Goal: Information Seeking & Learning: Learn about a topic

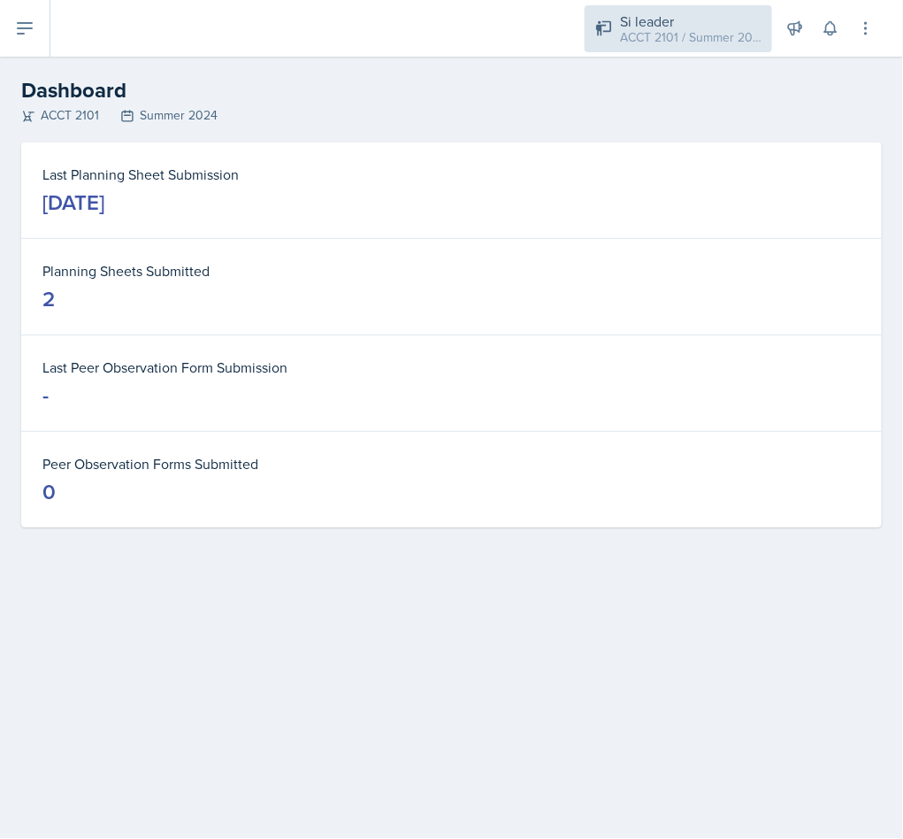
click at [701, 29] on div "ACCT 2101 / Summer 2024" at bounding box center [691, 37] width 142 height 19
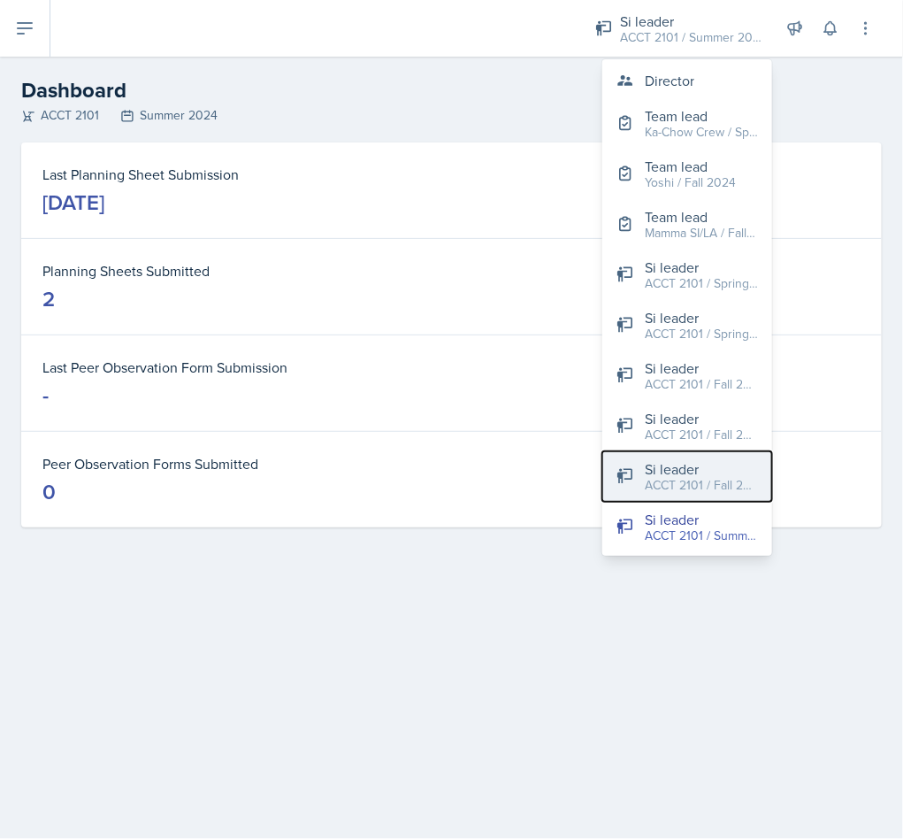
click at [703, 488] on div "ACCT 2101 / Fall 2025" at bounding box center [701, 485] width 113 height 19
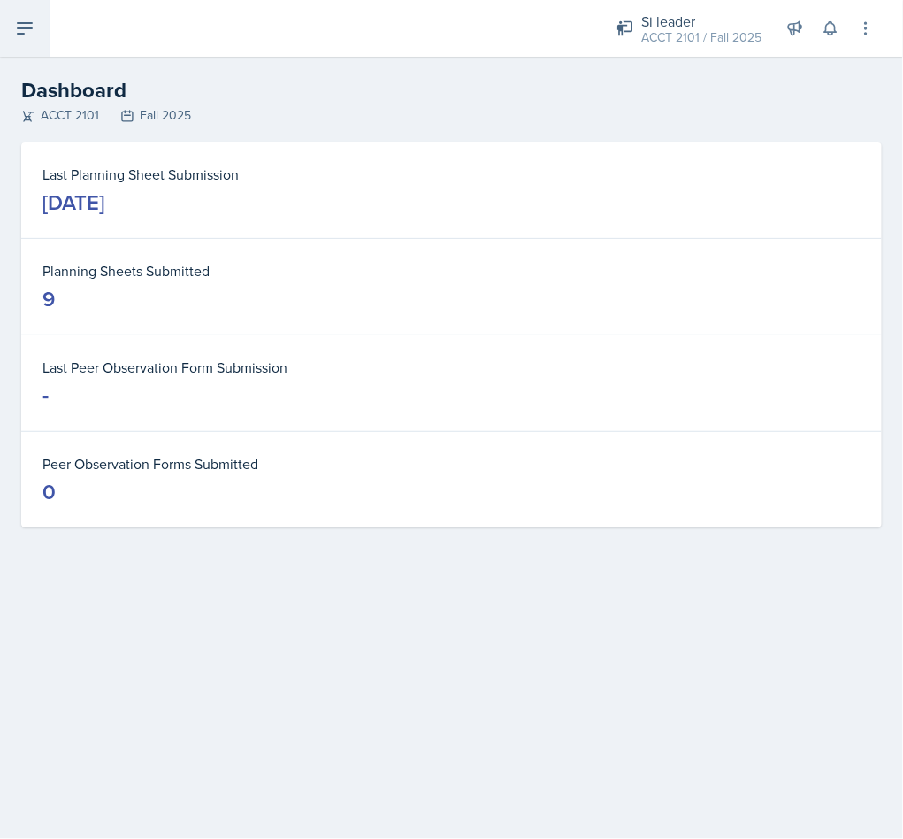
click at [30, 27] on icon at bounding box center [25, 28] width 14 height 11
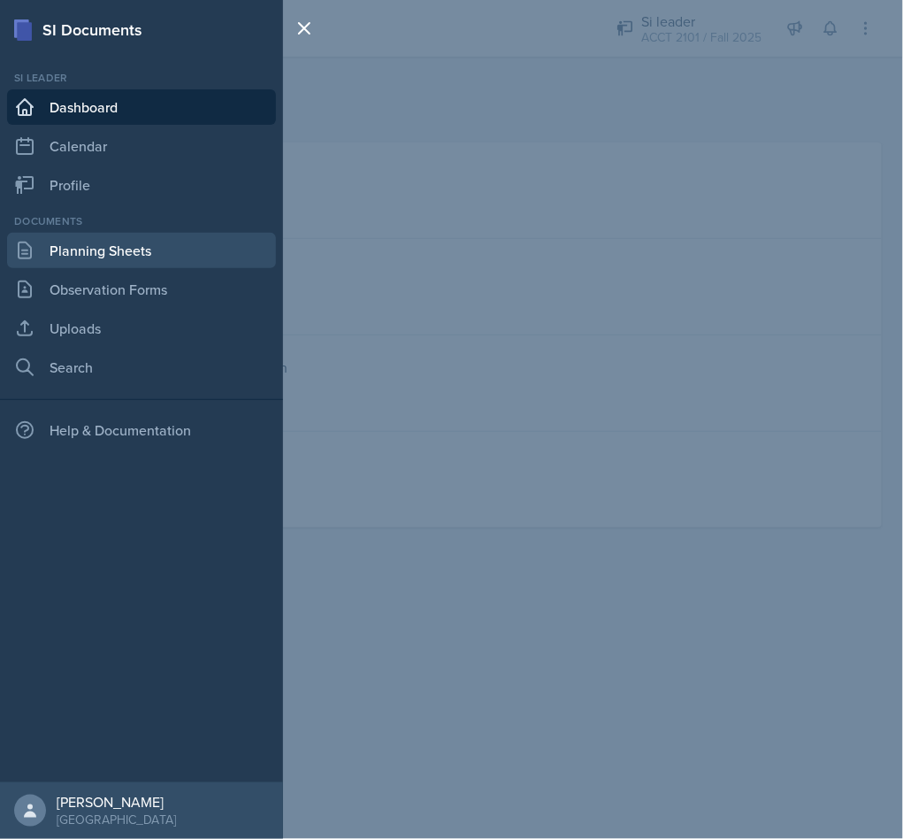
click at [189, 247] on link "Planning Sheets" at bounding box center [141, 250] width 269 height 35
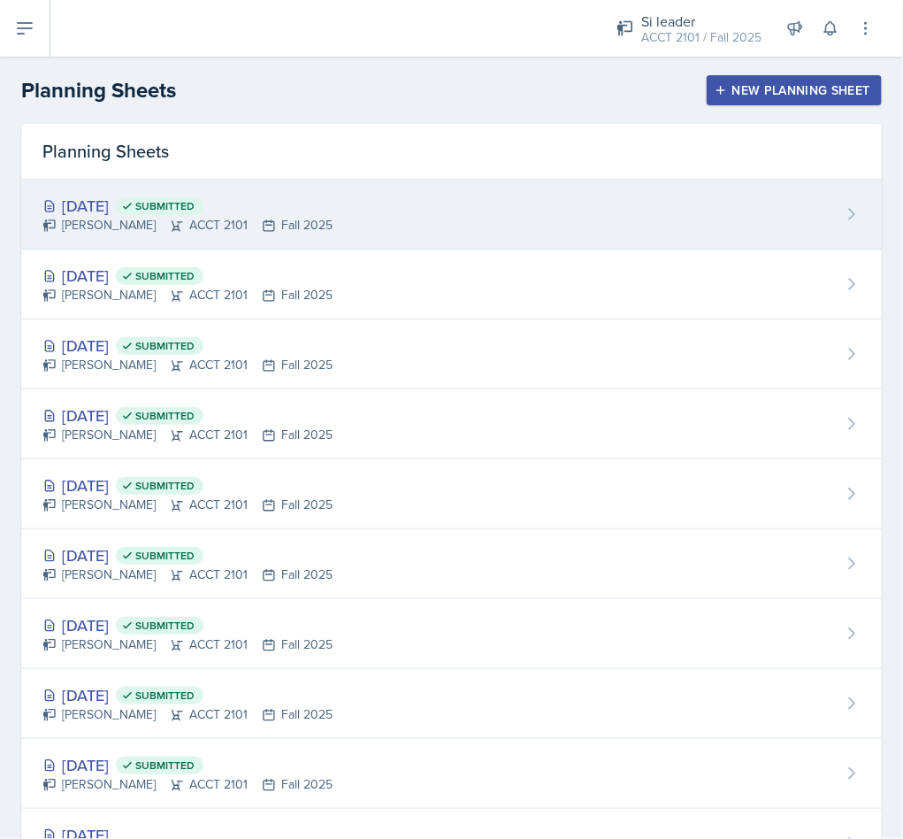
click at [467, 187] on div "Sep 19th, 2025 Submitted Becca Adams ACCT 2101 Fall 2025" at bounding box center [451, 215] width 861 height 70
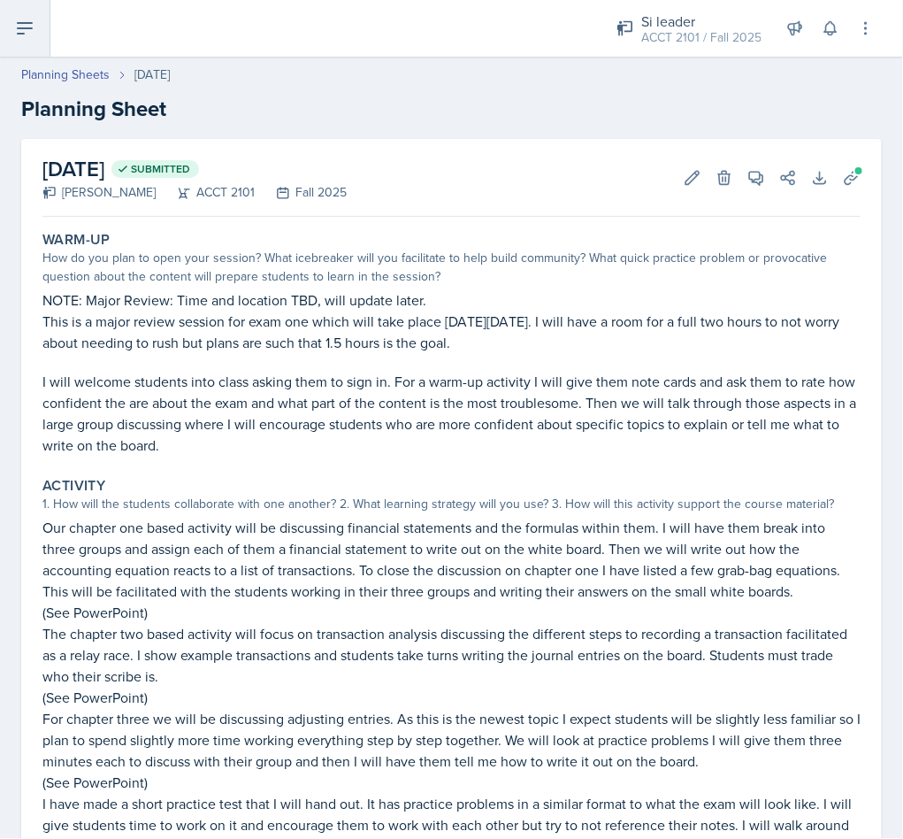
click at [32, 35] on icon at bounding box center [24, 28] width 21 height 21
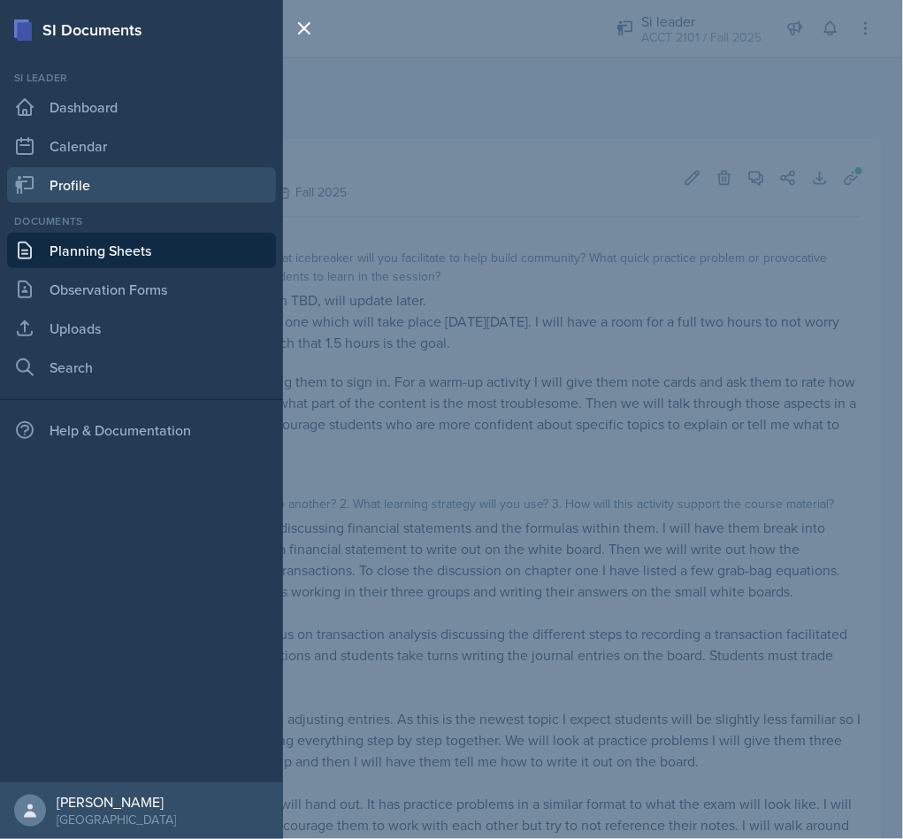
click at [138, 183] on link "Profile" at bounding box center [141, 184] width 269 height 35
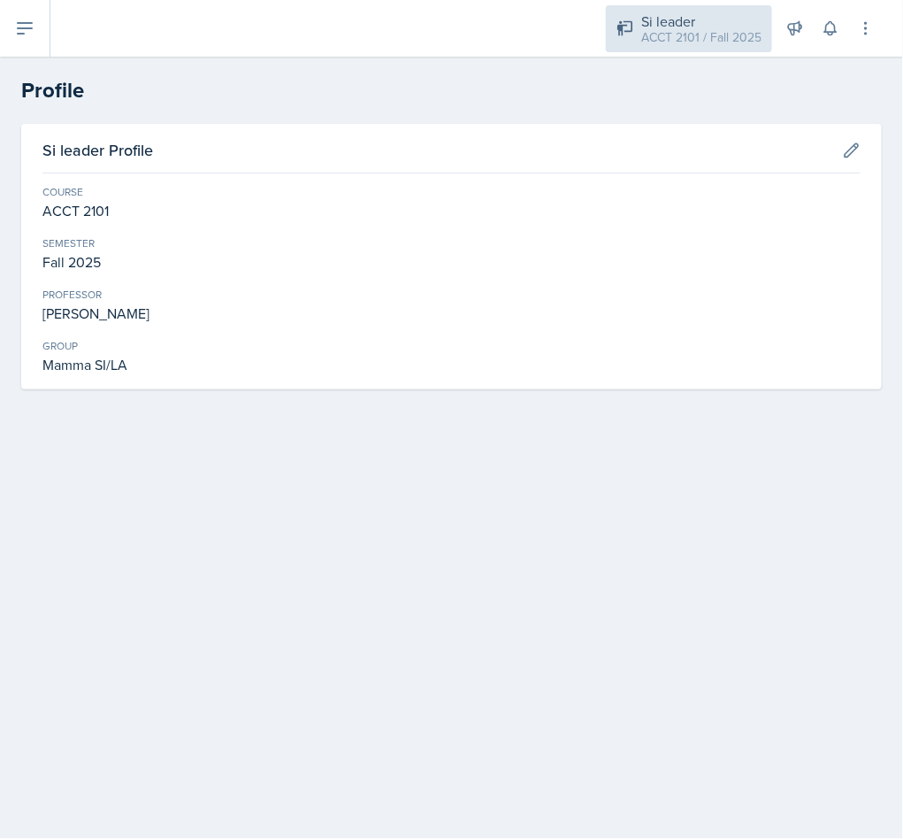
drag, startPoint x: 725, startPoint y: 40, endPoint x: 653, endPoint y: 38, distance: 72.6
click at [724, 40] on div "ACCT 2101 / Fall 2025" at bounding box center [701, 37] width 120 height 19
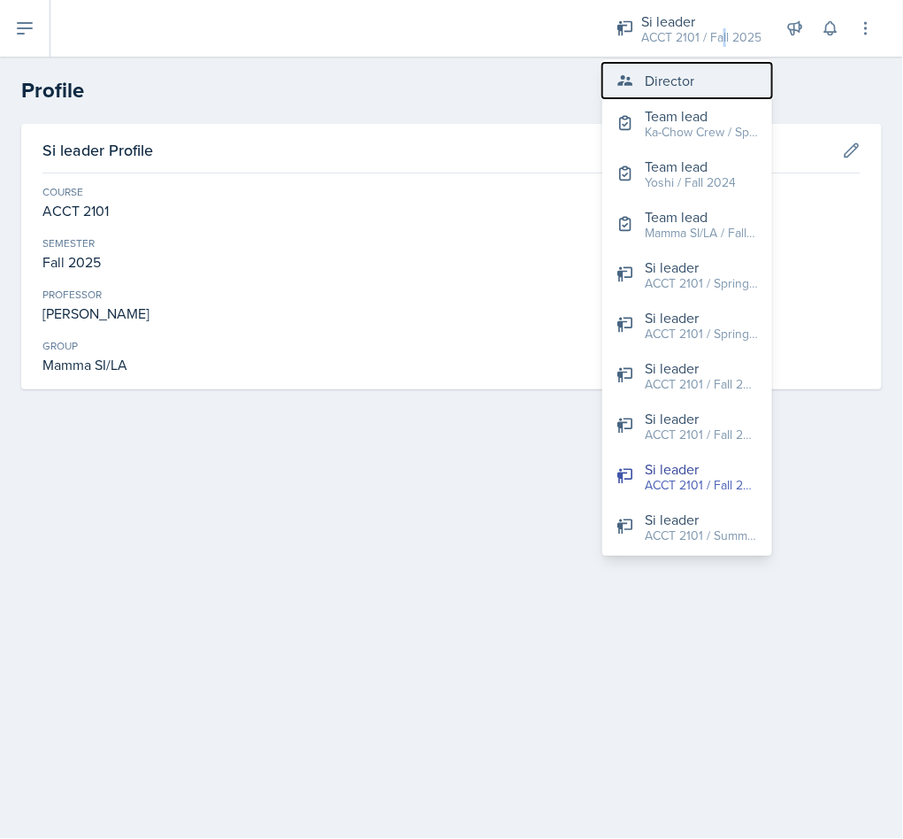
click at [696, 66] on button "Director" at bounding box center [687, 80] width 170 height 35
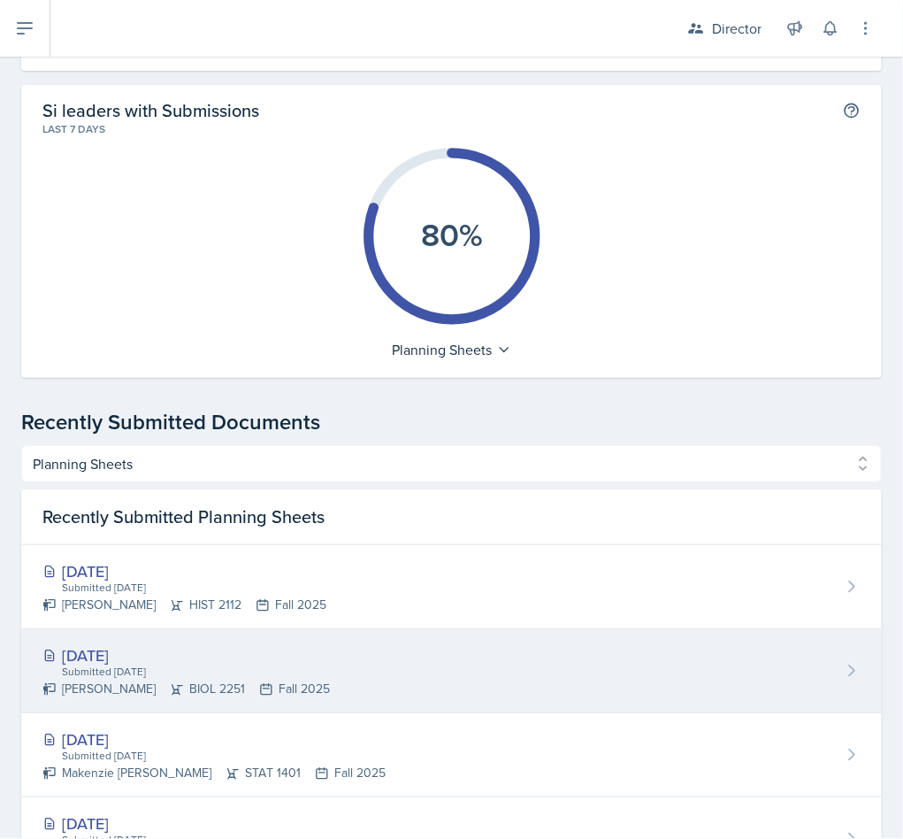
scroll to position [663, 0]
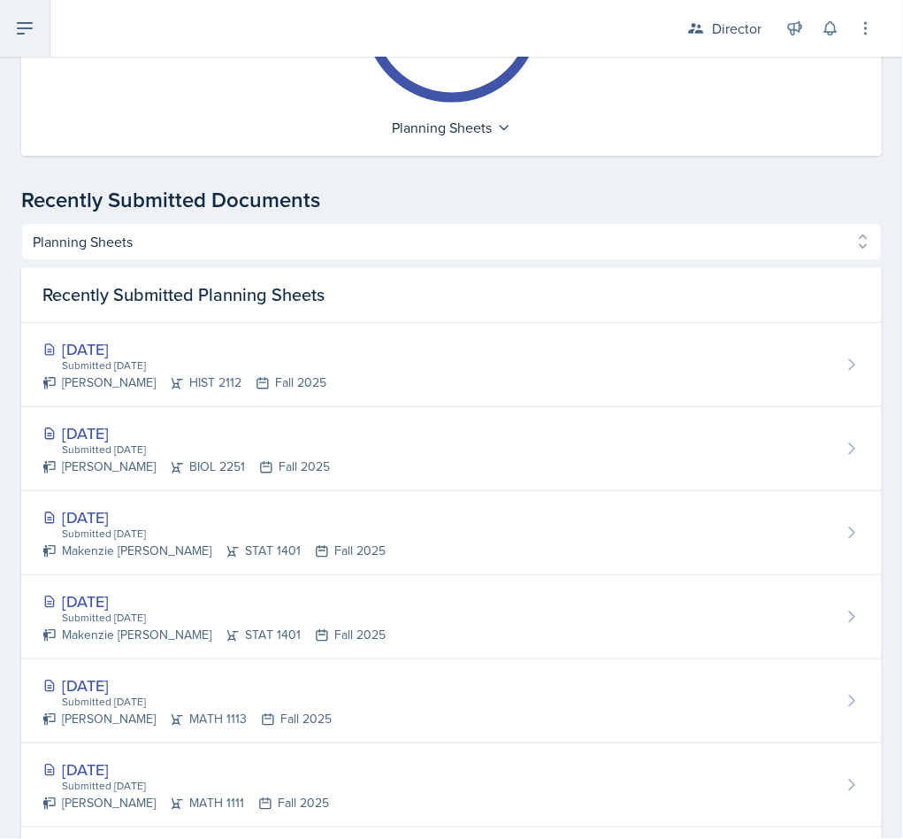
click at [18, 33] on icon at bounding box center [25, 28] width 14 height 11
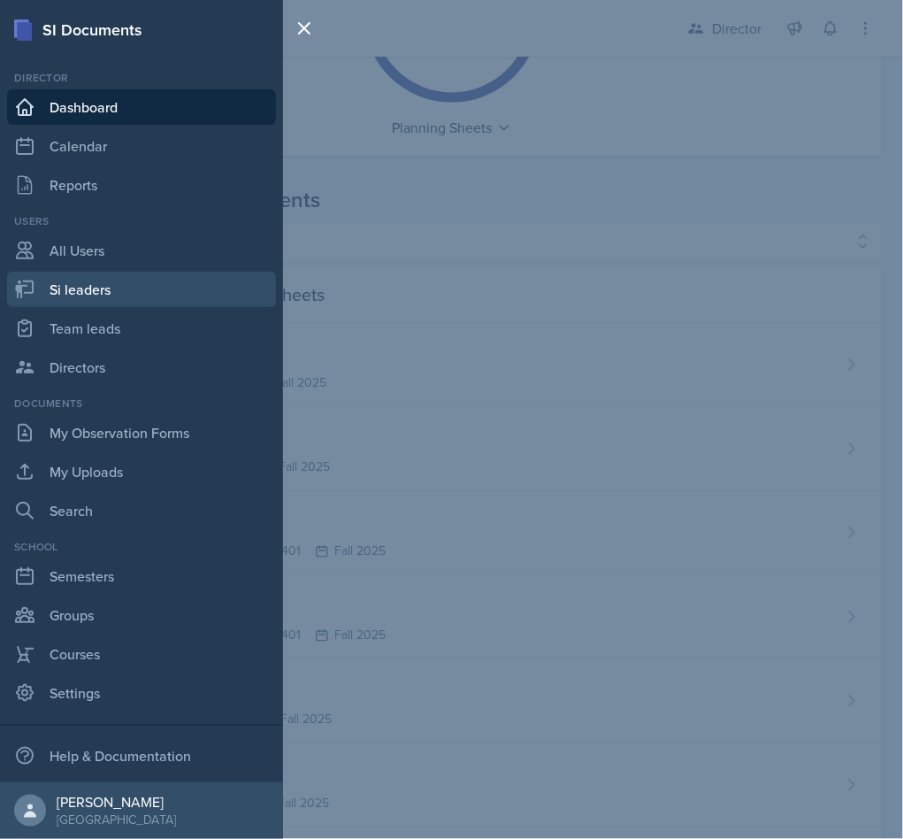
click at [94, 279] on link "Si leaders" at bounding box center [141, 289] width 269 height 35
select select "2bed604d-1099-4043-b1bc-2365e8740244"
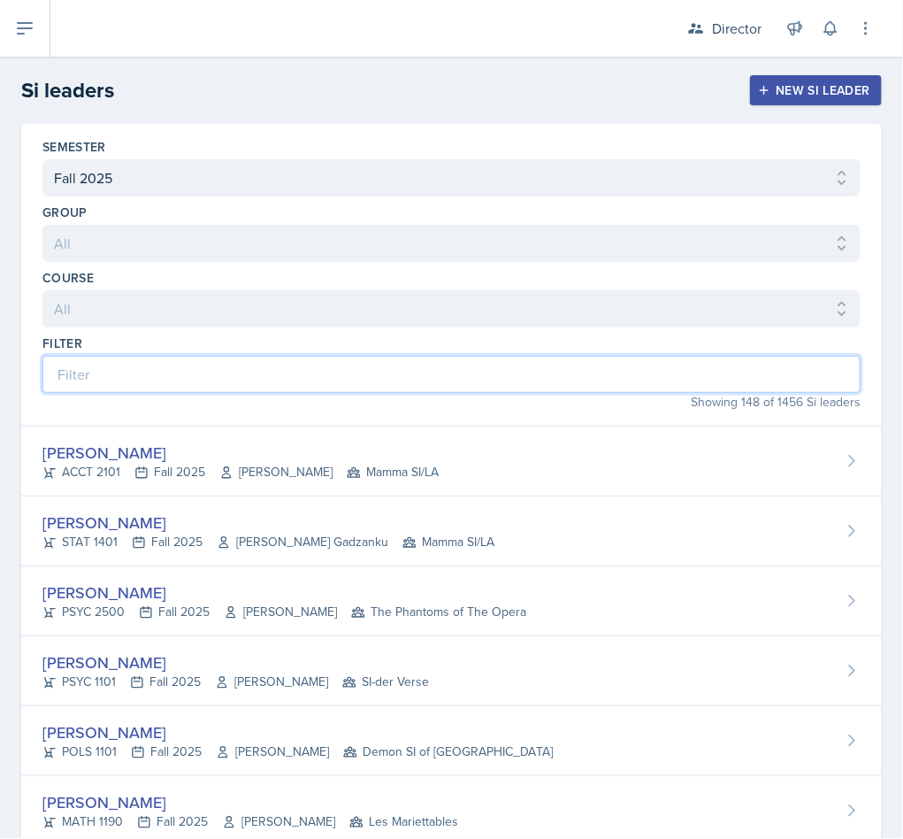
click at [321, 370] on input at bounding box center [451, 374] width 818 height 37
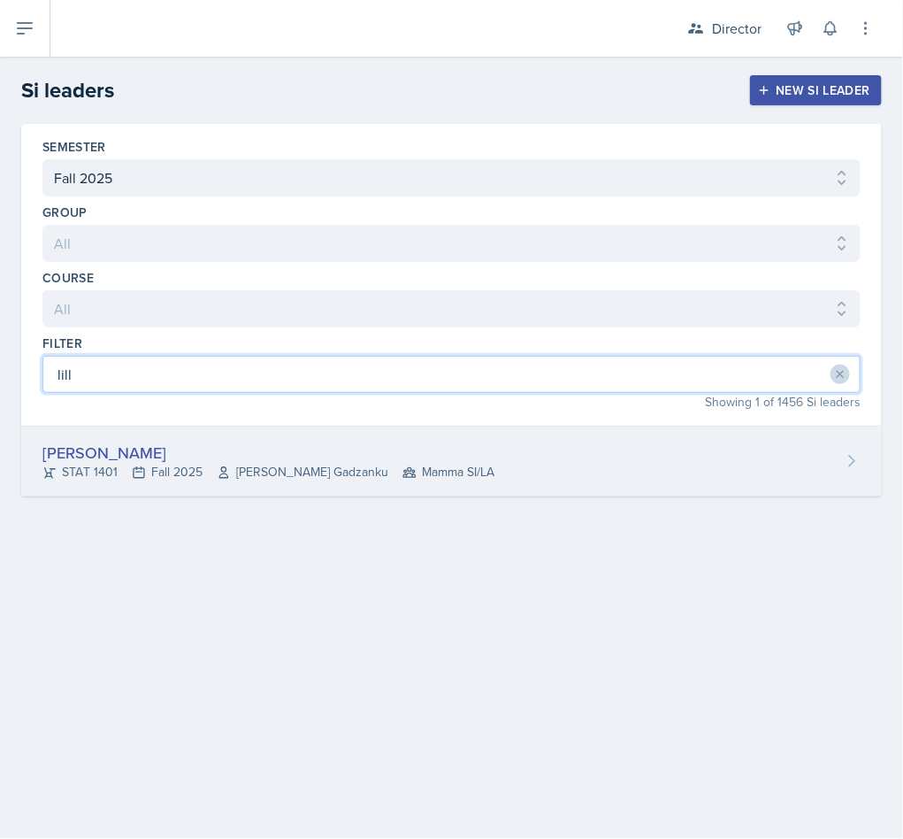
type input "lill"
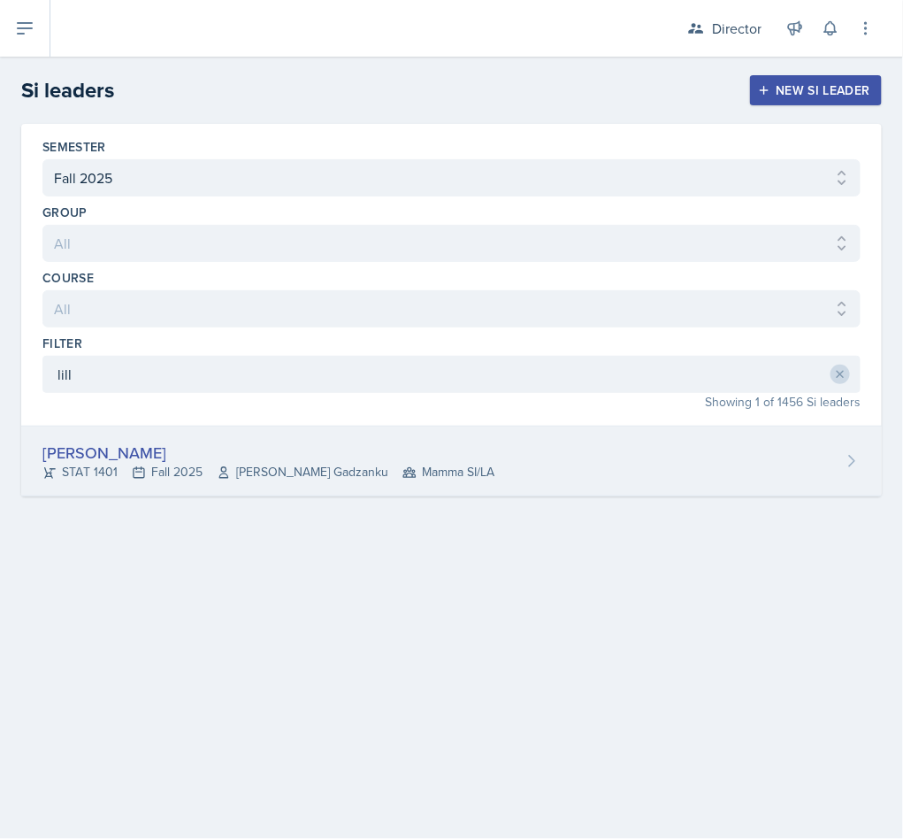
click at [412, 454] on div "[PERSON_NAME]" at bounding box center [268, 452] width 452 height 24
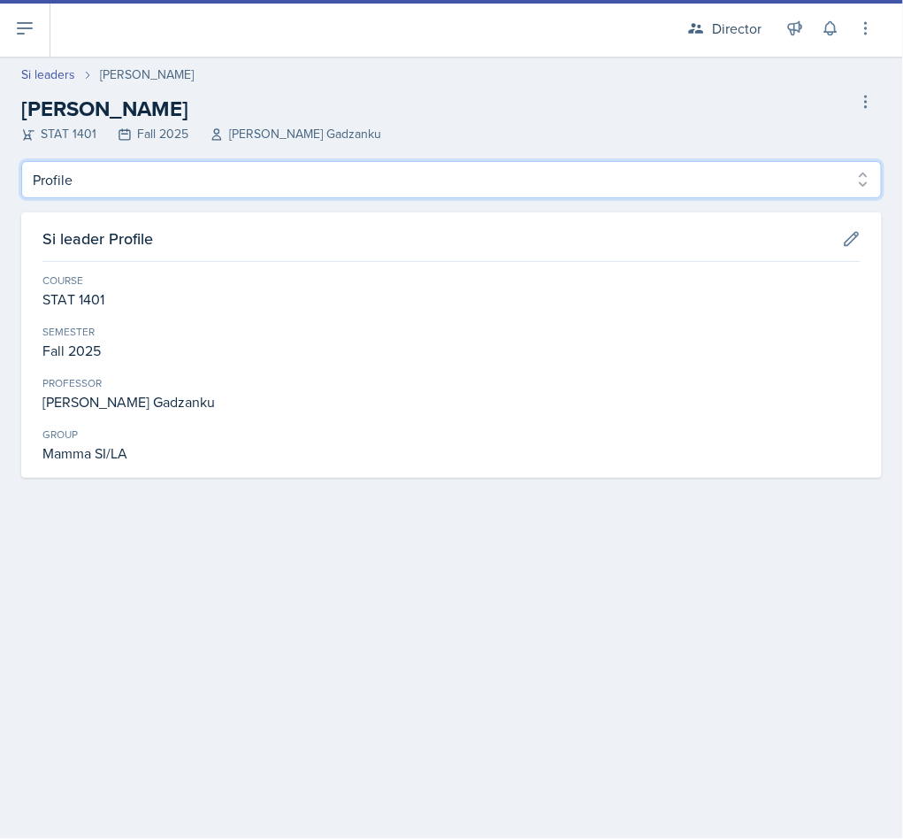
click at [154, 176] on select "Profile Planning Sheets Observation Forms Uploads" at bounding box center [451, 179] width 861 height 37
select select "Planning Sheets"
click at [21, 161] on select "Profile Planning Sheets Observation Forms Uploads" at bounding box center [451, 179] width 861 height 37
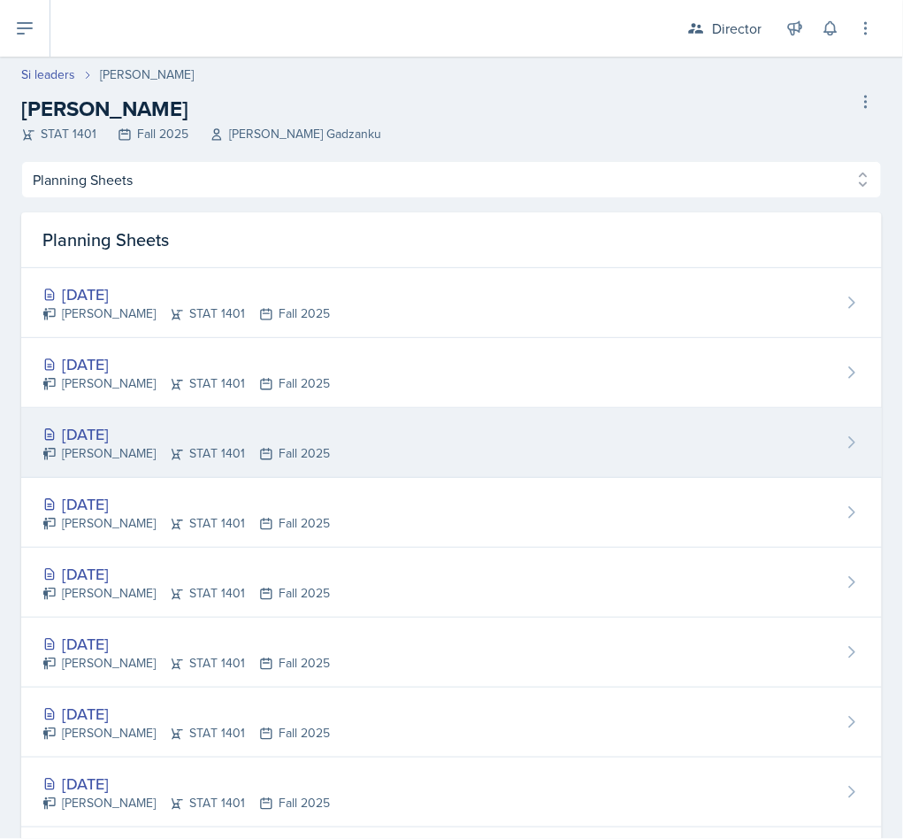
click at [244, 438] on div "[DATE]" at bounding box center [185, 434] width 287 height 24
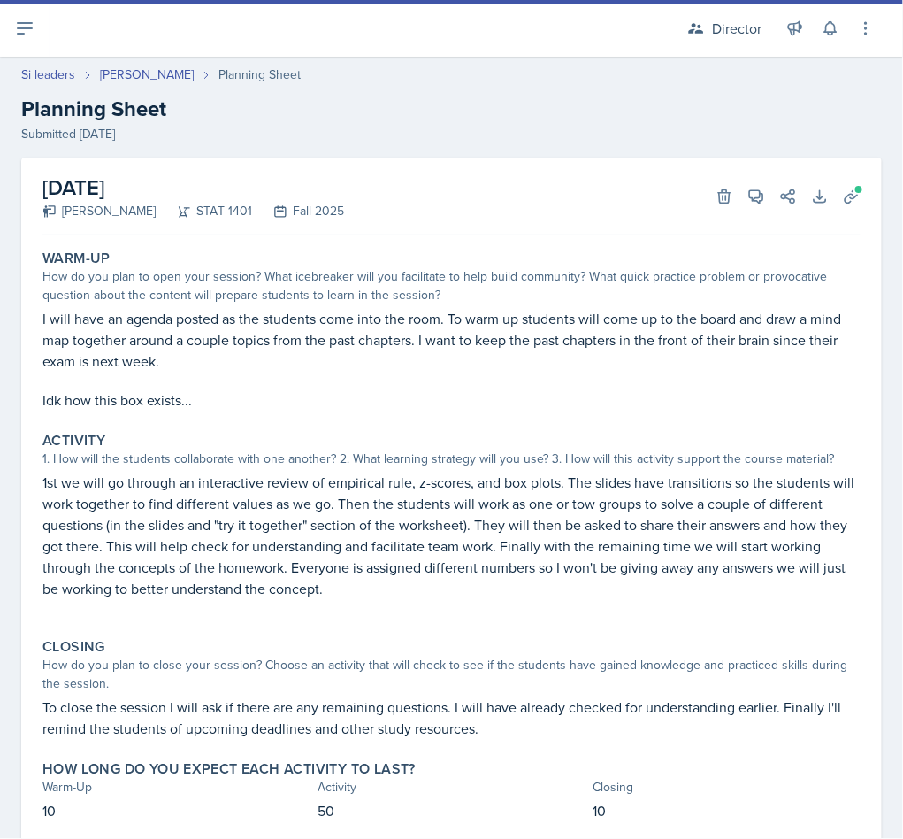
scroll to position [53, 0]
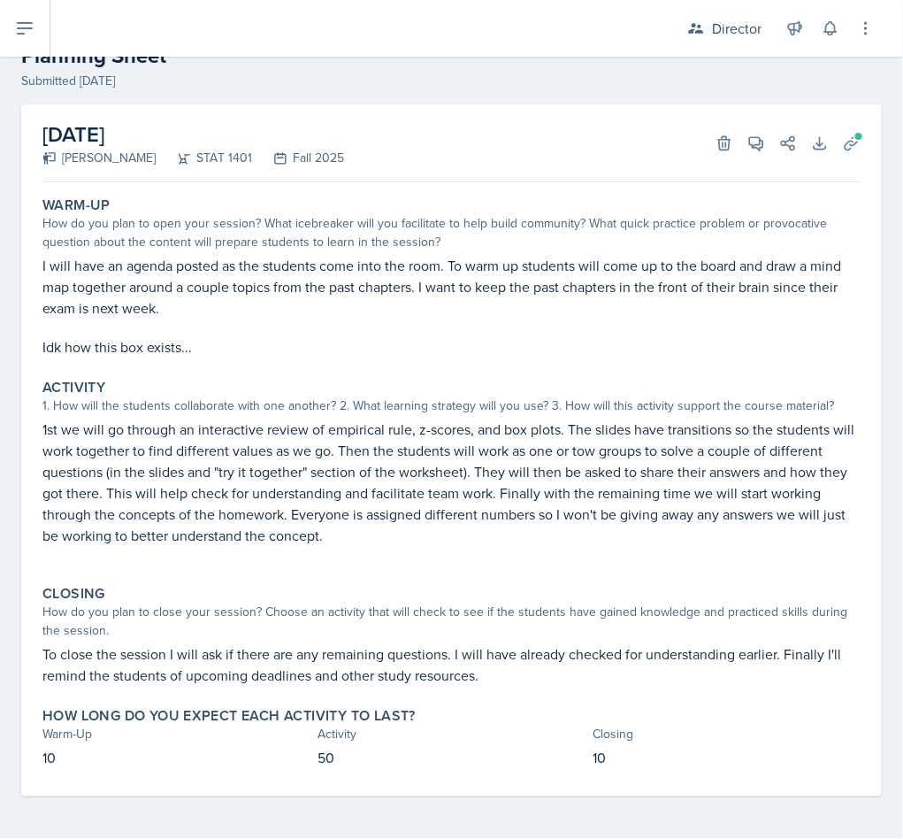
click at [425, 316] on p "I will have an agenda posted as the students come into the room. To warm up stu…" at bounding box center [451, 287] width 818 height 64
click at [269, 297] on p "I will have an agenda posted as the students come into the room. To warm up stu…" at bounding box center [451, 287] width 818 height 64
click at [163, 338] on p "Idk how this box exists..." at bounding box center [451, 346] width 818 height 21
click at [215, 350] on p "Idk how this box exists..." at bounding box center [451, 346] width 818 height 21
click at [266, 295] on p "I will have an agenda posted as the students come into the room. To warm up stu…" at bounding box center [451, 287] width 818 height 64
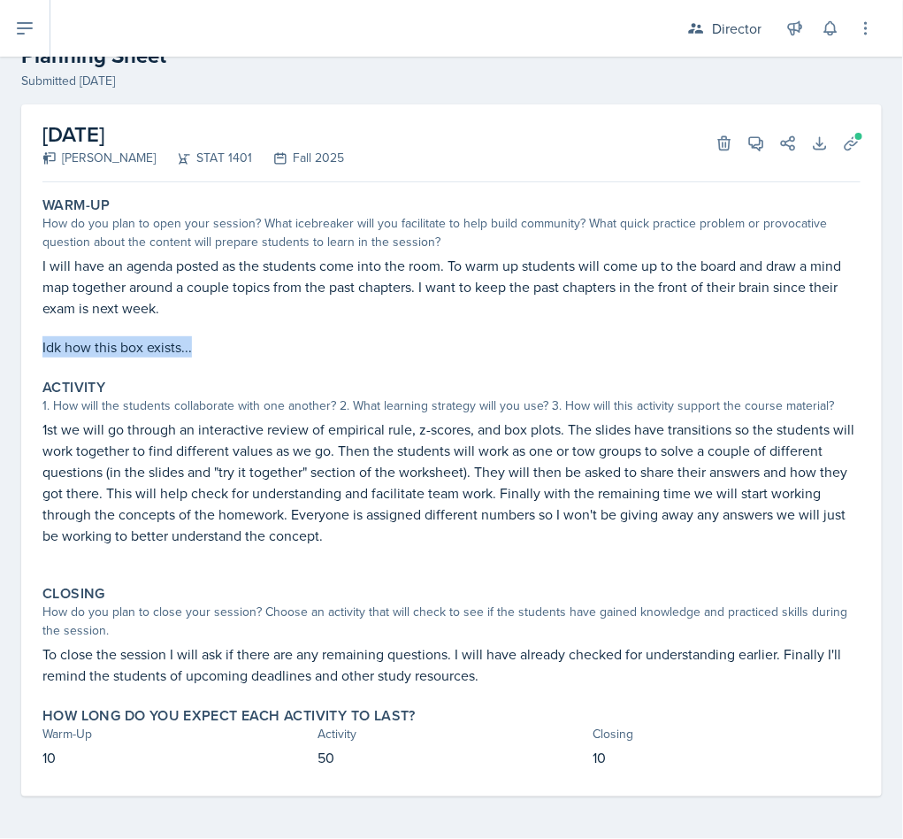
drag, startPoint x: 244, startPoint y: 305, endPoint x: 244, endPoint y: 362, distance: 56.6
click at [244, 362] on div "Warm-Up How do you plan to open your session? What icebreaker will you facilita…" at bounding box center [451, 276] width 832 height 175
click at [208, 351] on p "Idk how this box exists..." at bounding box center [451, 346] width 818 height 21
click at [175, 340] on p "Idk how this box exists..." at bounding box center [451, 346] width 818 height 21
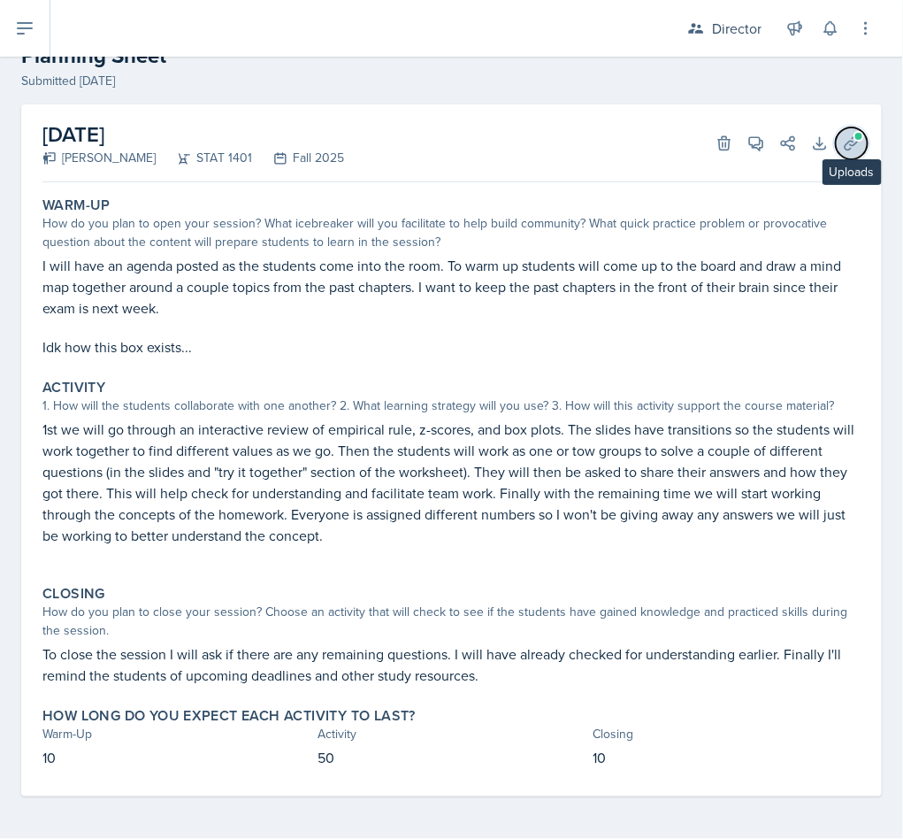
click at [843, 141] on icon at bounding box center [852, 143] width 18 height 18
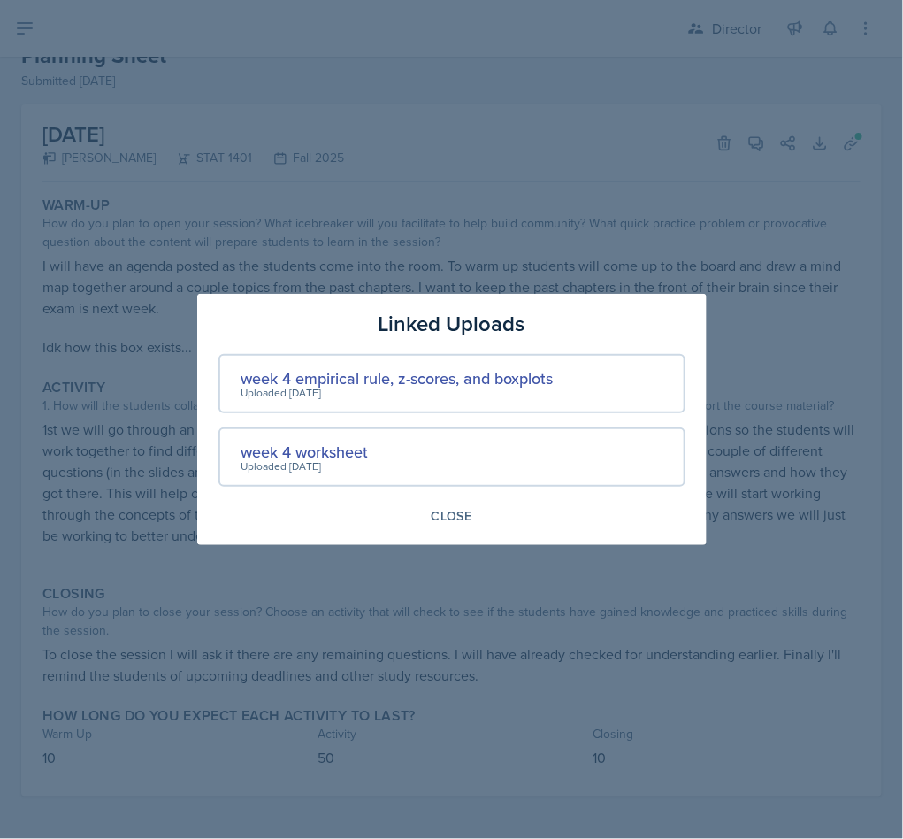
click at [311, 458] on div "Uploaded Sep 11th, 2025" at bounding box center [304, 466] width 127 height 16
click at [309, 458] on div "Uploaded Sep 11th, 2025" at bounding box center [304, 466] width 127 height 16
click at [295, 441] on div "week 4 worksheet" at bounding box center [304, 452] width 127 height 24
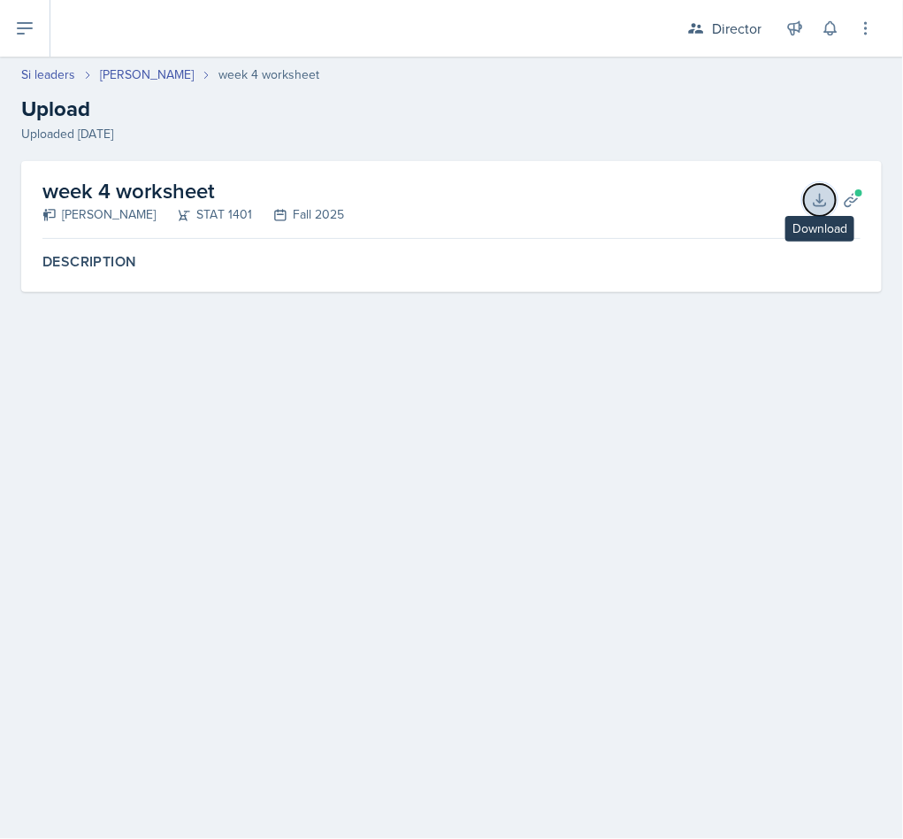
click at [826, 196] on icon at bounding box center [820, 200] width 18 height 18
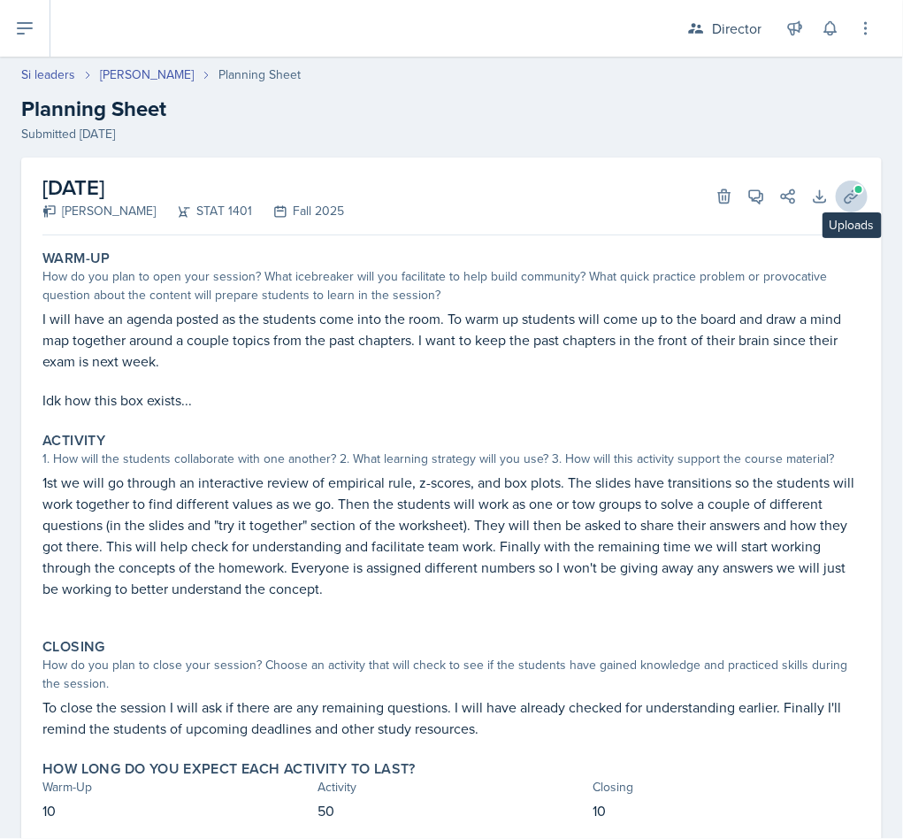
drag, startPoint x: 839, startPoint y: 179, endPoint x: 821, endPoint y: 194, distance: 23.2
click at [823, 191] on div "September 16th, 2025 Lilly Adan STAT 1401 Fall 2025 Delete View Comments Commen…" at bounding box center [451, 196] width 818 height 78
click at [836, 194] on button "Uploads" at bounding box center [852, 196] width 32 height 32
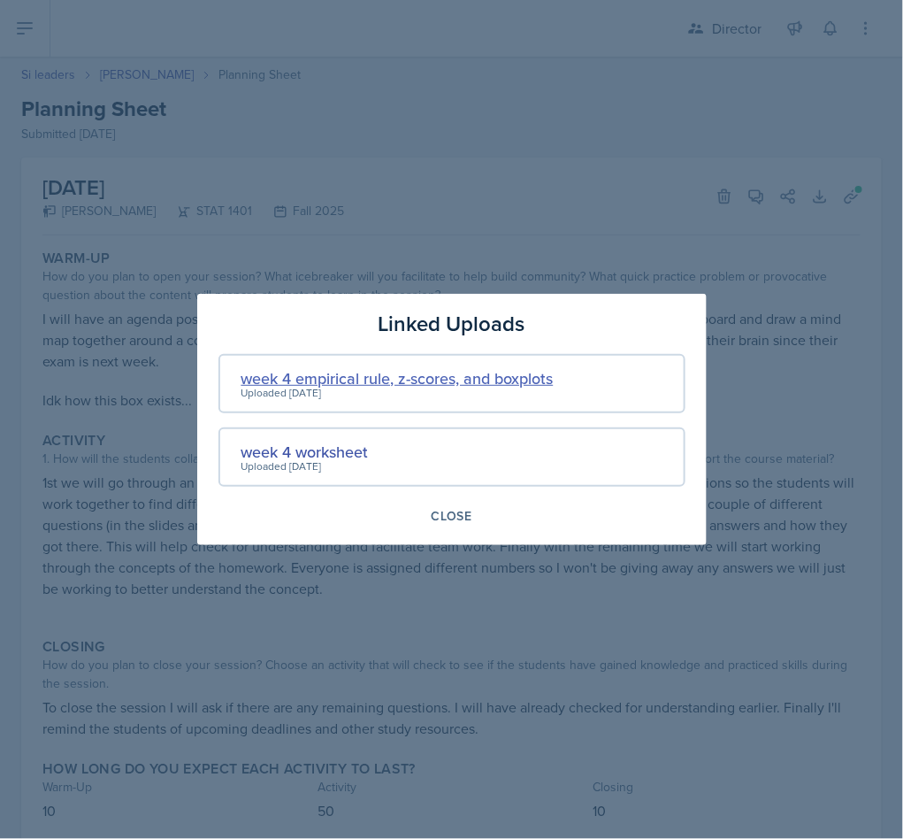
click at [348, 383] on div "week 4 empirical rule, z-scores, and boxplots" at bounding box center [397, 378] width 312 height 24
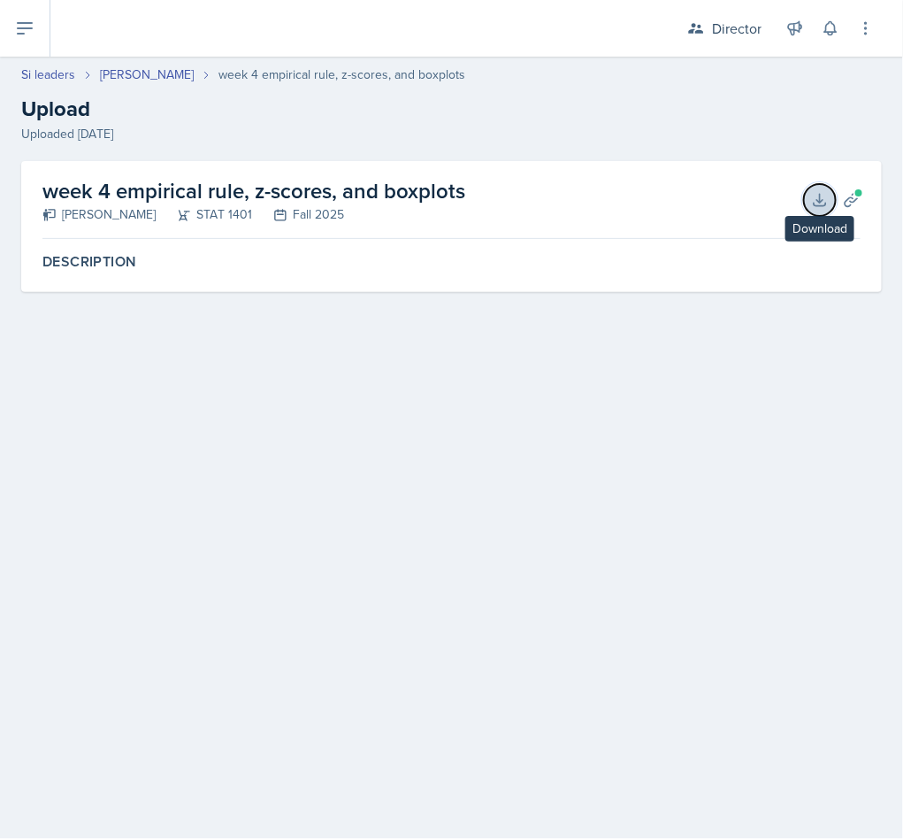
click at [823, 197] on icon at bounding box center [820, 200] width 18 height 18
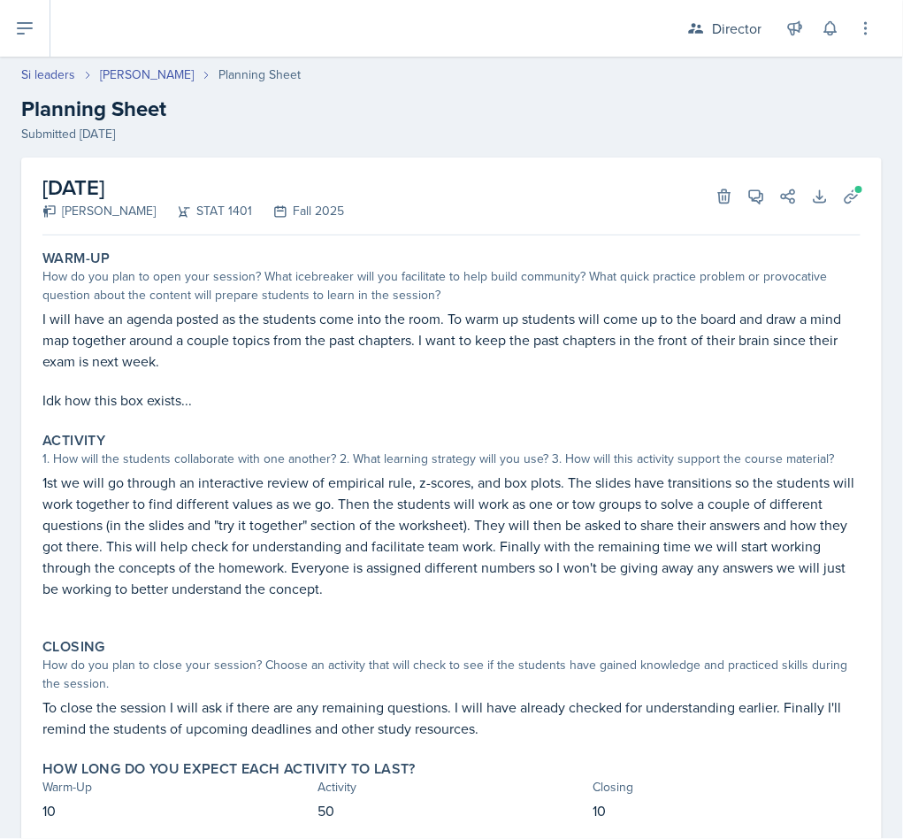
scroll to position [53, 0]
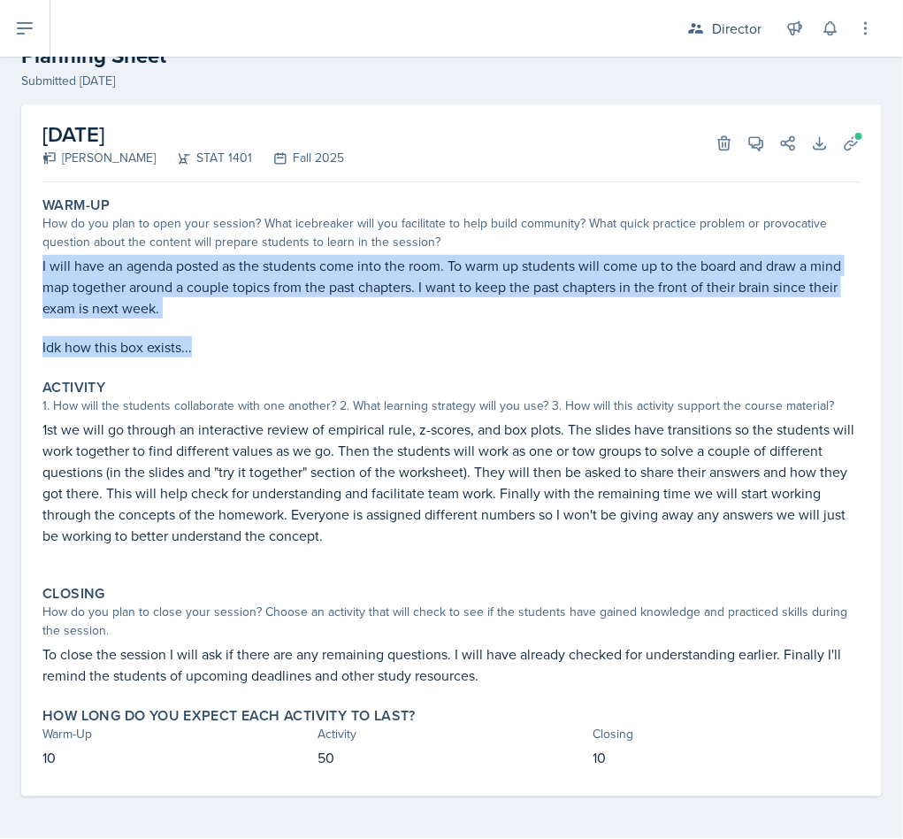
drag, startPoint x: 41, startPoint y: 260, endPoint x: 218, endPoint y: 350, distance: 199.4
click at [218, 350] on div "Warm-Up How do you plan to open your session? What icebreaker will you facilita…" at bounding box center [451, 276] width 832 height 175
click at [218, 350] on p "Idk how this box exists..." at bounding box center [451, 346] width 818 height 21
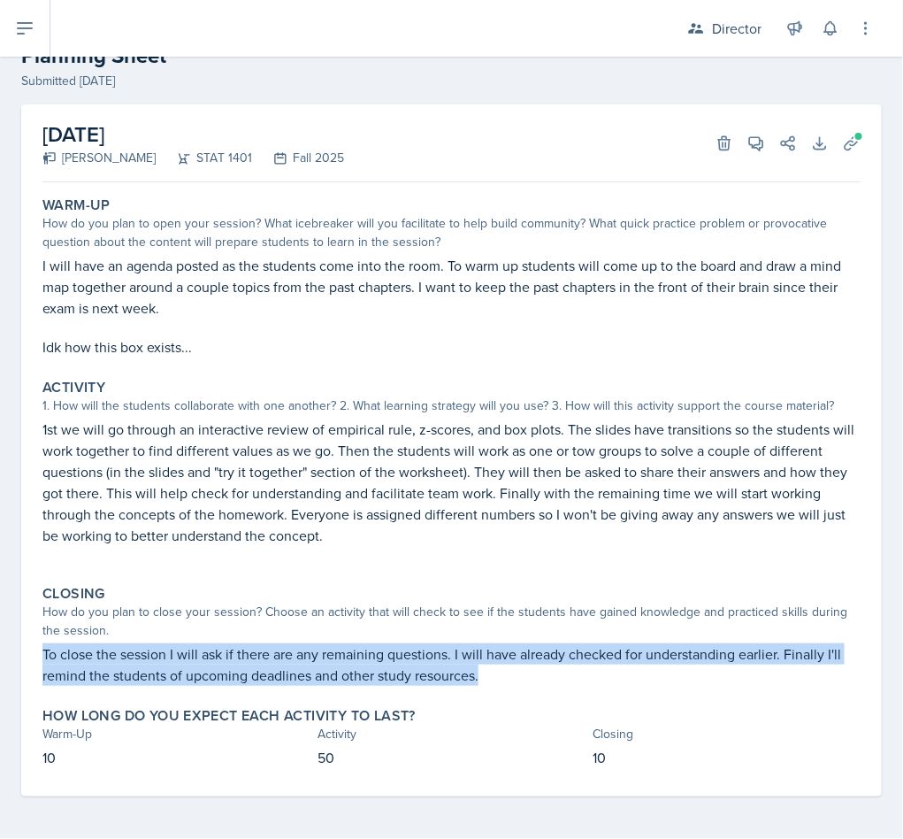
drag, startPoint x: 35, startPoint y: 655, endPoint x: 582, endPoint y: 690, distance: 547.7
click at [582, 690] on div "Closing How do you plan to close your session? Choose an activity that will che…" at bounding box center [451, 635] width 832 height 115
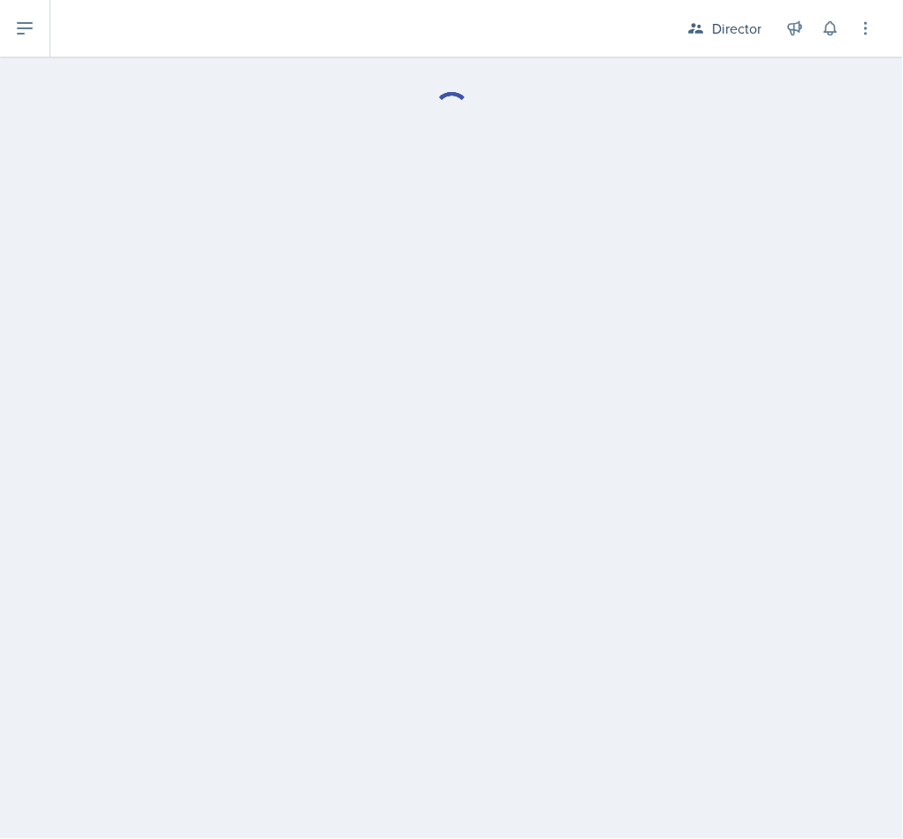
select select "Planning Sheets"
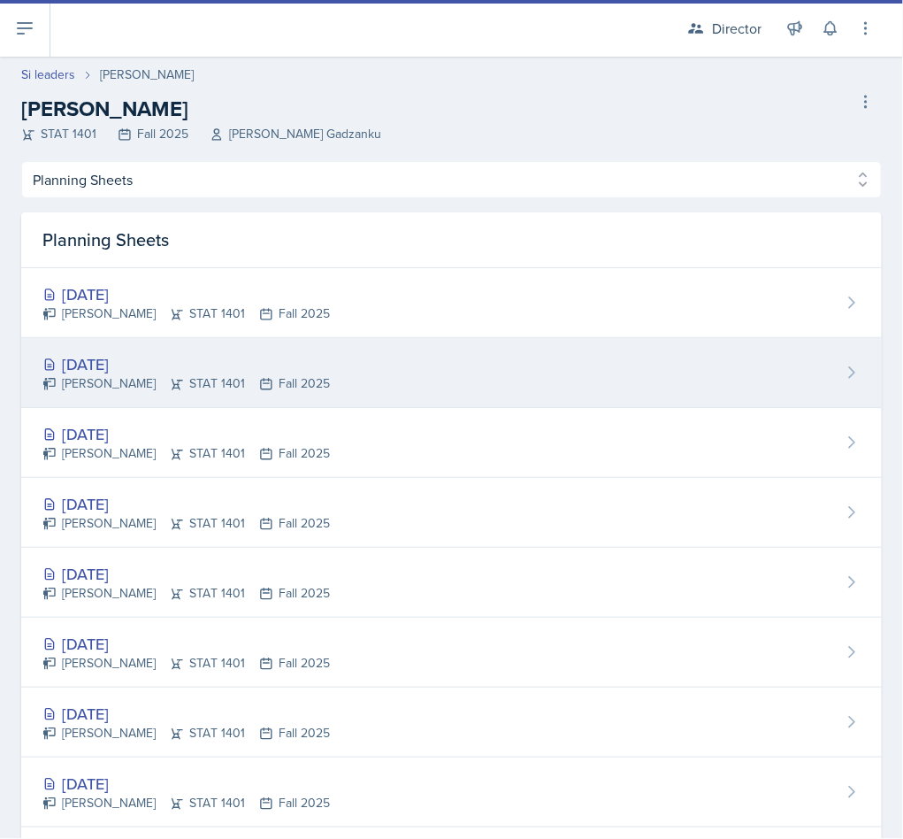
click at [208, 371] on div "[DATE]" at bounding box center [185, 364] width 287 height 24
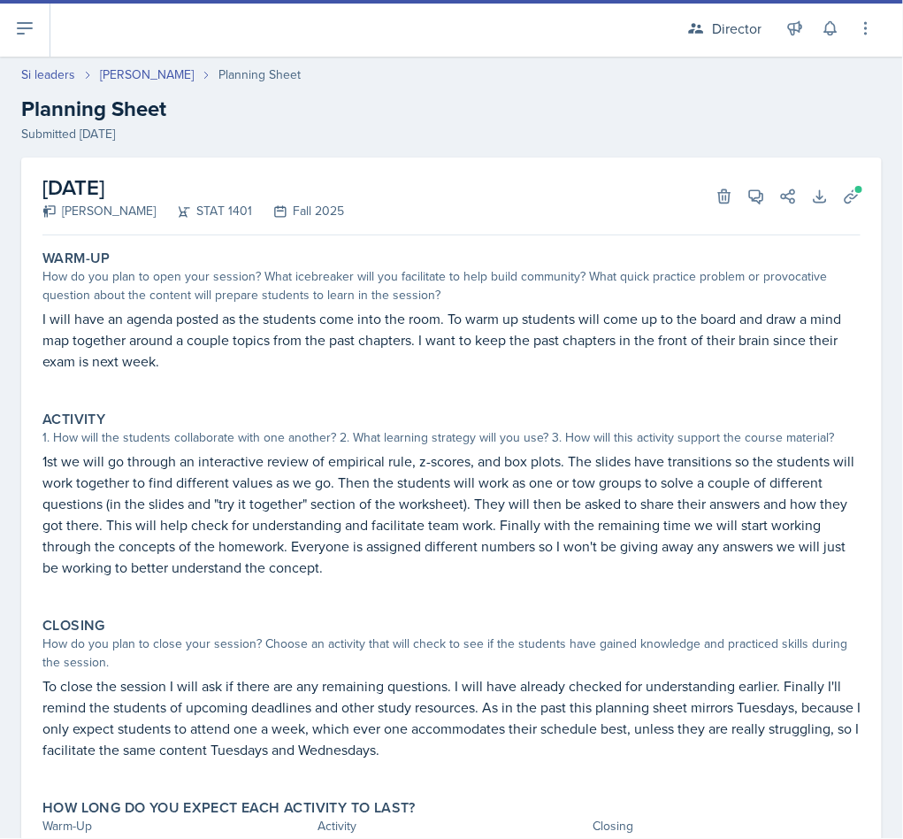
scroll to position [91, 0]
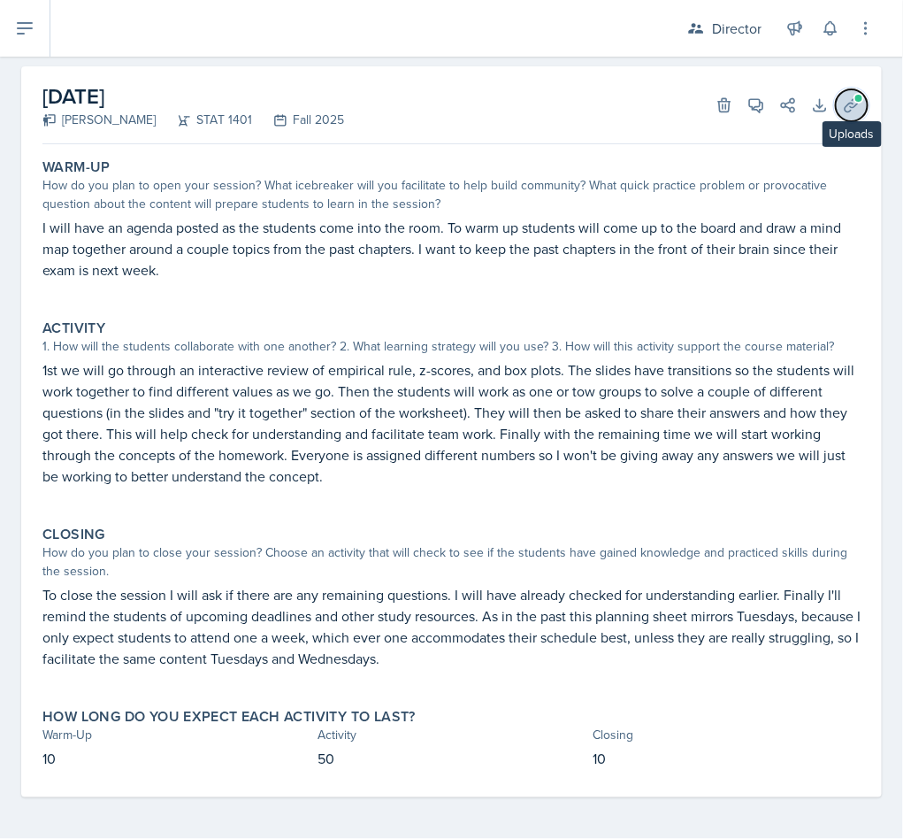
click at [843, 106] on icon at bounding box center [852, 105] width 18 height 18
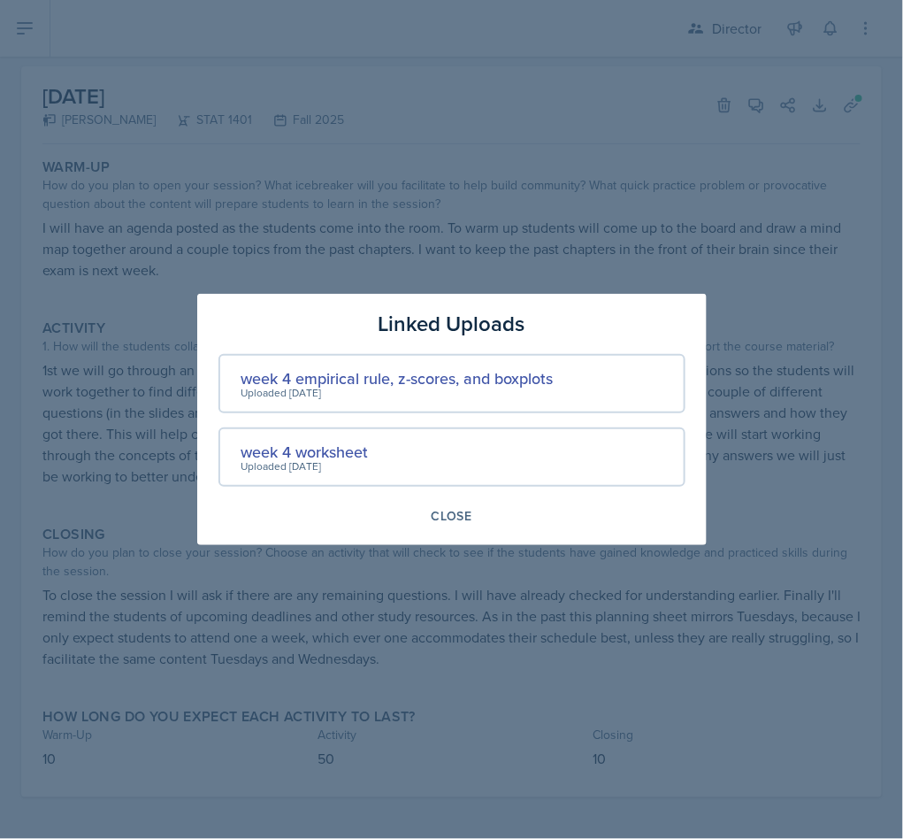
click at [494, 613] on div at bounding box center [451, 419] width 903 height 839
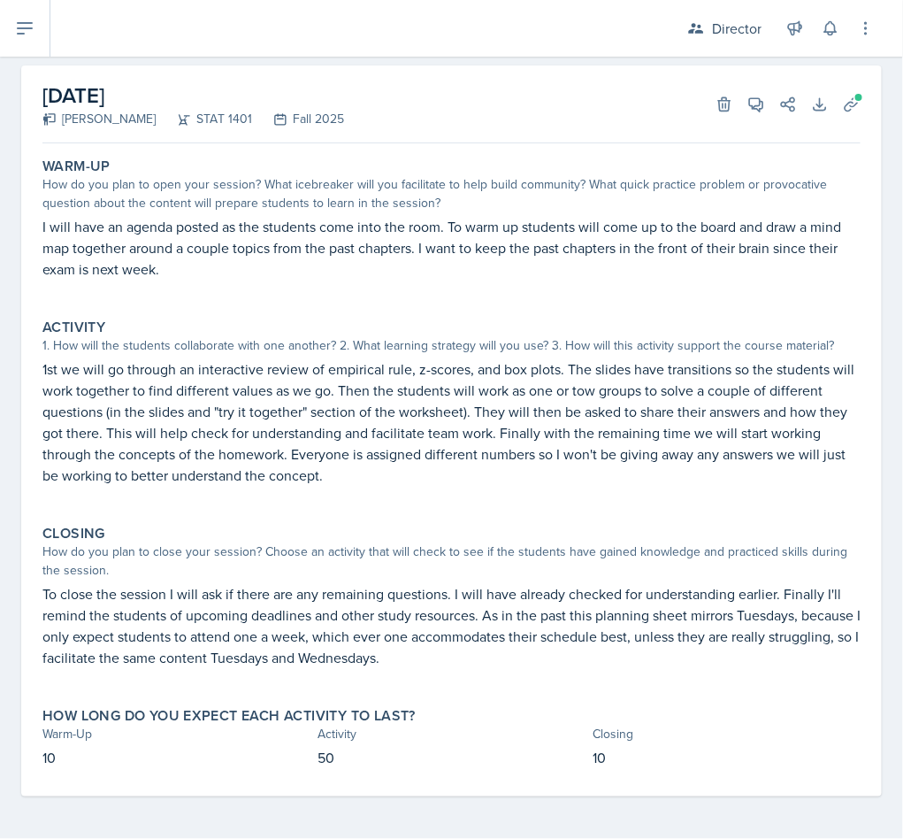
scroll to position [0, 0]
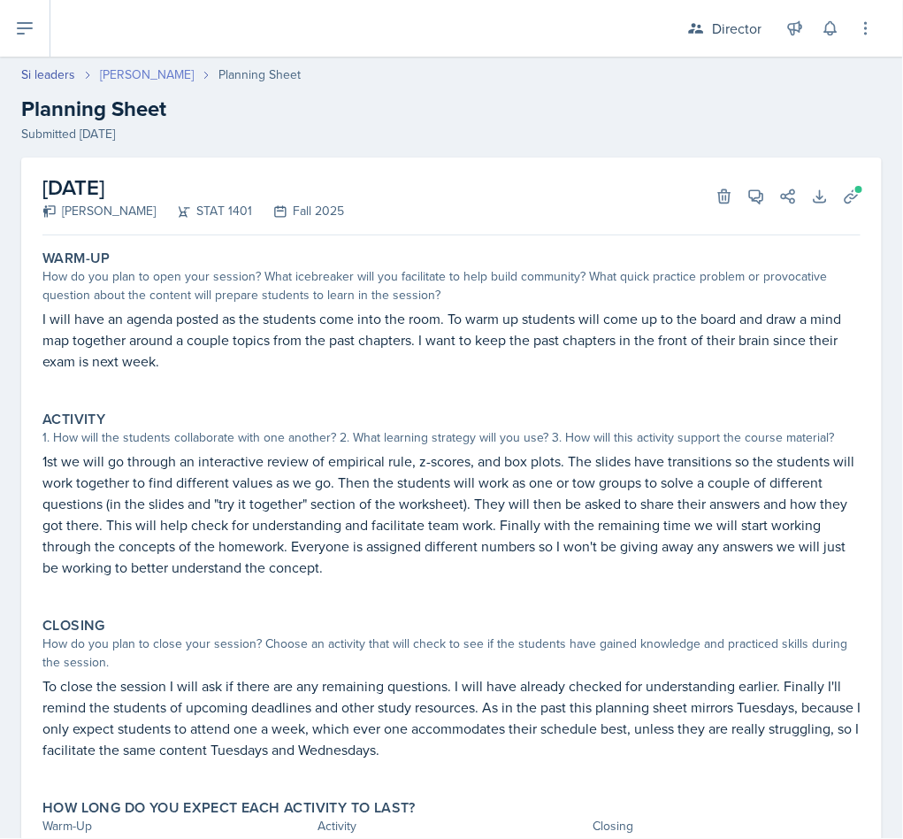
click at [115, 75] on link "[PERSON_NAME]" at bounding box center [147, 74] width 94 height 19
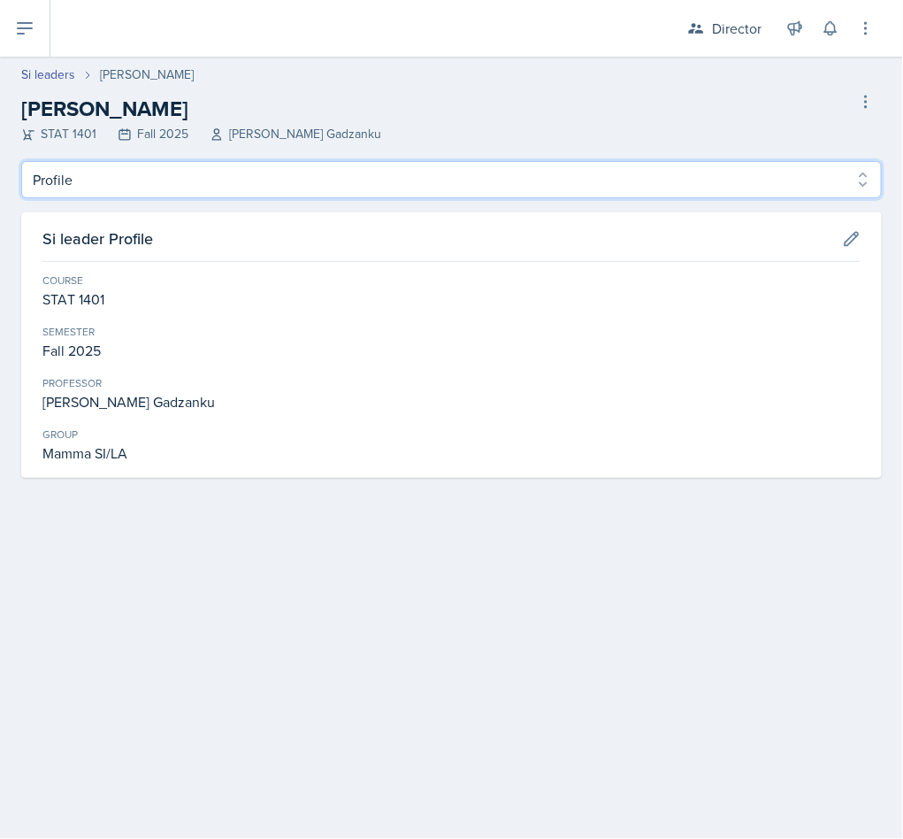
click at [257, 196] on select "Profile Planning Sheets Observation Forms Uploads" at bounding box center [451, 179] width 861 height 37
click at [21, 161] on select "Profile Planning Sheets Observation Forms Uploads" at bounding box center [451, 179] width 861 height 37
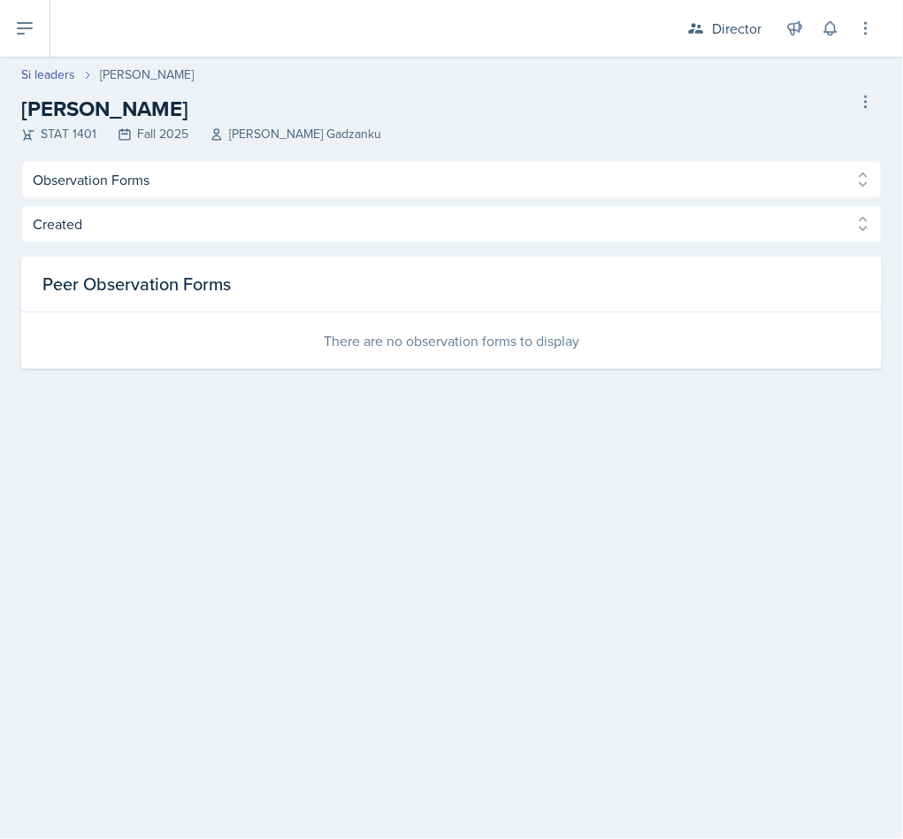
click at [171, 199] on div "Profile Planning Sheets Observation Forms Uploads Profile Planning Sheets Obser…" at bounding box center [451, 265] width 861 height 208
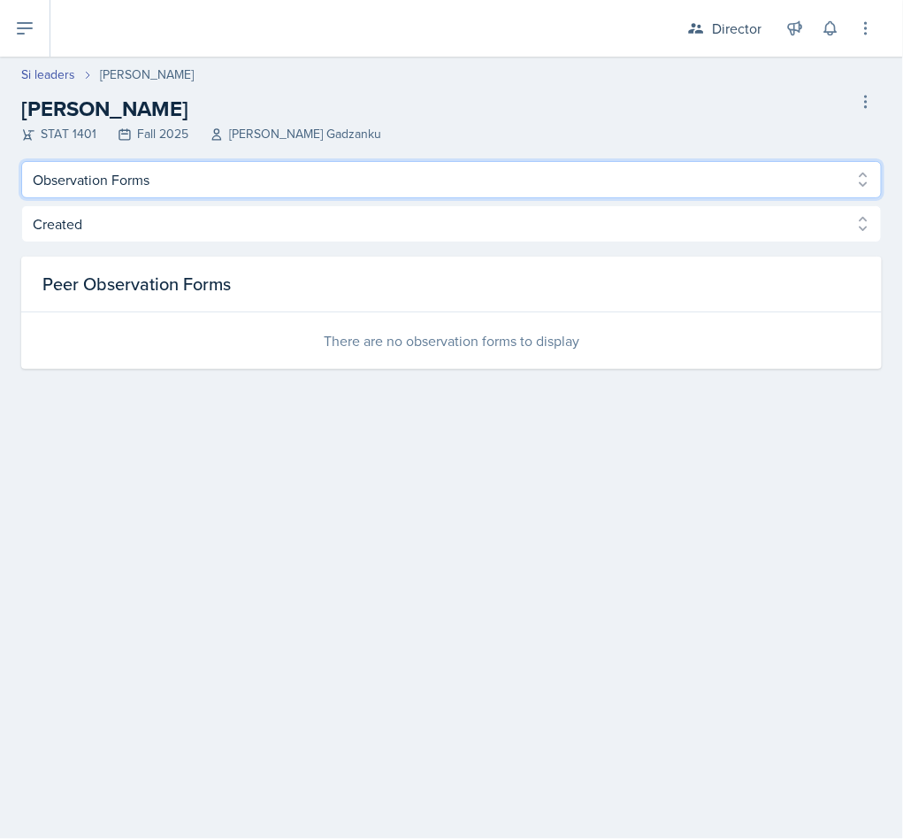
click at [172, 187] on select "Profile Planning Sheets Observation Forms Uploads" at bounding box center [451, 179] width 861 height 37
select select "Planning Sheets"
click at [21, 161] on select "Profile Planning Sheets Observation Forms Uploads" at bounding box center [451, 179] width 861 height 37
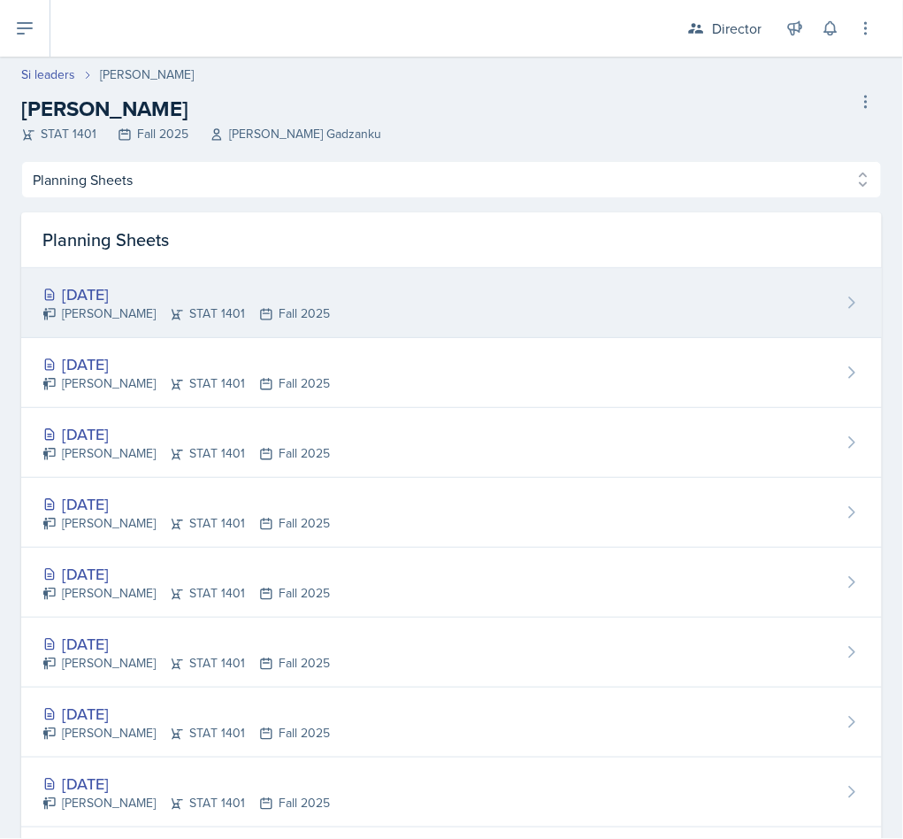
click at [305, 308] on div "Sep 18th, 2025 Lilly Adan STAT 1401 Fall 2025" at bounding box center [451, 303] width 861 height 70
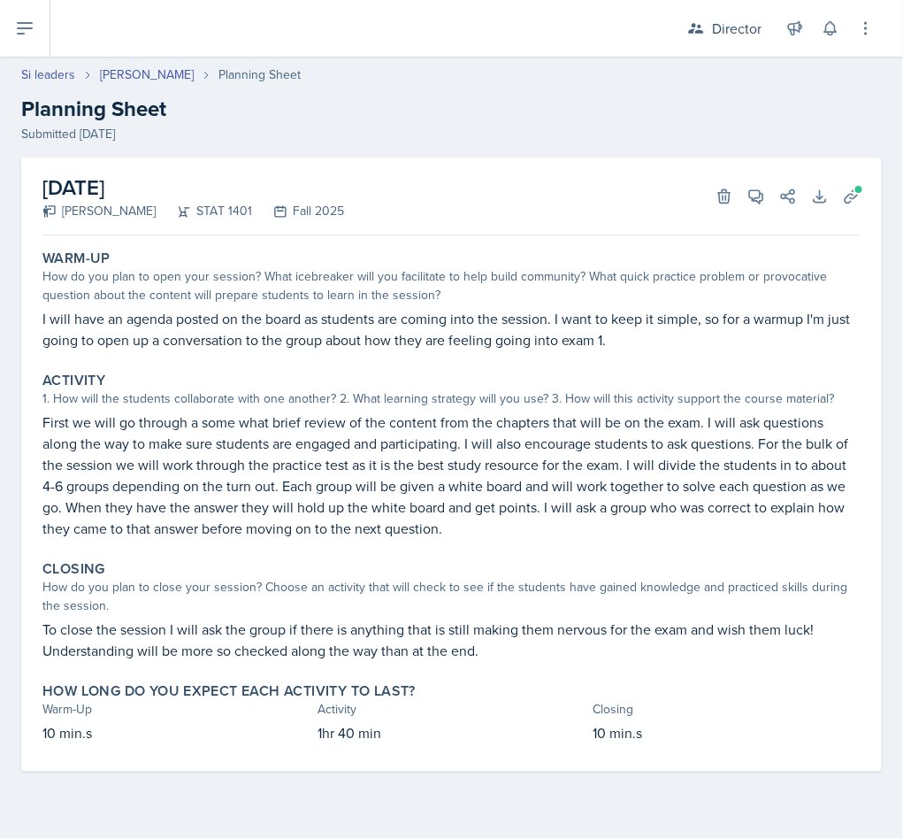
click at [858, 175] on div "September 18th, 2025 Lilly Adan STAT 1401 Fall 2025 Delete View Comments Commen…" at bounding box center [451, 196] width 818 height 78
click at [854, 186] on span at bounding box center [859, 189] width 11 height 11
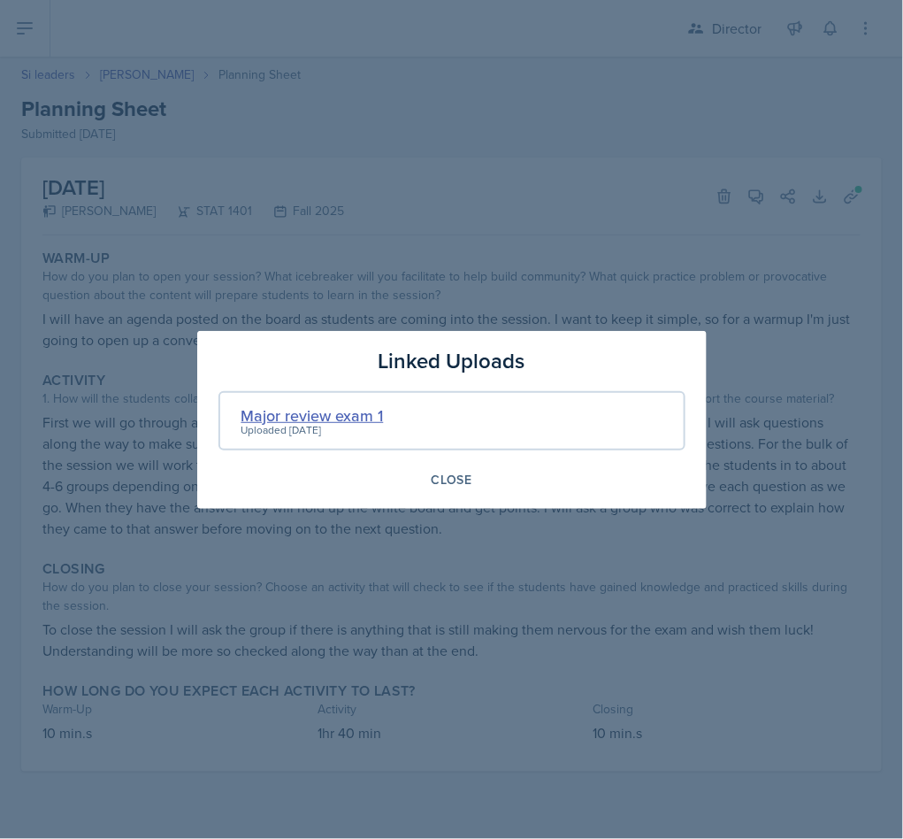
click at [337, 415] on div "Major review exam 1" at bounding box center [312, 415] width 142 height 24
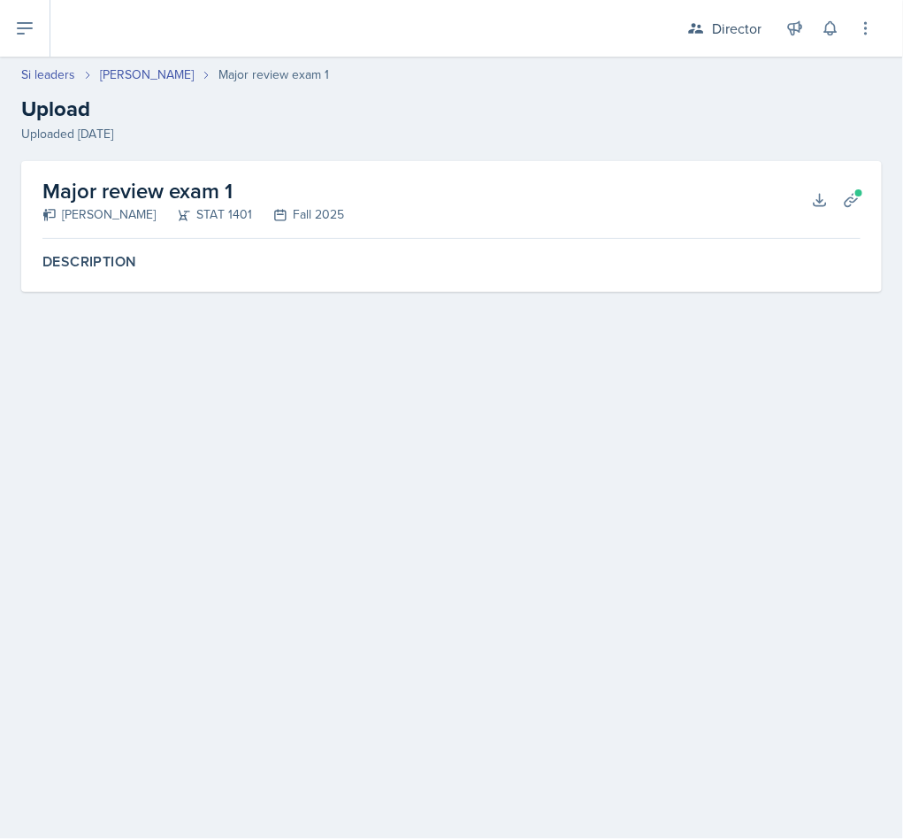
click at [804, 205] on div "Major review exam 1 Lilly Adan STAT 1401 Fall 2025 Download Planning Sheets" at bounding box center [451, 200] width 818 height 78
click at [823, 205] on icon at bounding box center [819, 199] width 11 height 11
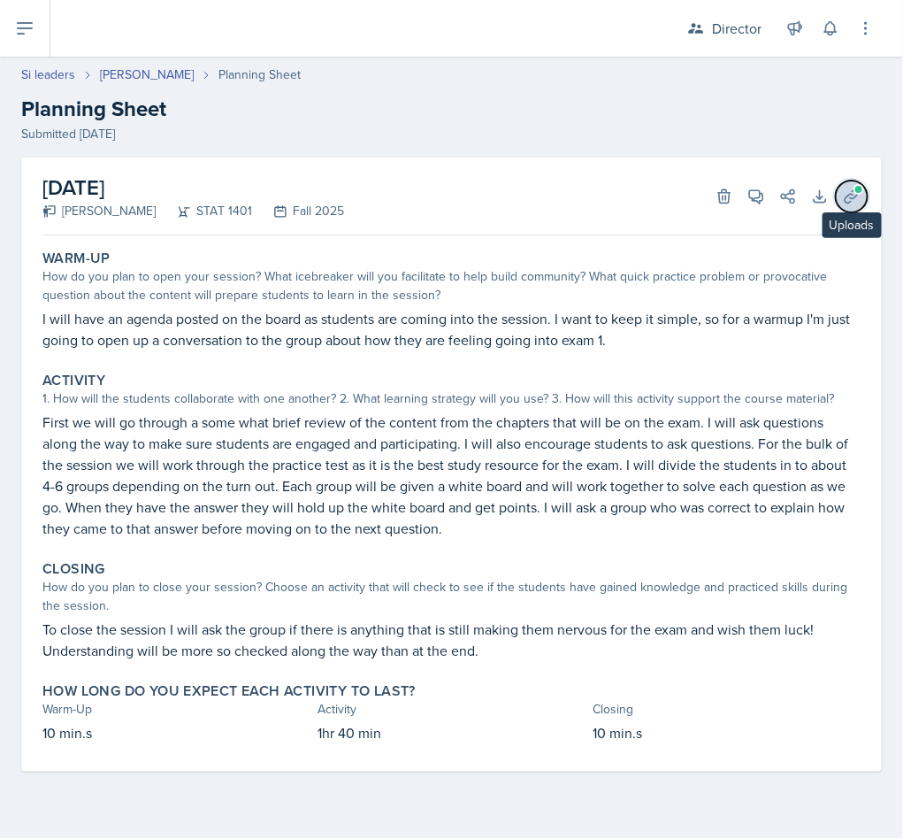
click at [854, 197] on icon at bounding box center [851, 195] width 13 height 13
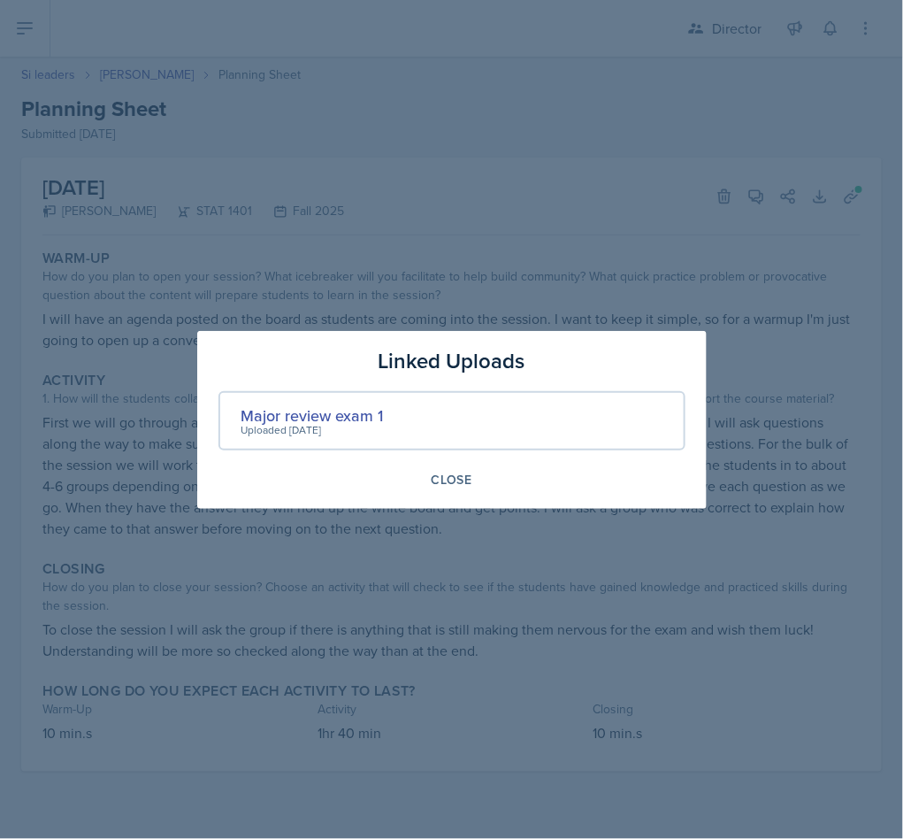
click at [791, 401] on div at bounding box center [451, 419] width 903 height 839
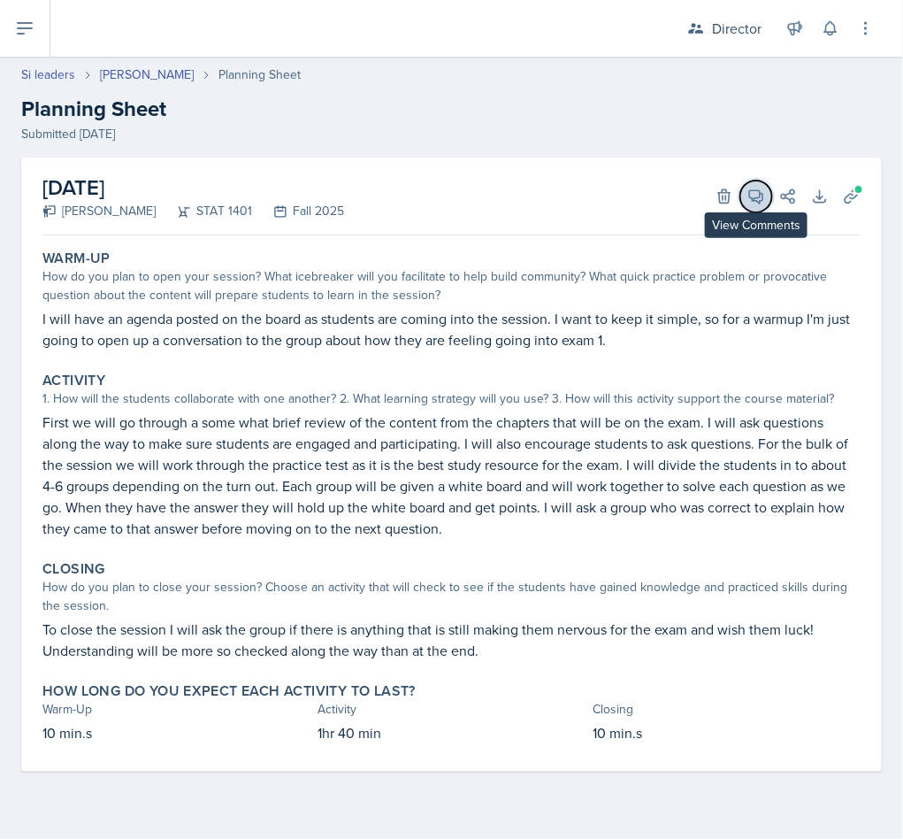
click at [749, 207] on button "View Comments" at bounding box center [756, 196] width 32 height 32
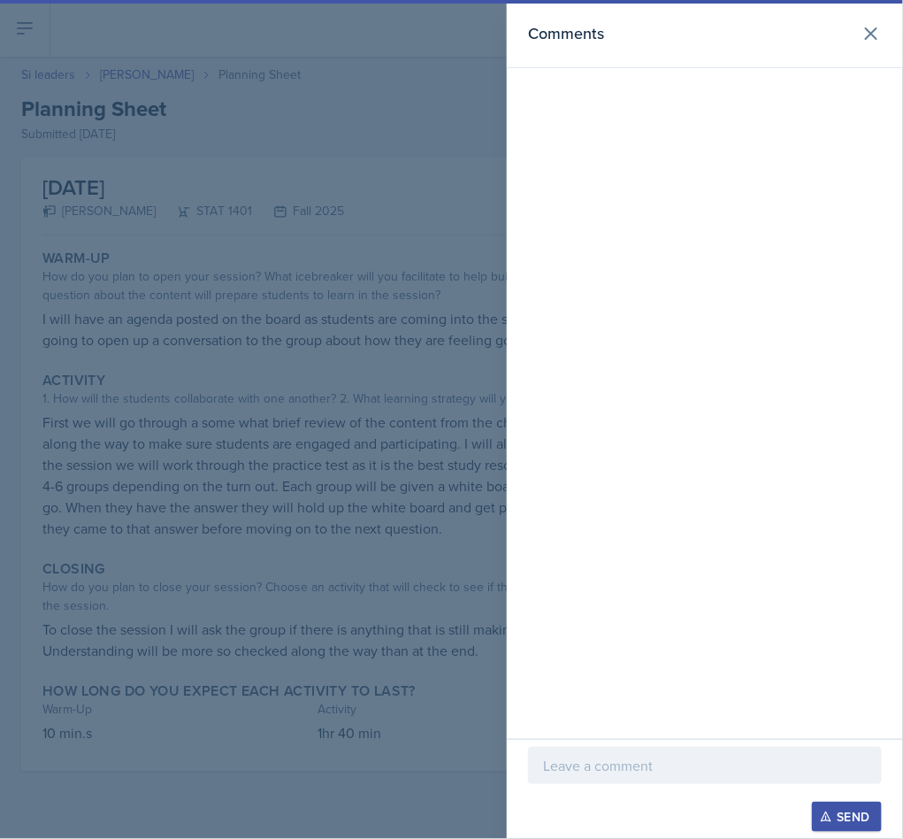
click at [865, 53] on header "Comments" at bounding box center [705, 34] width 396 height 68
click at [865, 38] on icon at bounding box center [871, 33] width 21 height 21
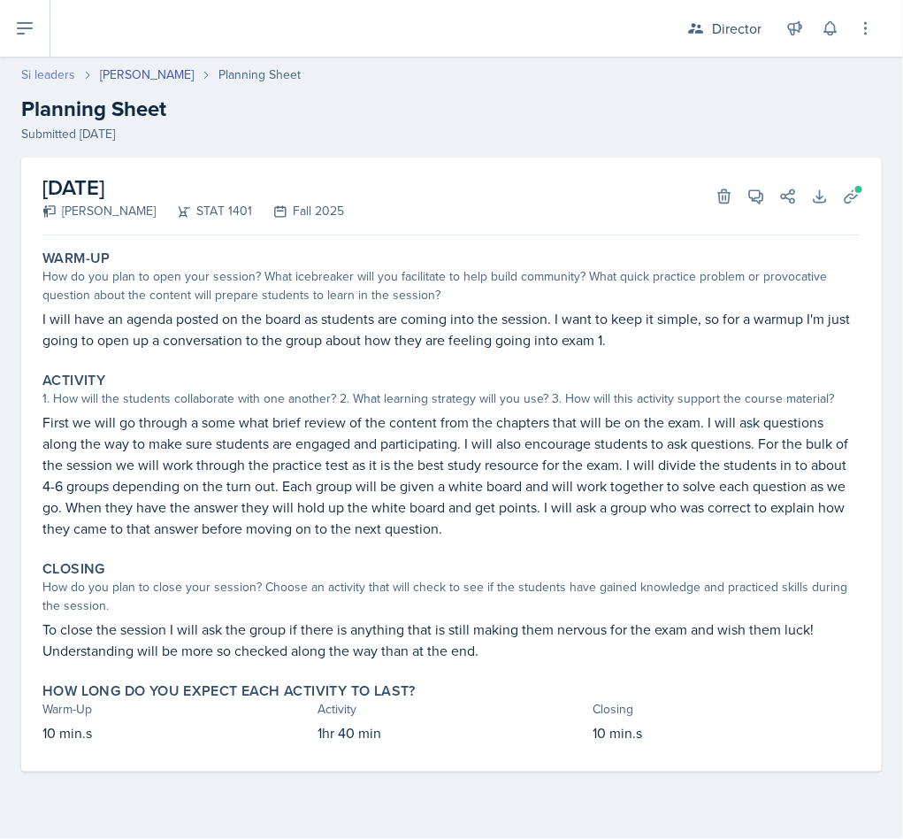
click at [41, 73] on link "Si leaders" at bounding box center [48, 74] width 54 height 19
select select "2bed604d-1099-4043-b1bc-2365e8740244"
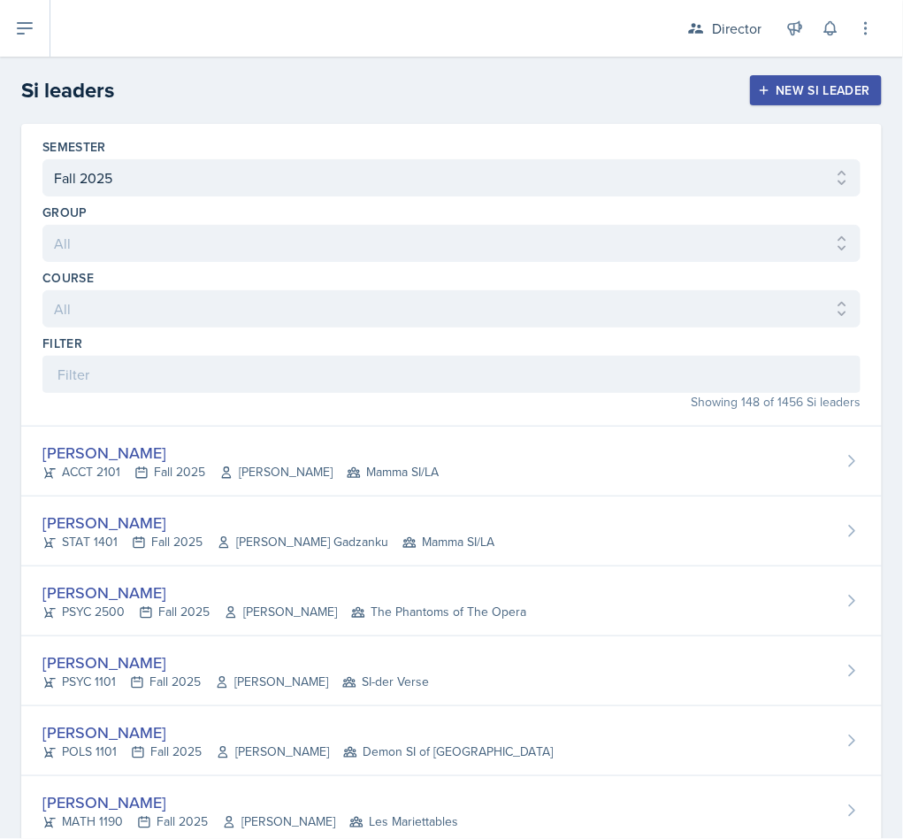
click at [54, 77] on h2 "Si leaders" at bounding box center [67, 90] width 93 height 32
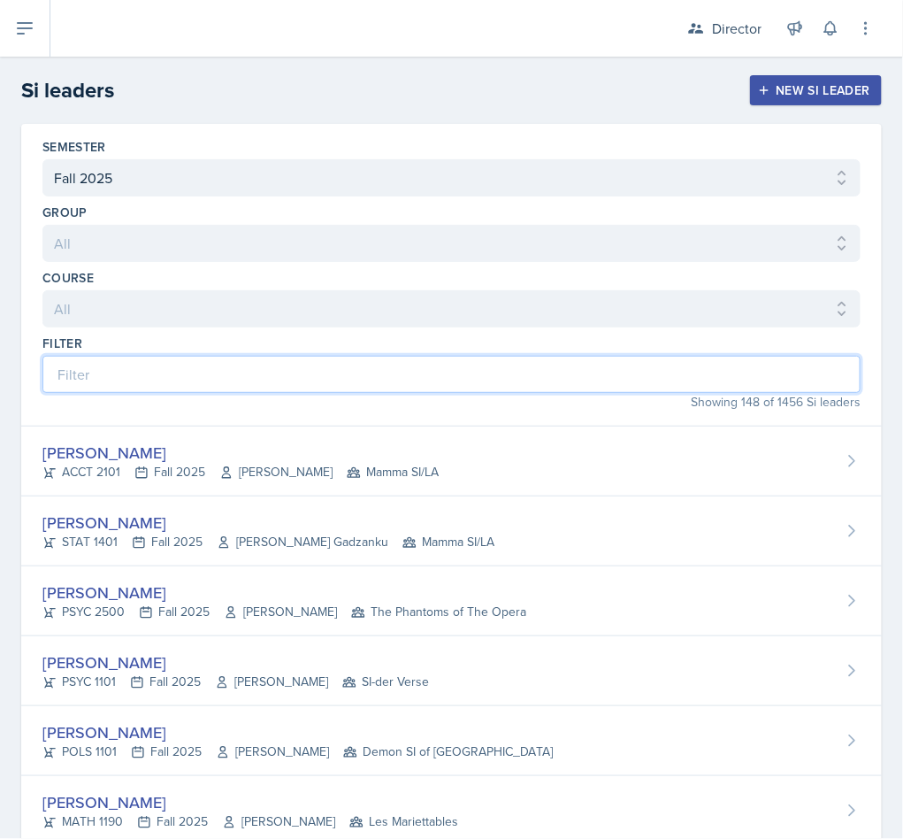
click at [250, 386] on input at bounding box center [451, 374] width 818 height 37
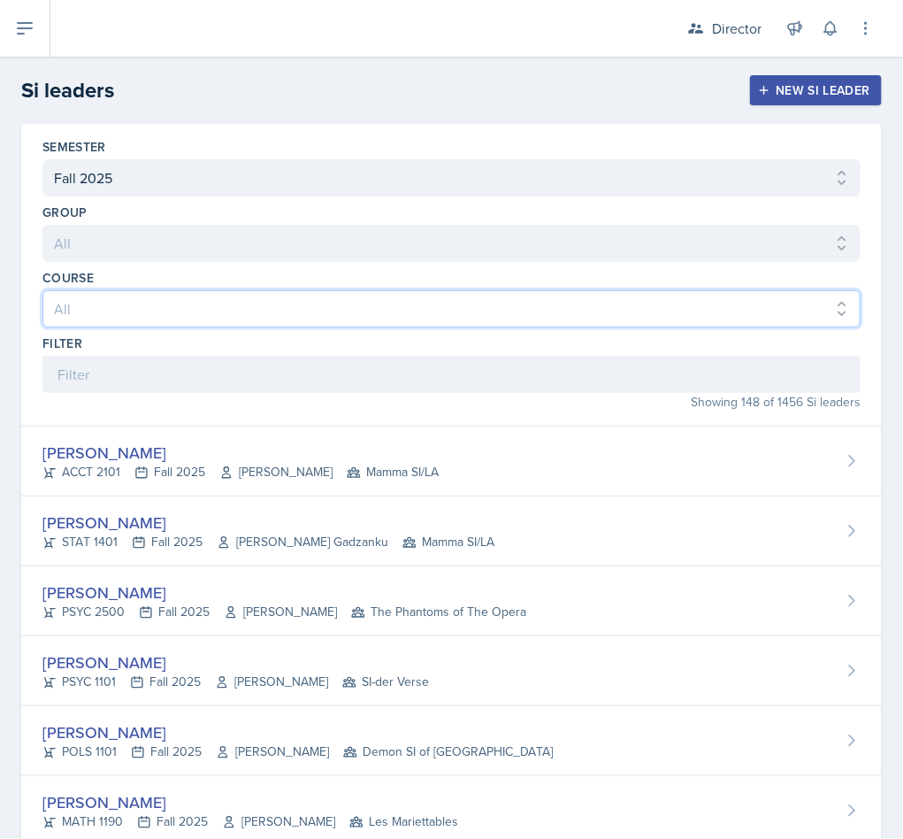
click at [290, 295] on select "All ACCT 2101 ACCT 2102 ACCT 4050 ANTH 1102 ANTH 3301 ARCH 1000 ARCH 1000 ARCH …" at bounding box center [451, 308] width 818 height 37
click at [284, 305] on select "All ACCT 2101 ACCT 2102 ACCT 4050 ANTH 1102 ANTH 3301 ARCH 1000 ARCH 1000 ARCH …" at bounding box center [451, 308] width 818 height 37
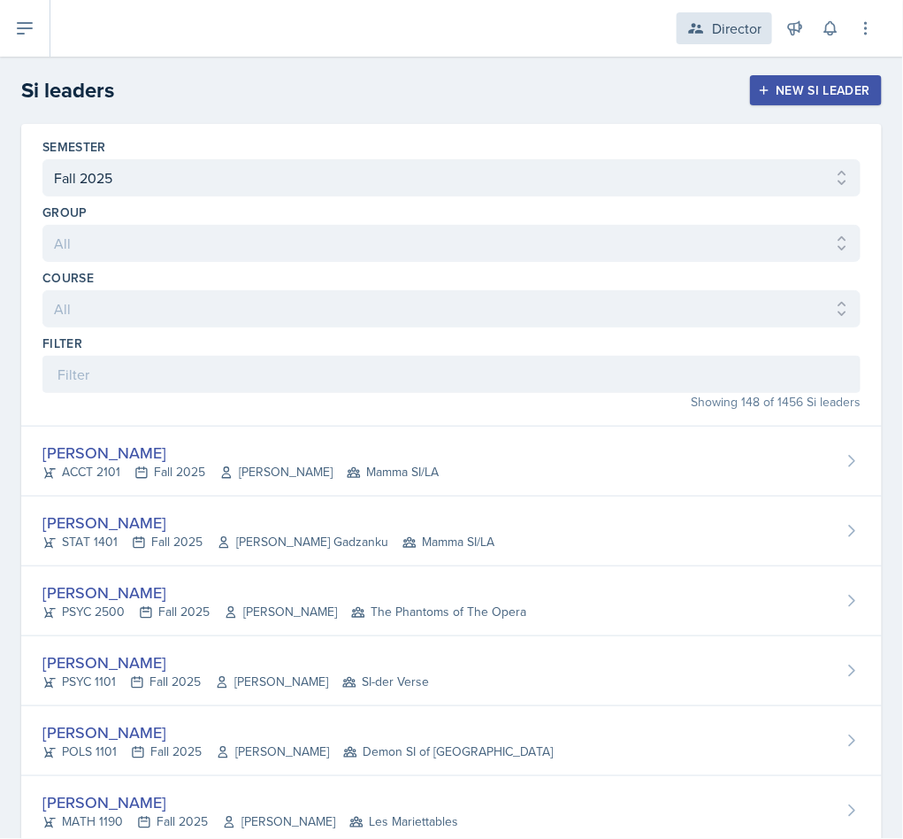
click at [695, 19] on icon at bounding box center [696, 28] width 18 height 18
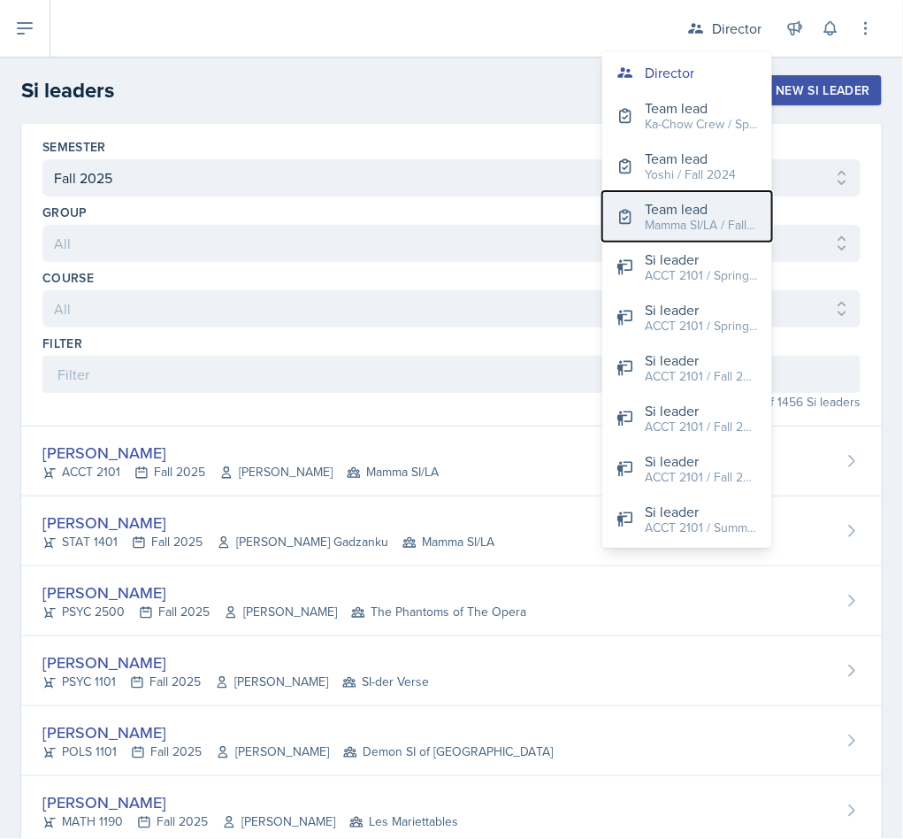
click at [648, 212] on div "Team lead" at bounding box center [701, 208] width 113 height 21
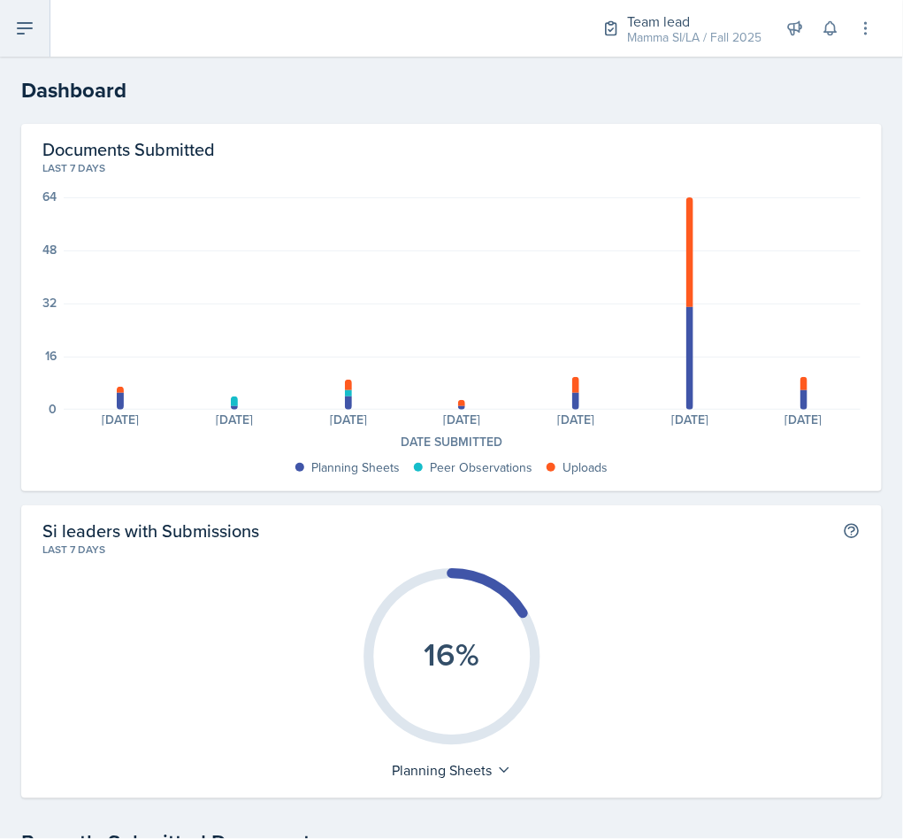
click at [43, 35] on button at bounding box center [25, 28] width 50 height 57
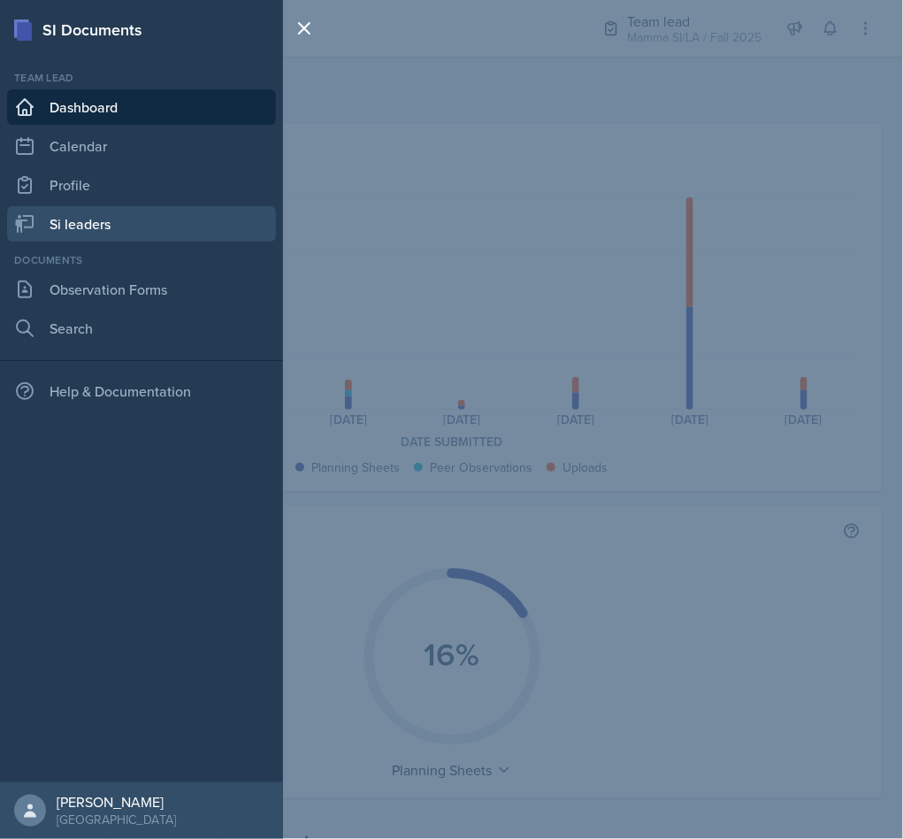
click at [142, 216] on link "Si leaders" at bounding box center [141, 223] width 269 height 35
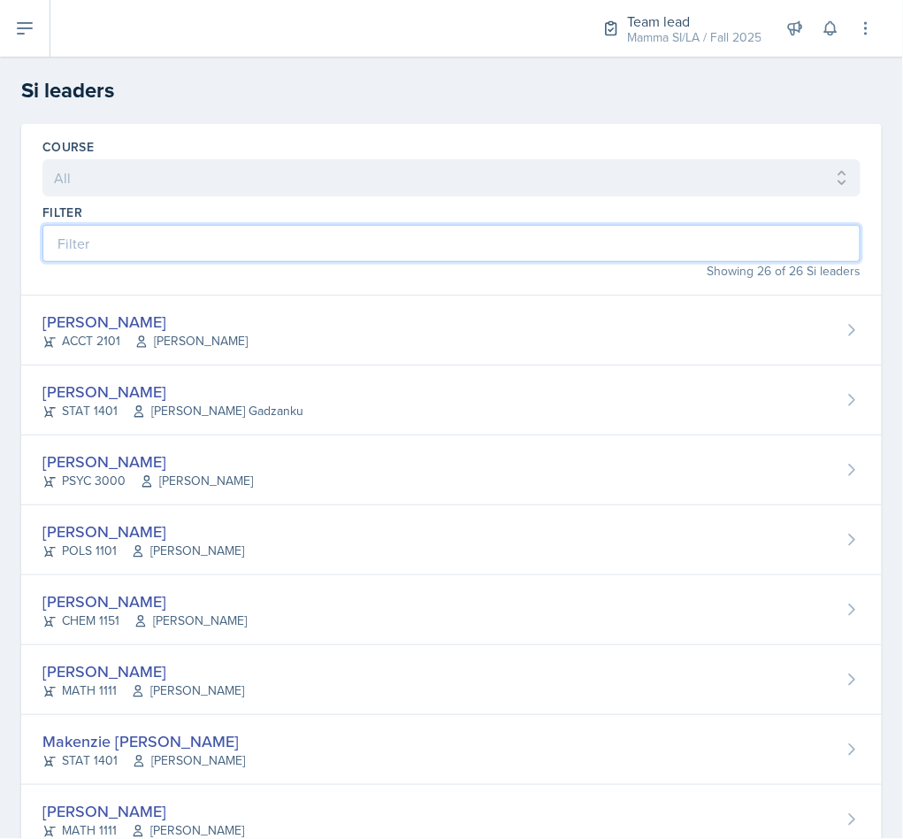
click at [295, 257] on input at bounding box center [451, 243] width 818 height 37
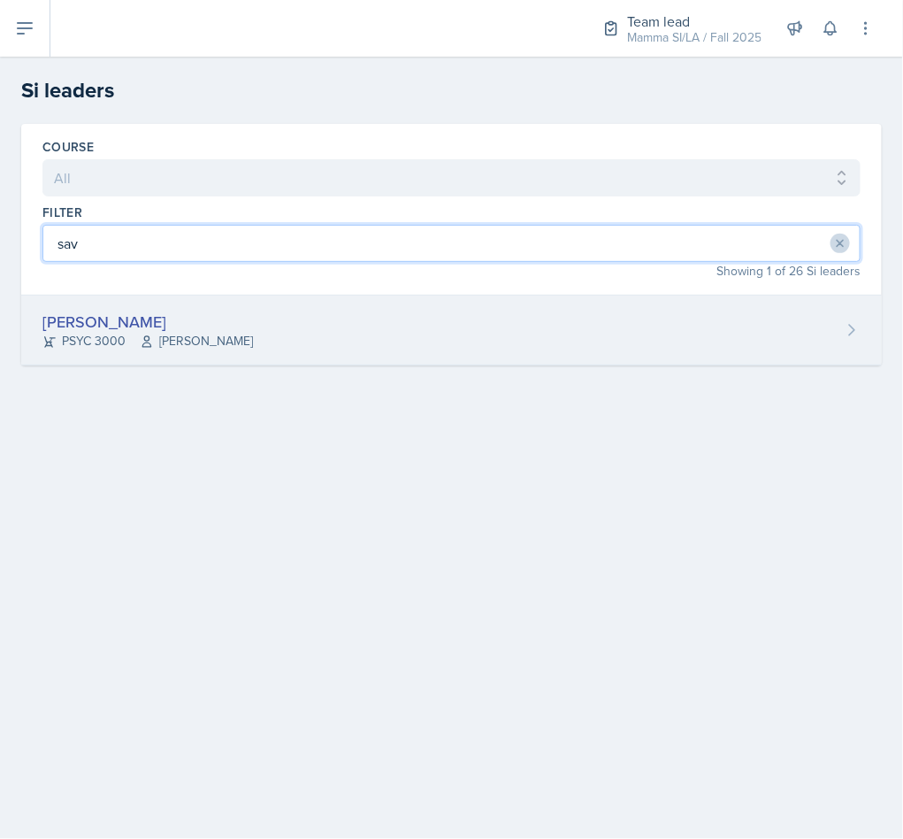
type input "sav"
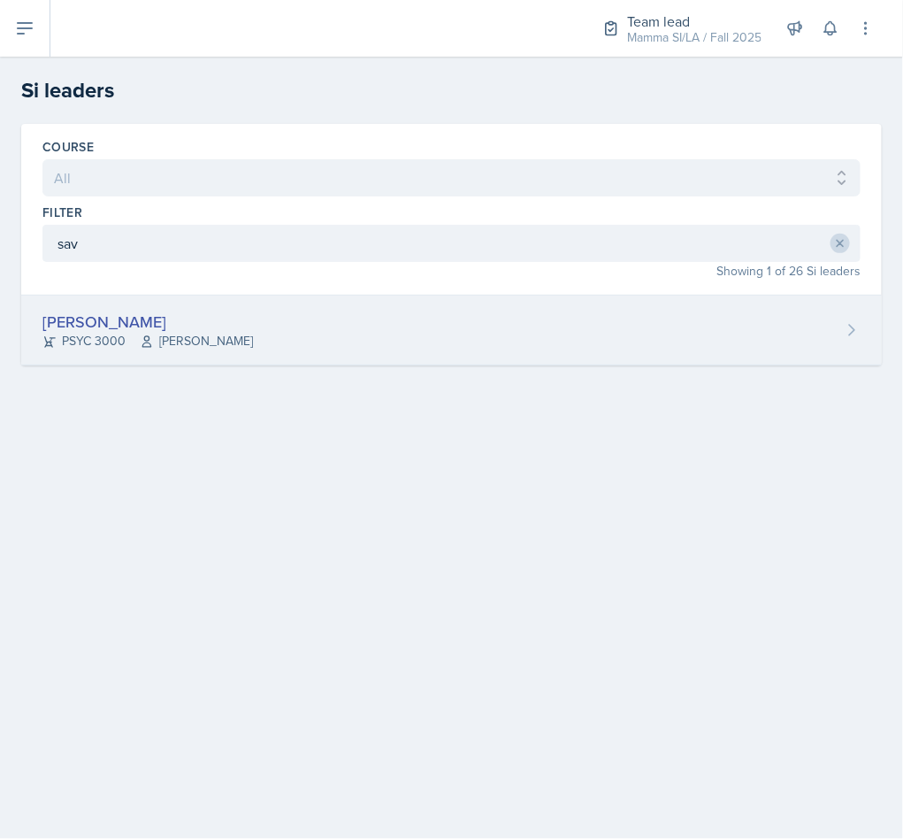
click at [316, 329] on div "Savannah Barnhart PSYC 3000 Hansol Rheem" at bounding box center [451, 330] width 861 height 70
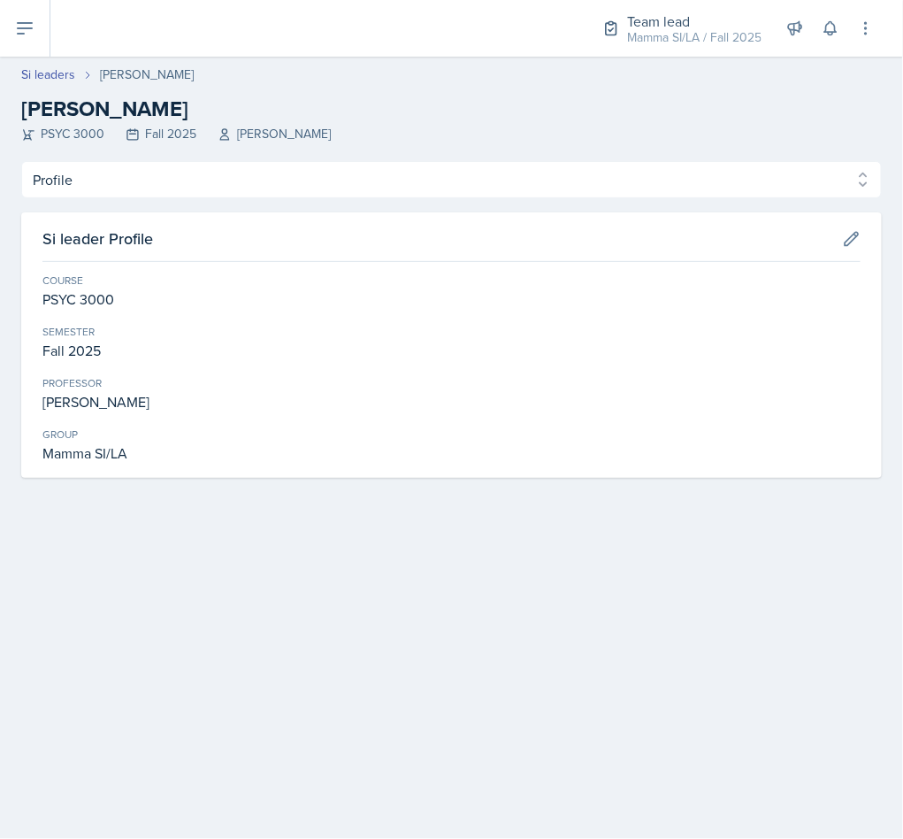
drag, startPoint x: 143, startPoint y: 159, endPoint x: 130, endPoint y: 179, distance: 23.6
click at [138, 165] on div "Si leaders Savannah Barnhart Savannah Barnhart PSYC 3000 Fall 2025 Hansol Rheem…" at bounding box center [451, 288] width 903 height 463
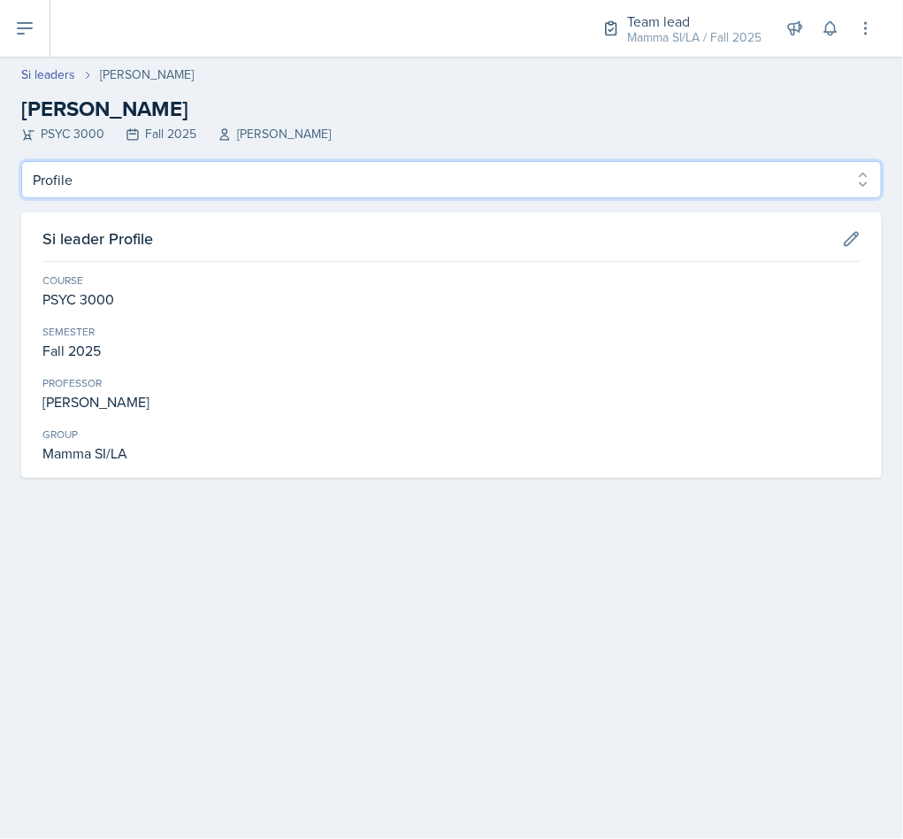
drag, startPoint x: 127, startPoint y: 180, endPoint x: 133, endPoint y: 197, distance: 17.6
click at [127, 181] on select "Profile Planning Sheets Observation Forms Uploads" at bounding box center [451, 179] width 861 height 37
select select "Planning Sheets"
click at [21, 161] on select "Profile Planning Sheets Observation Forms Uploads" at bounding box center [451, 179] width 861 height 37
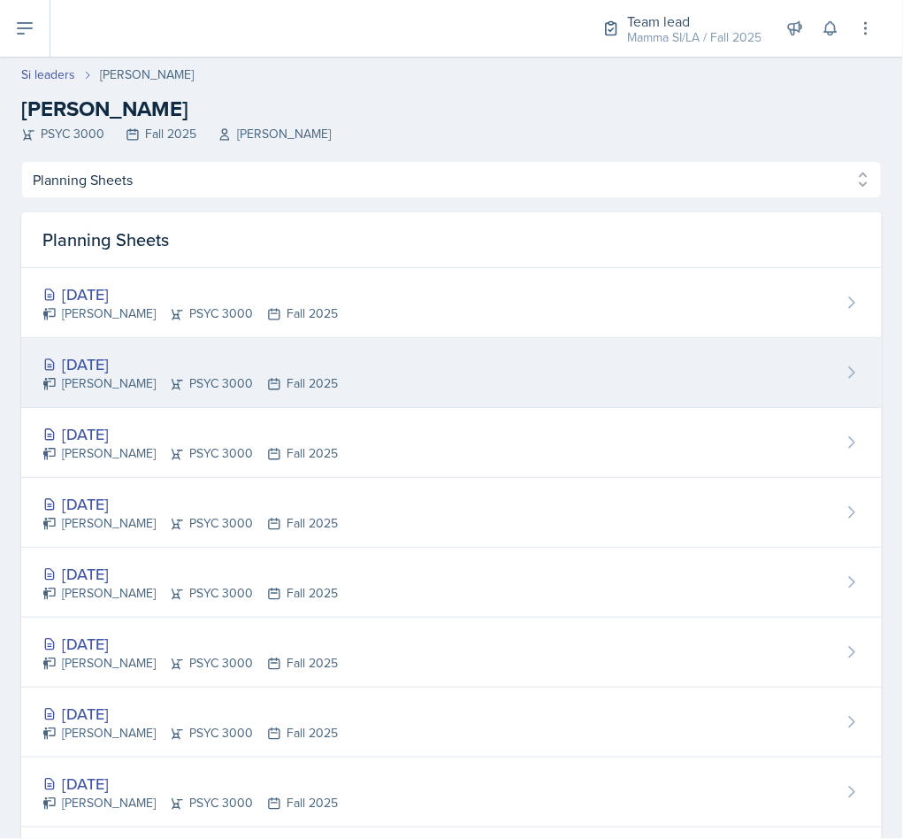
click at [303, 354] on div "[DATE]" at bounding box center [189, 364] width 295 height 24
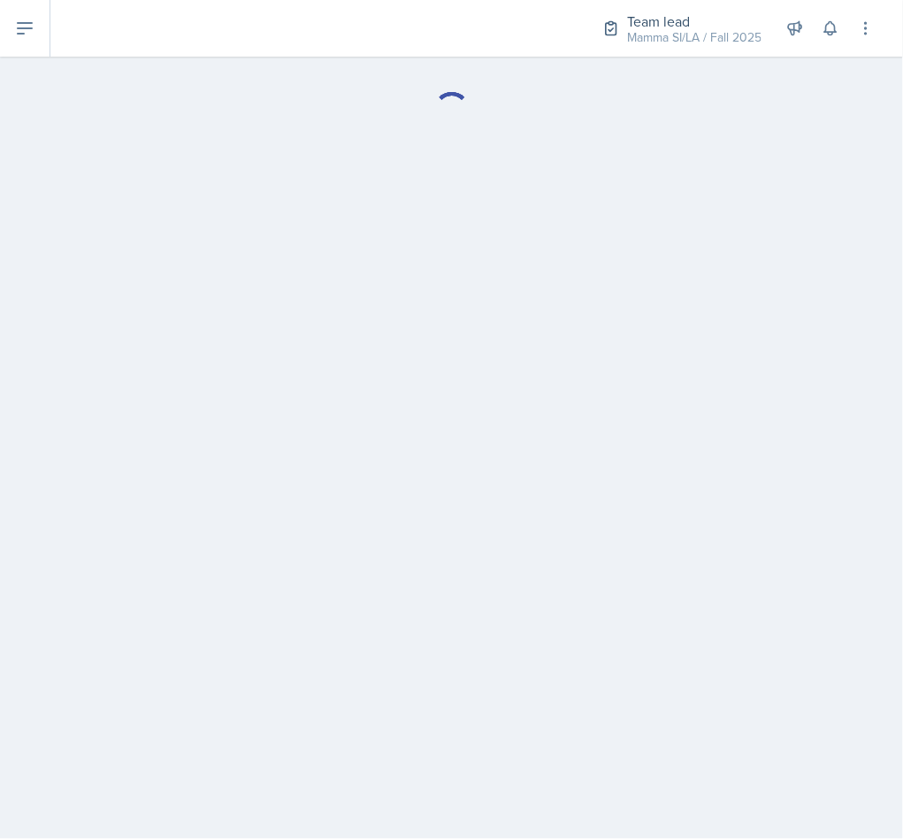
select select "Planning Sheets"
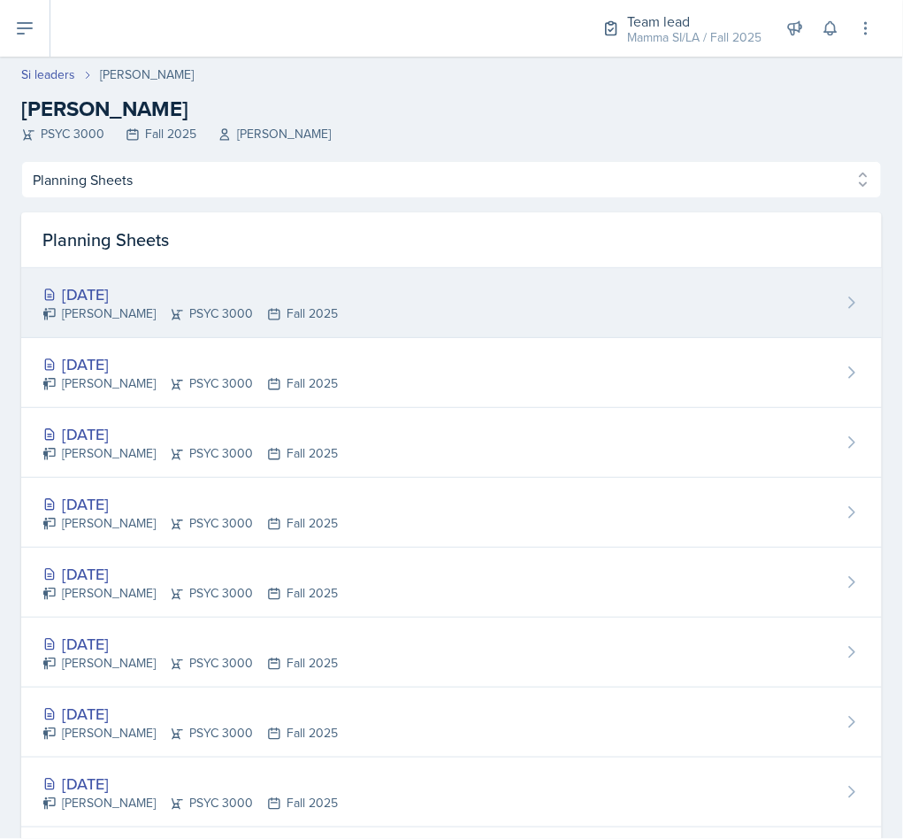
click at [249, 308] on div "Savannah Barnhart PSYC 3000 Fall 2025" at bounding box center [189, 313] width 295 height 19
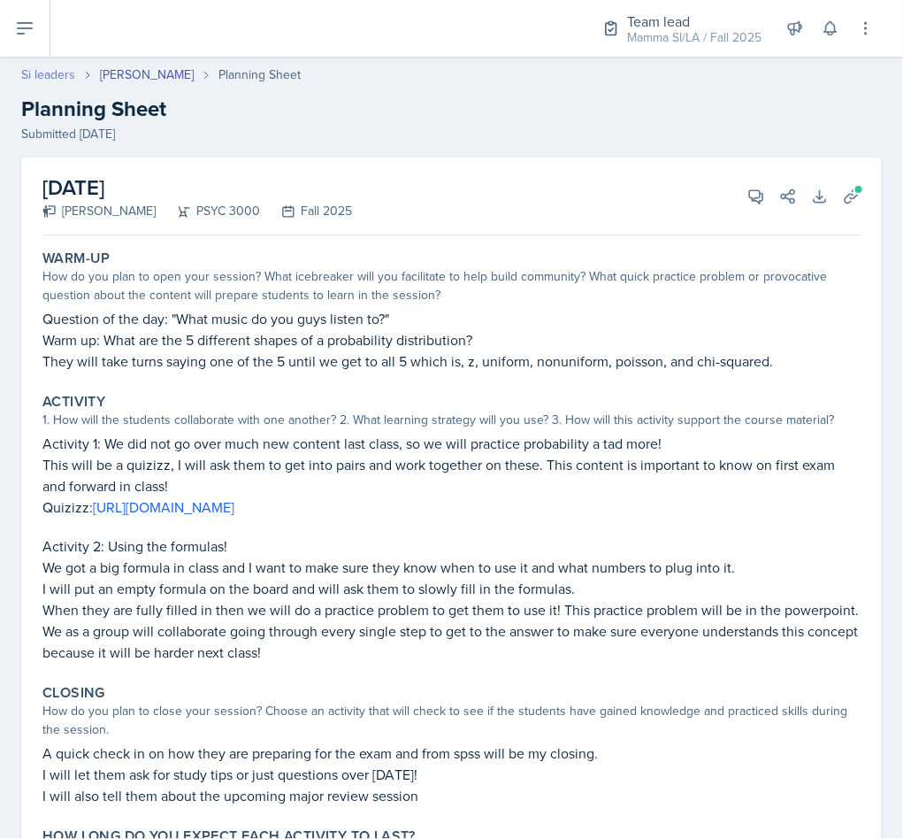
click at [33, 74] on link "Si leaders" at bounding box center [48, 74] width 54 height 19
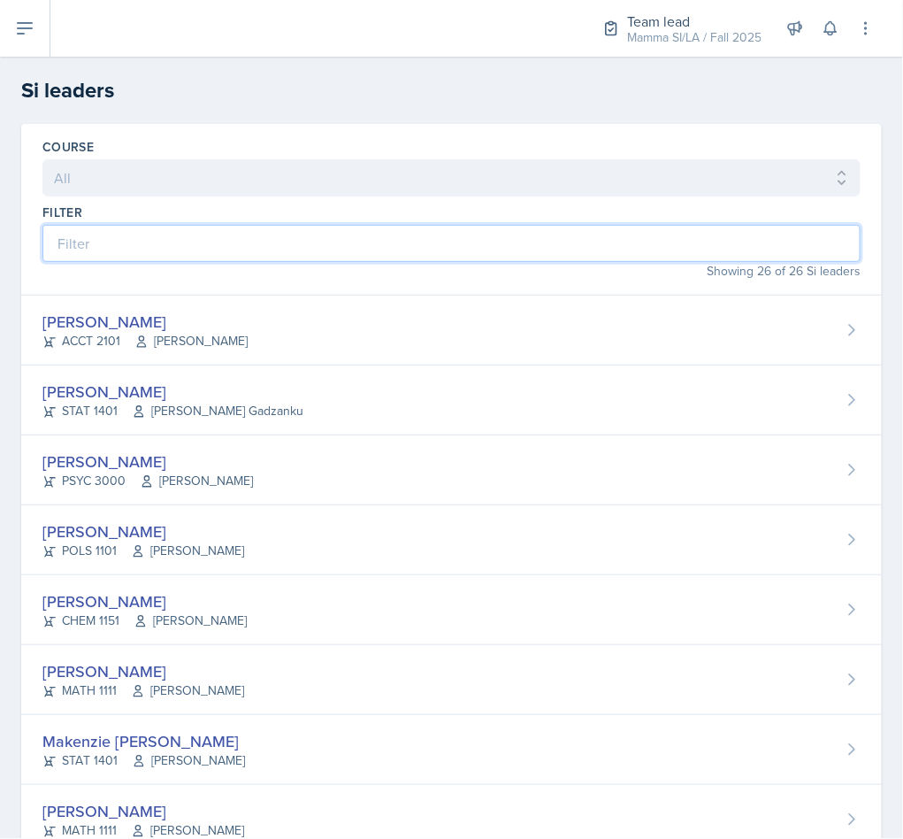
click at [324, 242] on input at bounding box center [451, 243] width 818 height 37
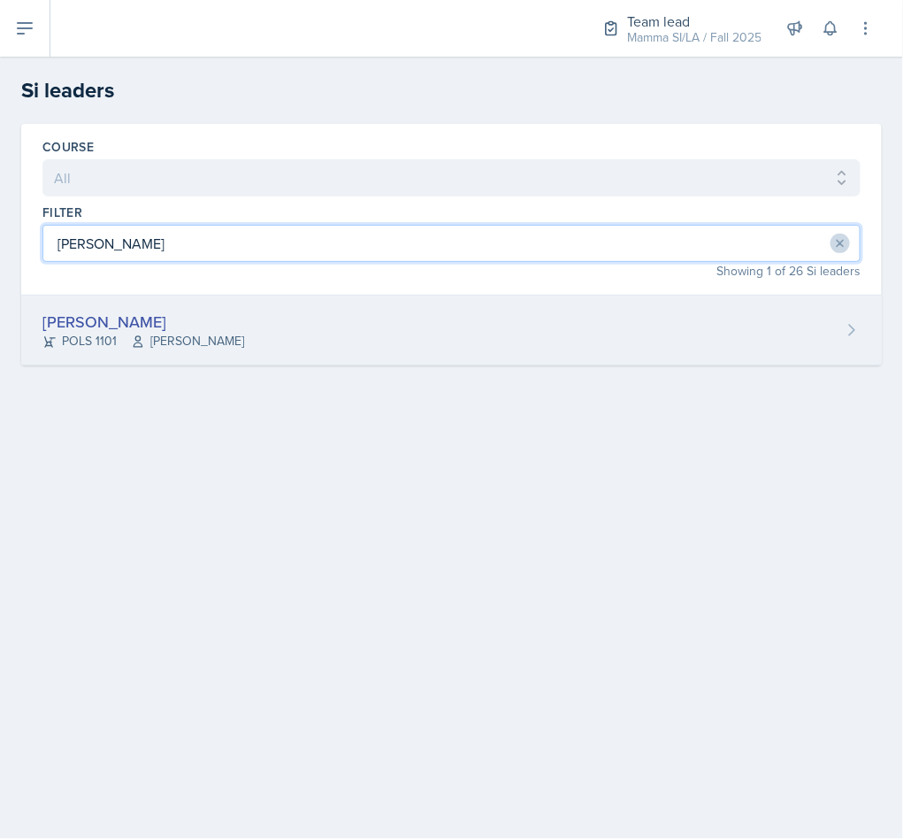
type input "jada"
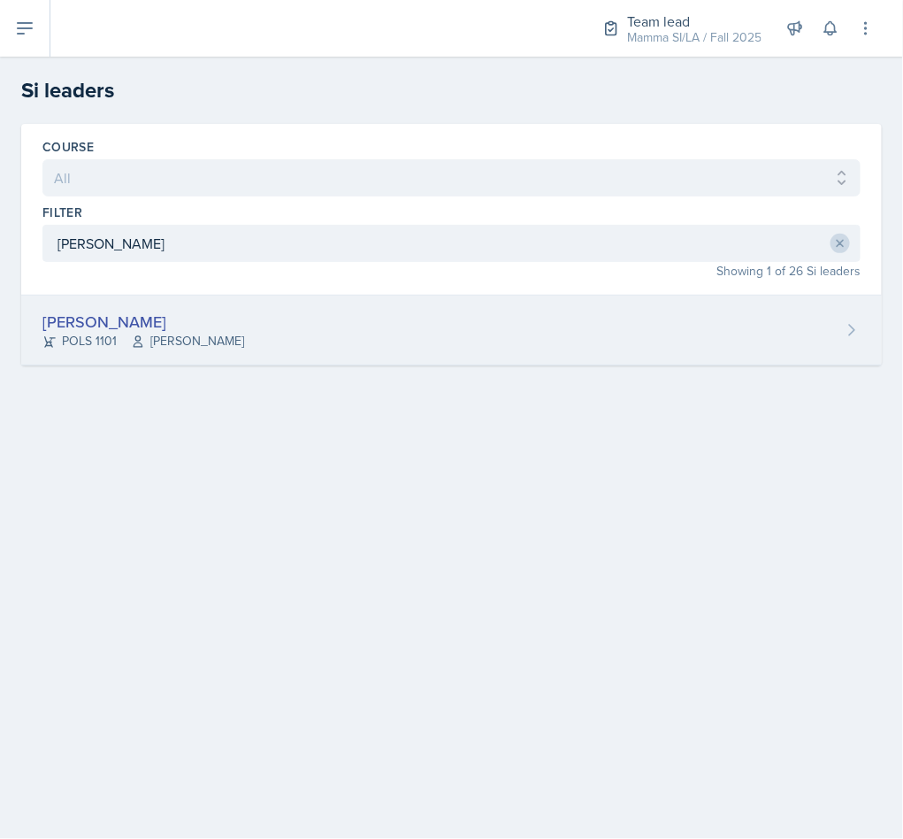
click at [375, 353] on div "Jada Barronton POLS 1101 Semline Singleton" at bounding box center [451, 330] width 861 height 70
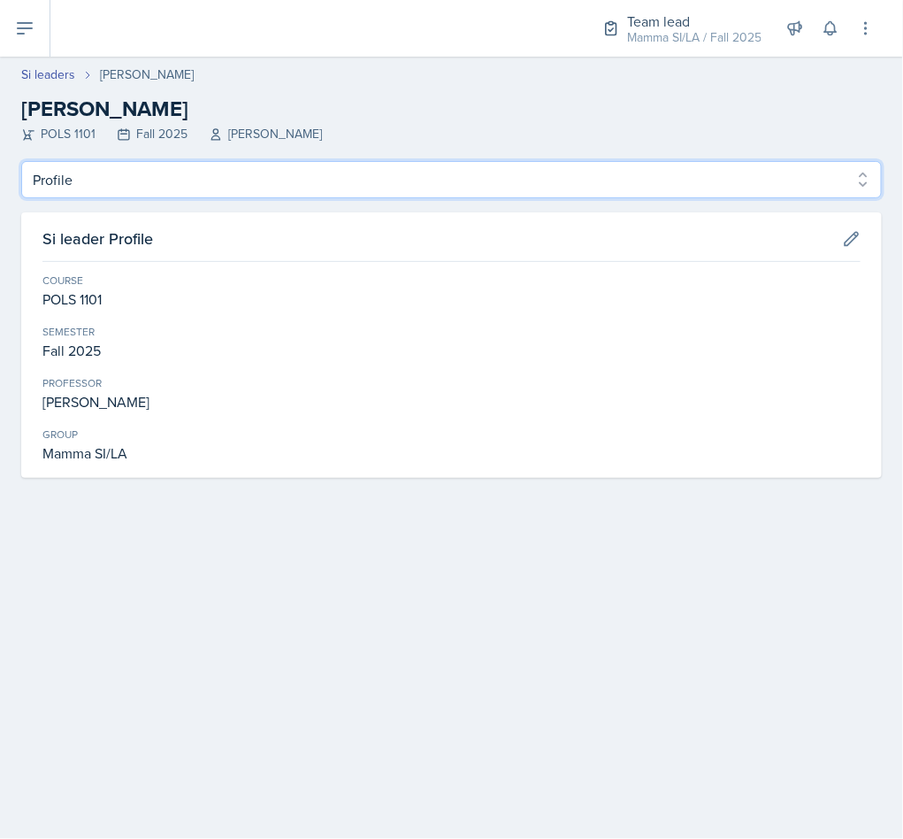
click at [144, 161] on select "Profile Planning Sheets Observation Forms Uploads" at bounding box center [451, 179] width 861 height 37
select select "Planning Sheets"
click at [21, 161] on select "Profile Planning Sheets Observation Forms Uploads" at bounding box center [451, 179] width 861 height 37
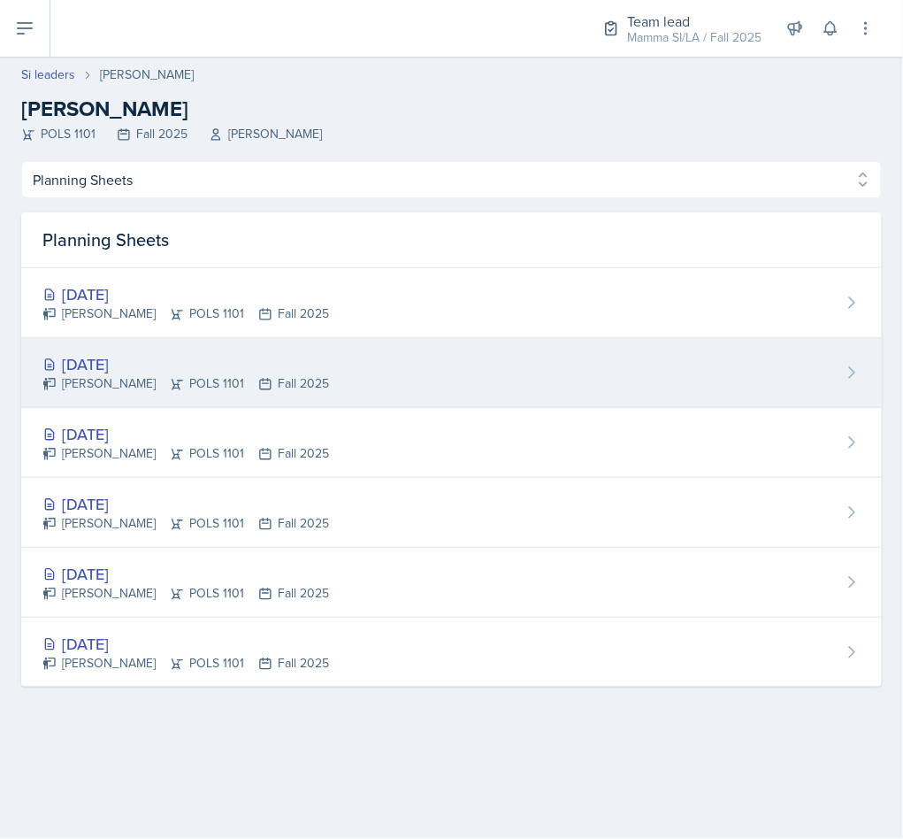
click at [406, 370] on div "Sep 15th, 2025 Jada Barronton POLS 1101 Fall 2025" at bounding box center [451, 373] width 861 height 70
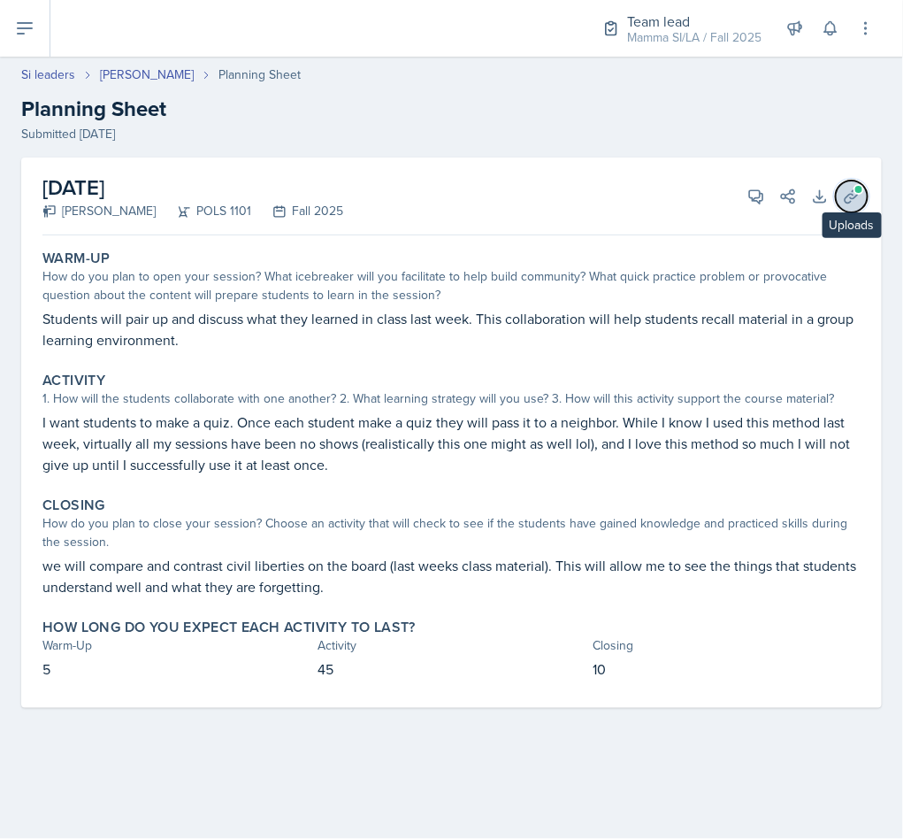
click at [853, 196] on icon at bounding box center [852, 197] width 18 height 18
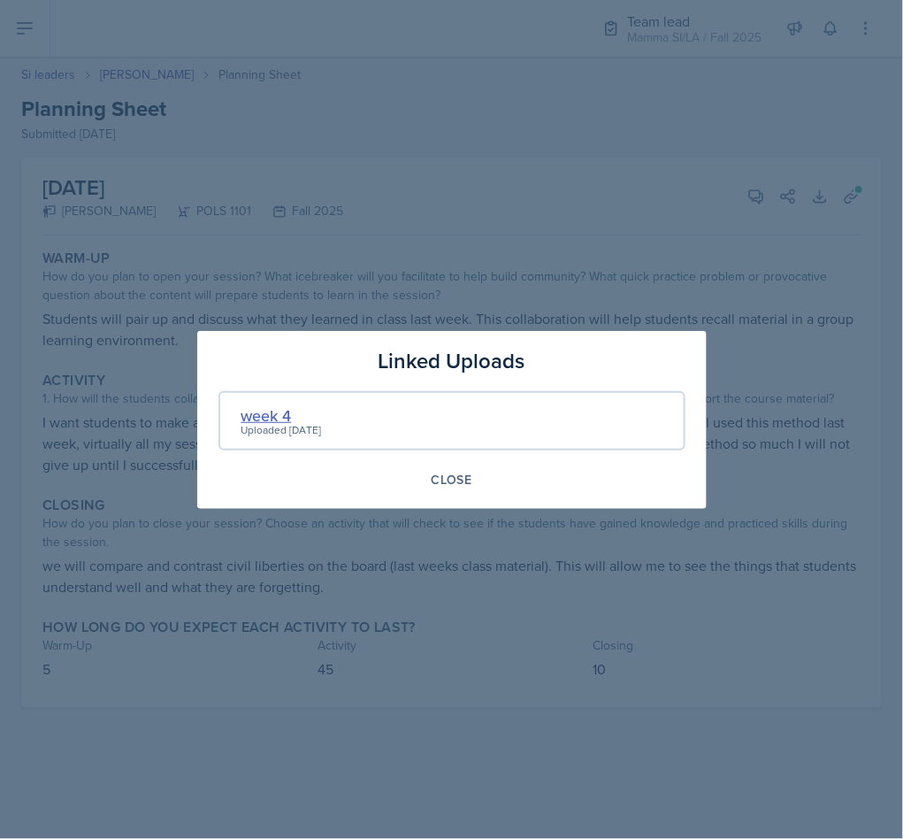
click at [277, 412] on div "week 4" at bounding box center [281, 415] width 80 height 24
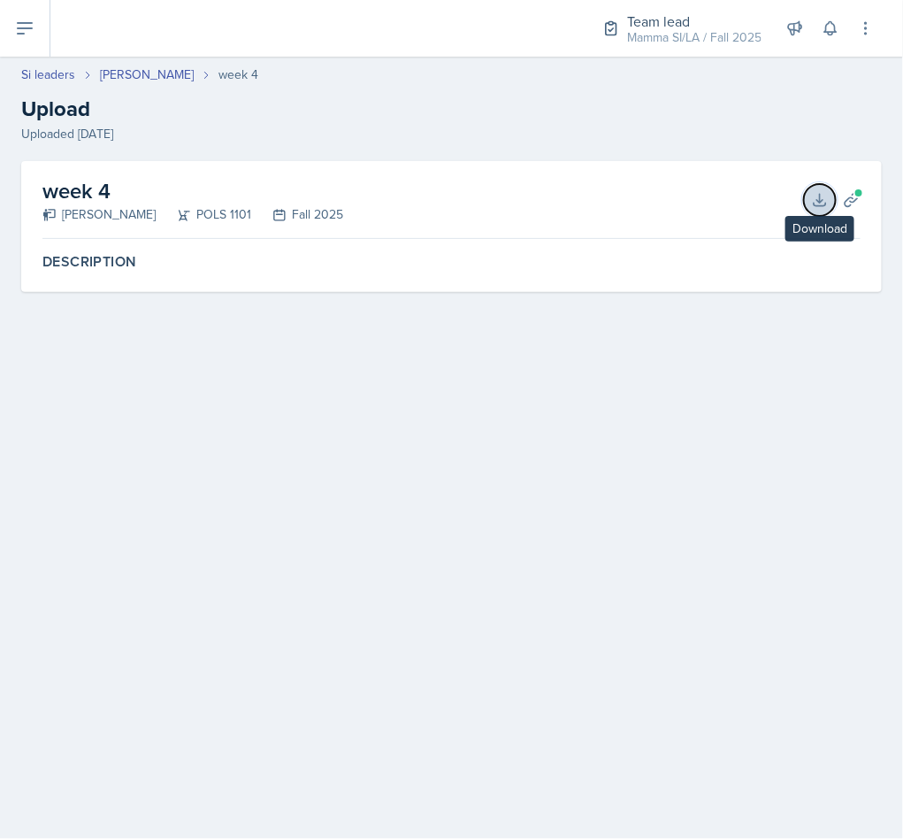
click at [823, 195] on icon at bounding box center [820, 200] width 18 height 18
click at [853, 199] on icon at bounding box center [852, 200] width 18 height 18
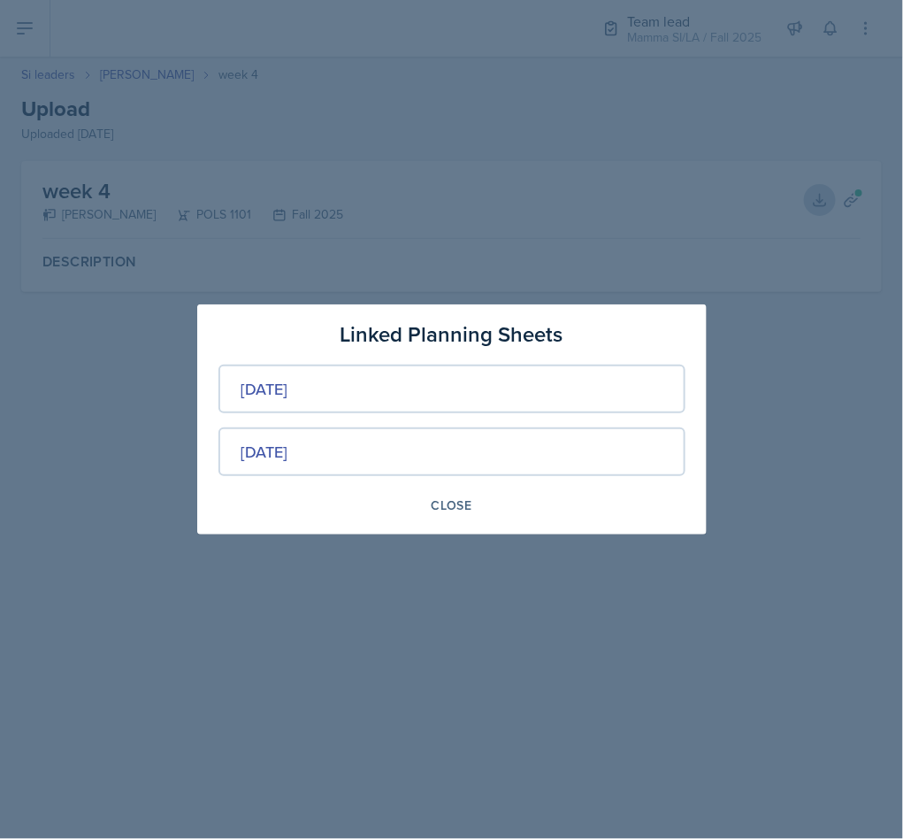
click at [523, 717] on div at bounding box center [451, 419] width 903 height 839
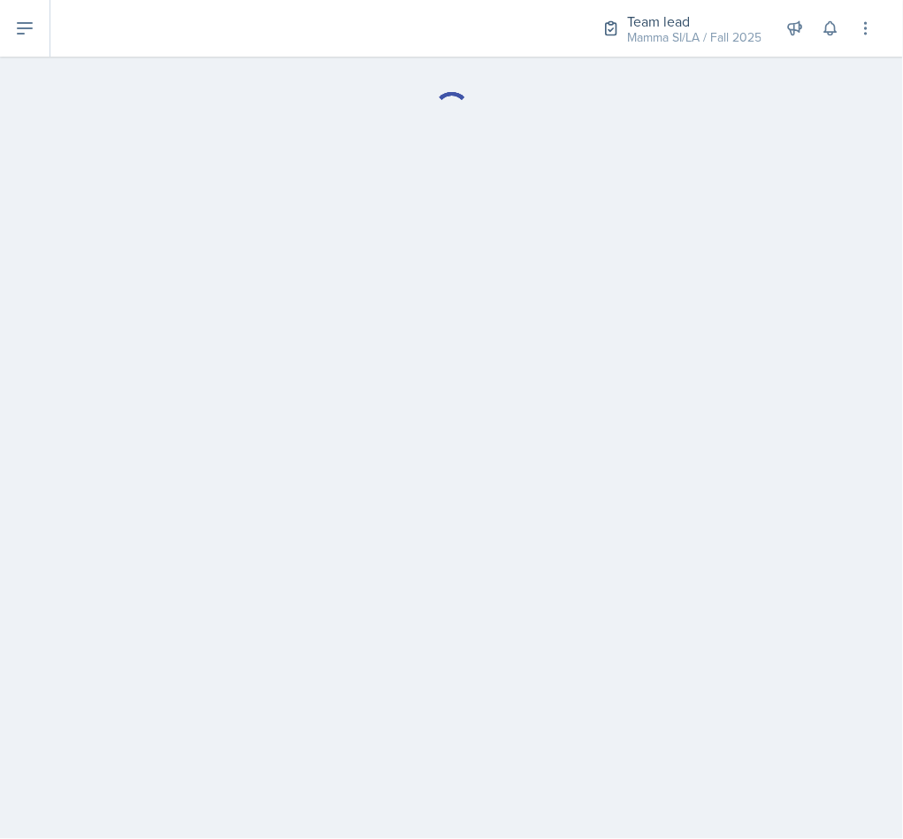
select select "Planning Sheets"
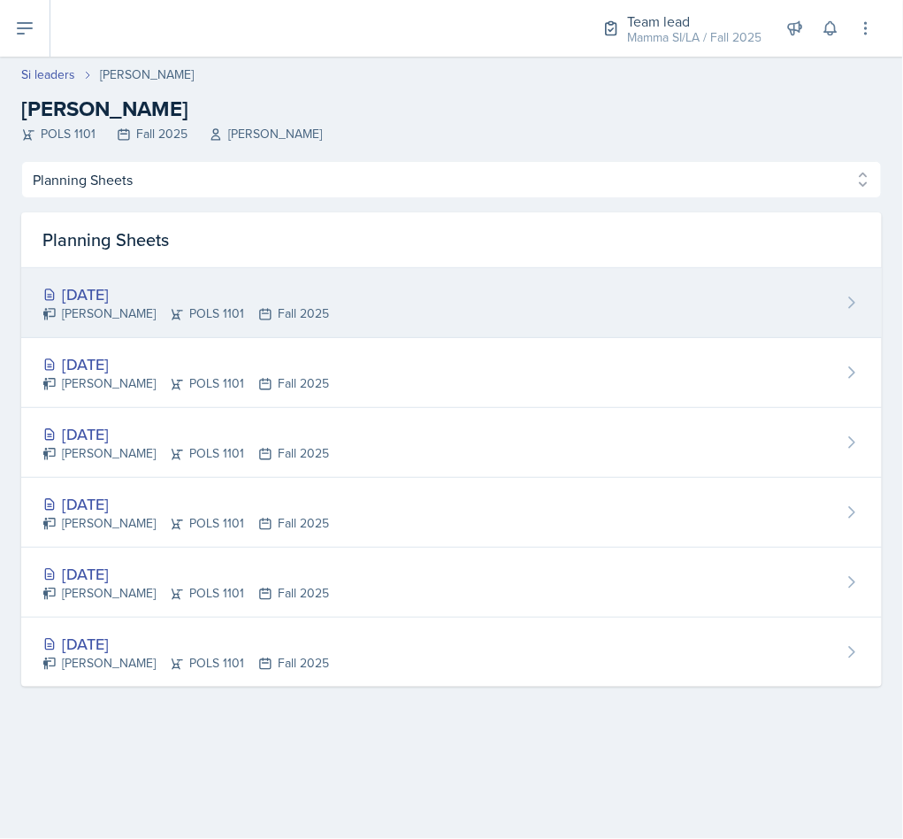
click at [234, 303] on div "[DATE]" at bounding box center [185, 294] width 287 height 24
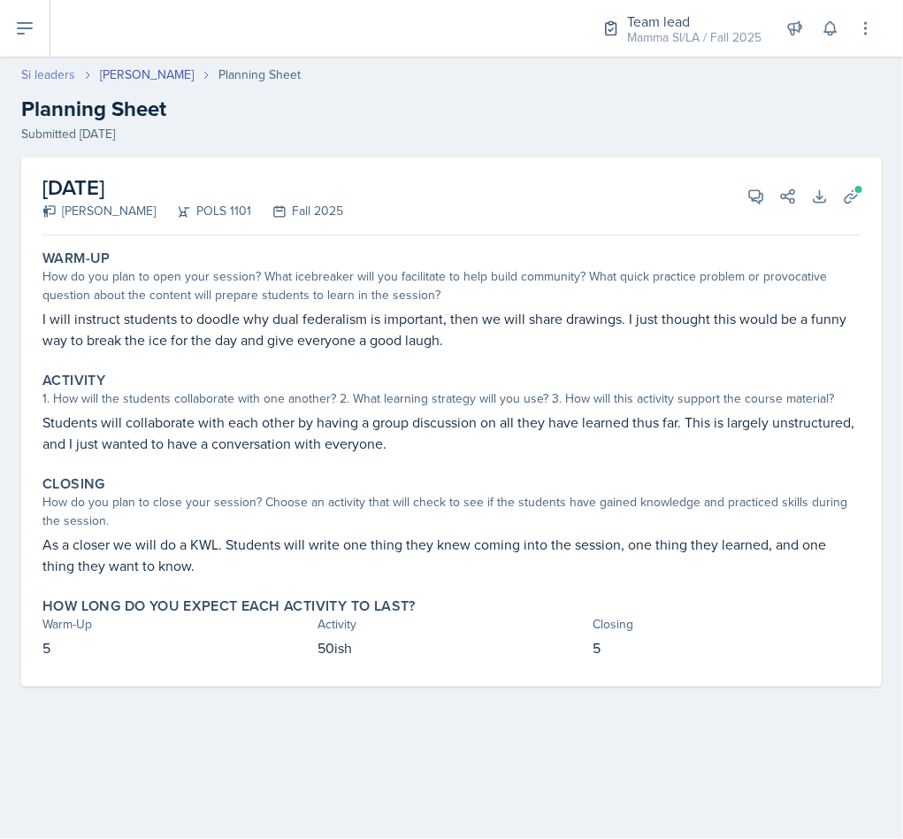
click at [27, 74] on link "Si leaders" at bounding box center [48, 74] width 54 height 19
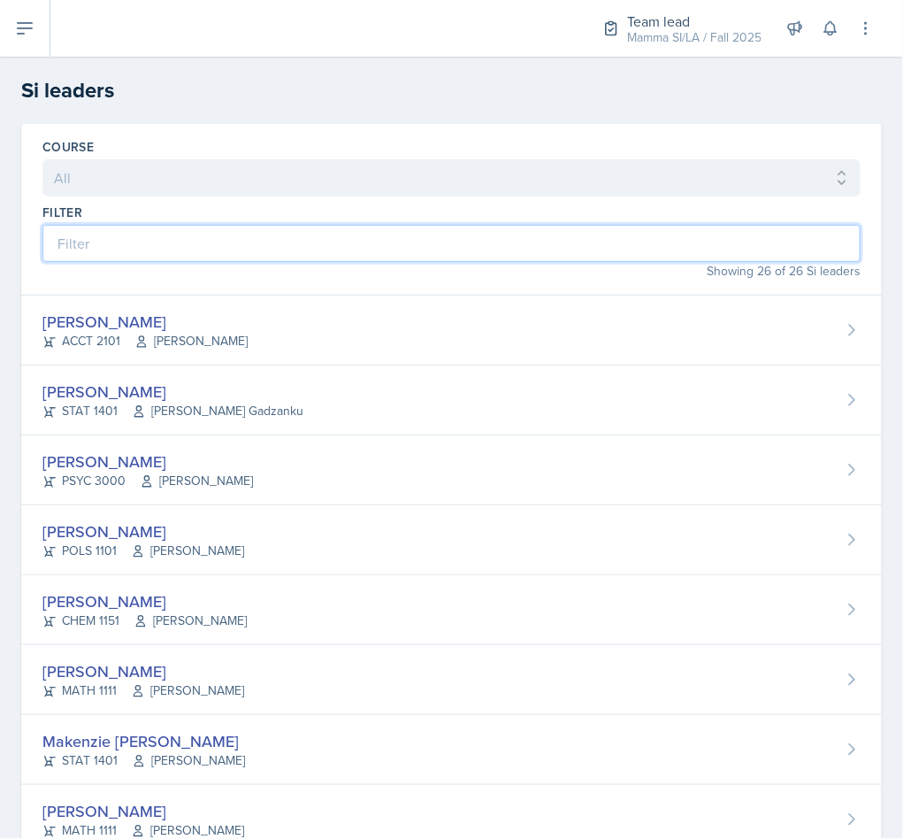
click at [250, 256] on input at bounding box center [451, 243] width 818 height 37
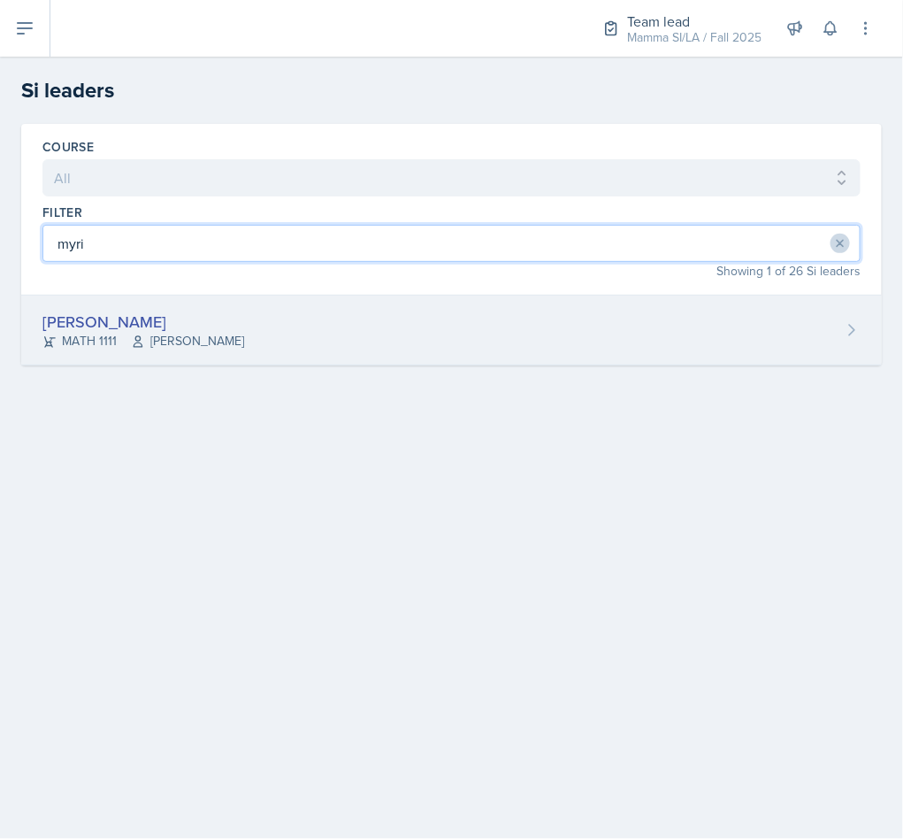
type input "myri"
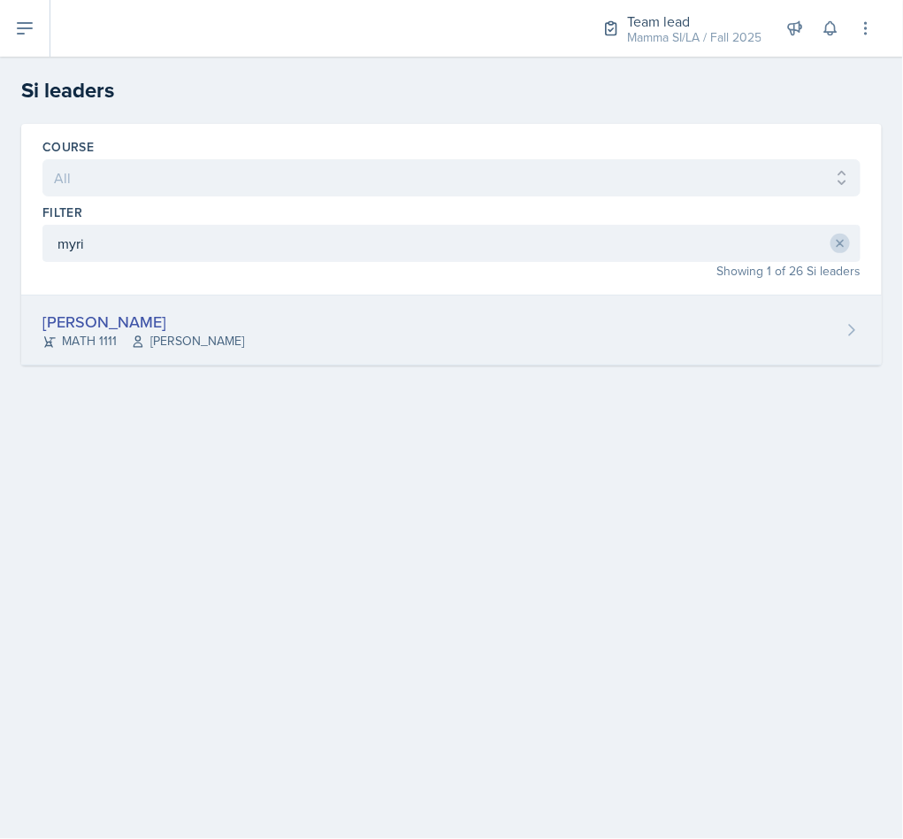
click at [279, 322] on div "Myrie Blacksher MATH 1111 Robert Burnham" at bounding box center [451, 330] width 861 height 70
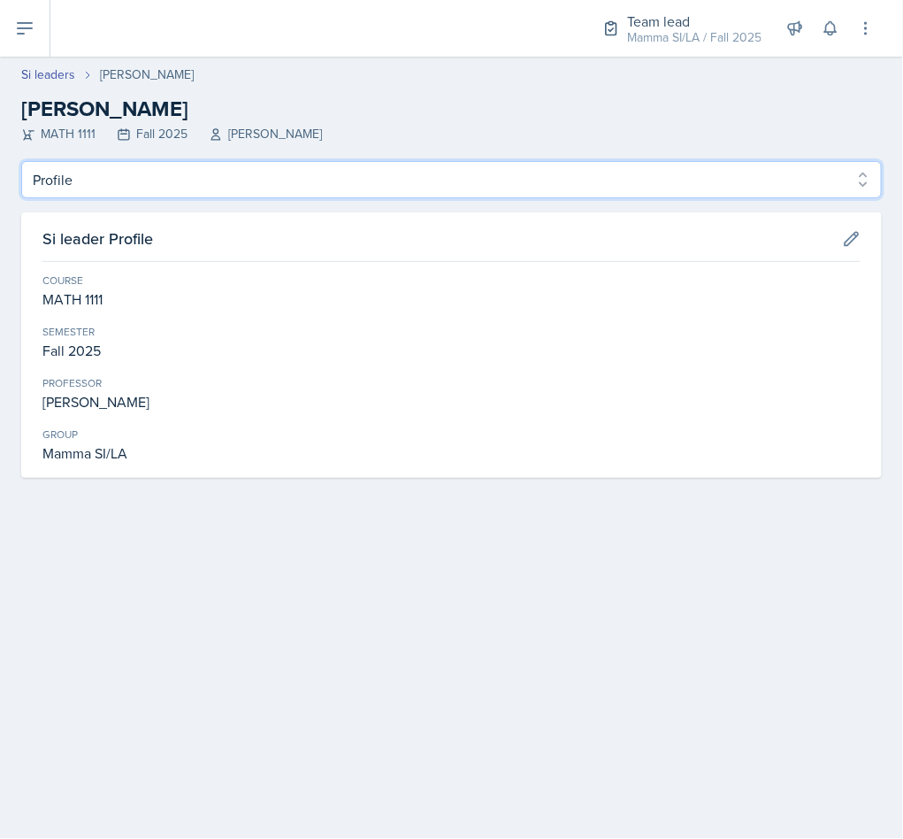
click at [172, 186] on select "Profile Planning Sheets Observation Forms Uploads" at bounding box center [451, 179] width 861 height 37
select select "Planning Sheets"
click at [21, 161] on select "Profile Planning Sheets Observation Forms Uploads" at bounding box center [451, 179] width 861 height 37
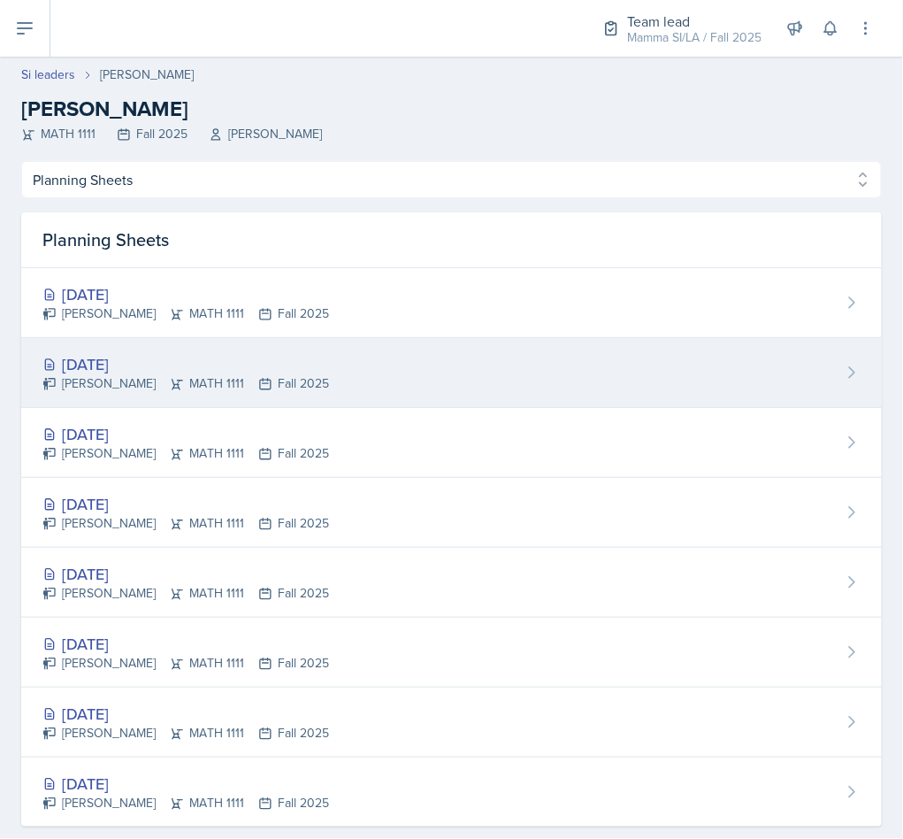
click at [358, 375] on div "Sep 17th, 2025 Myrie Blacksher MATH 1111 Fall 2025" at bounding box center [451, 373] width 861 height 70
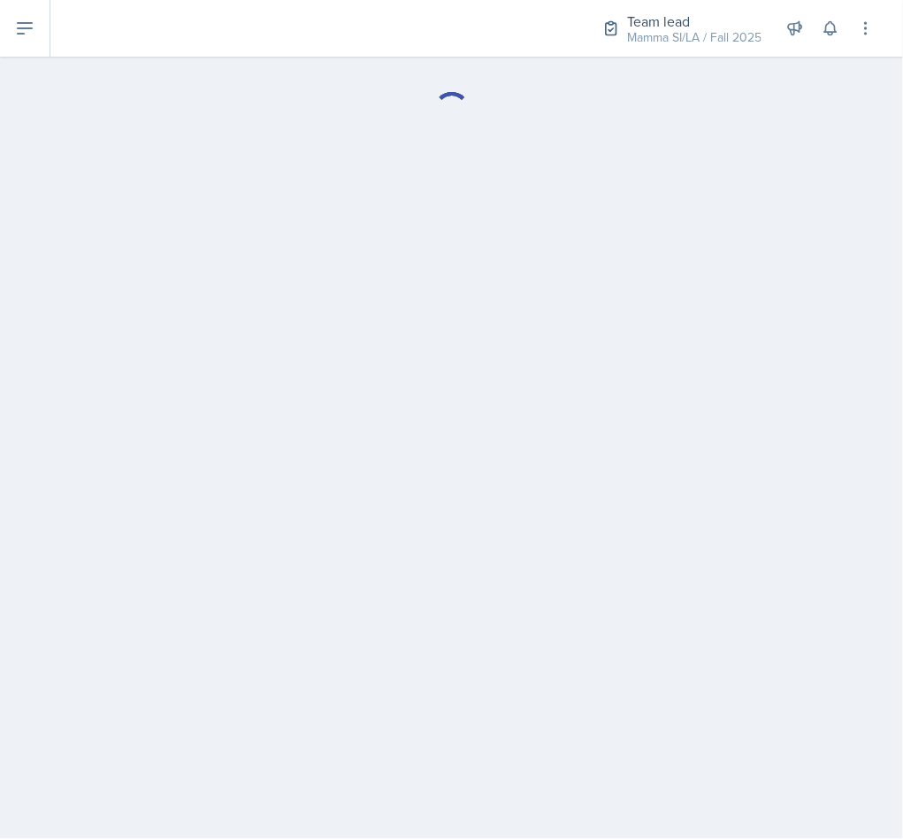
select select "Planning Sheets"
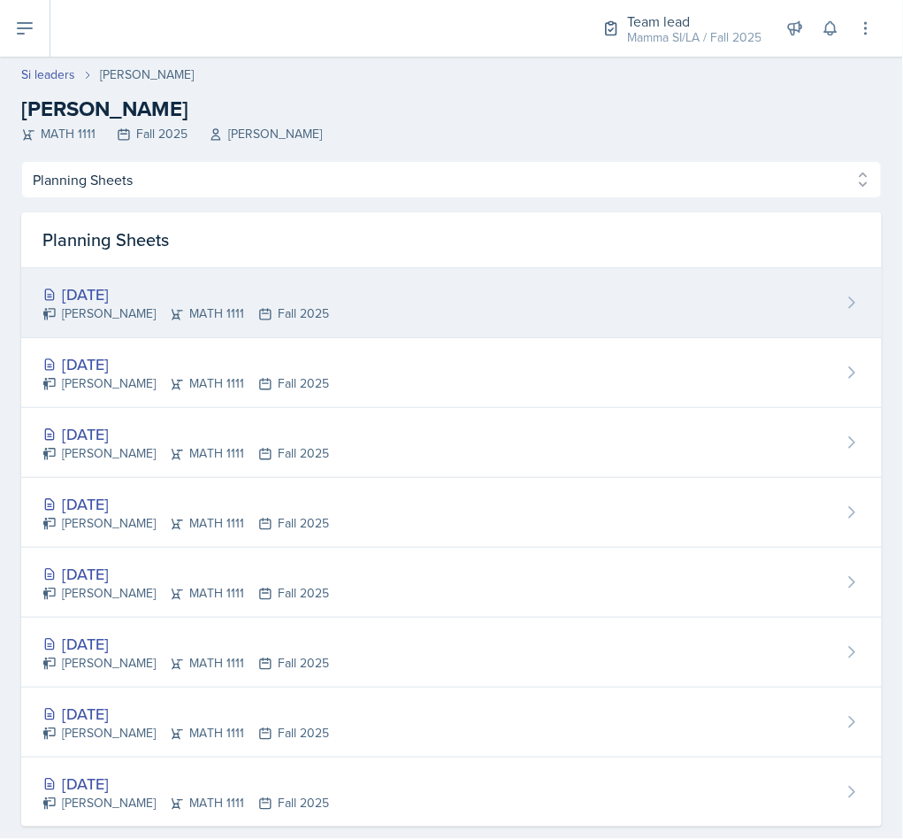
click at [122, 311] on div "Myrie Blacksher MATH 1111 Fall 2025" at bounding box center [185, 313] width 287 height 19
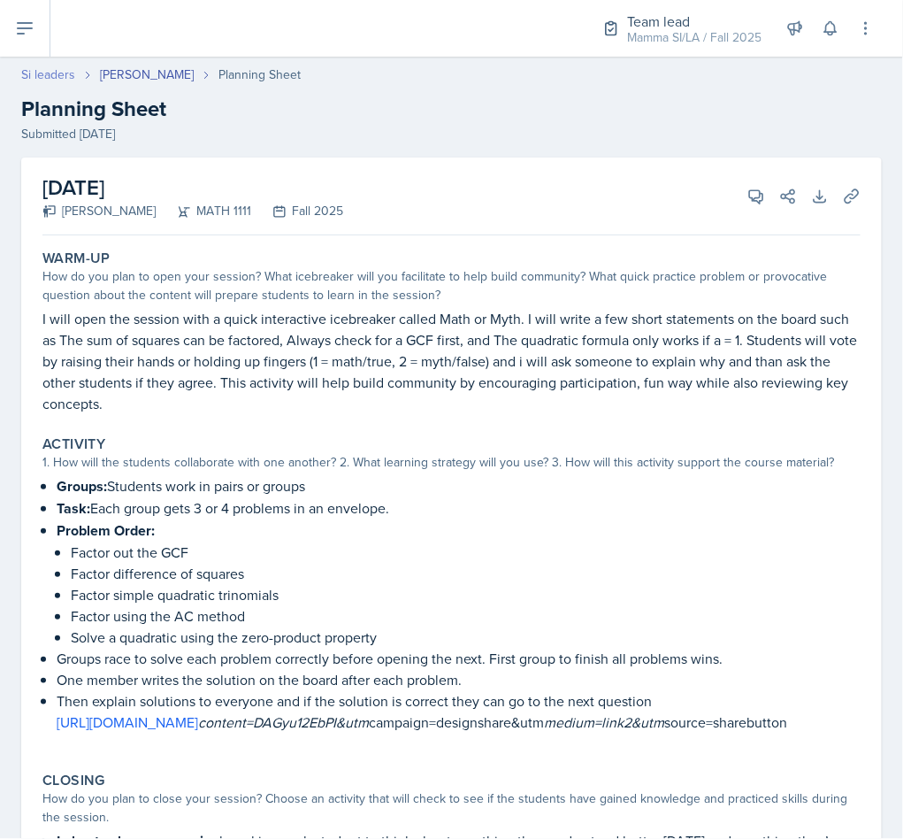
click at [49, 80] on link "Si leaders" at bounding box center [48, 74] width 54 height 19
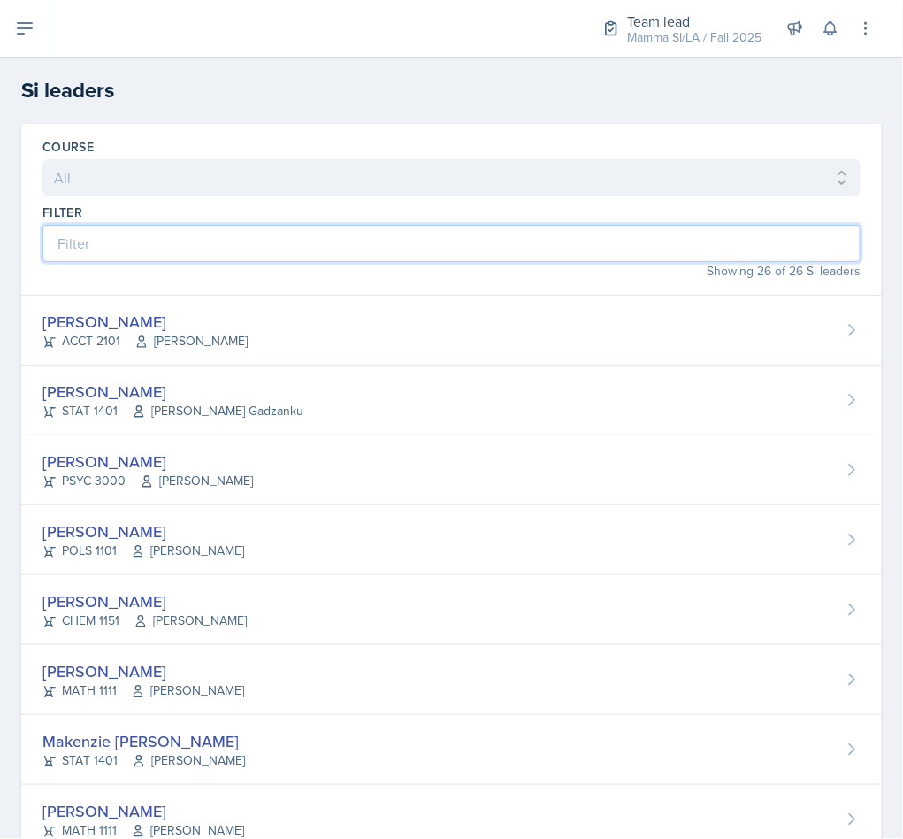
click at [252, 228] on input at bounding box center [451, 243] width 818 height 37
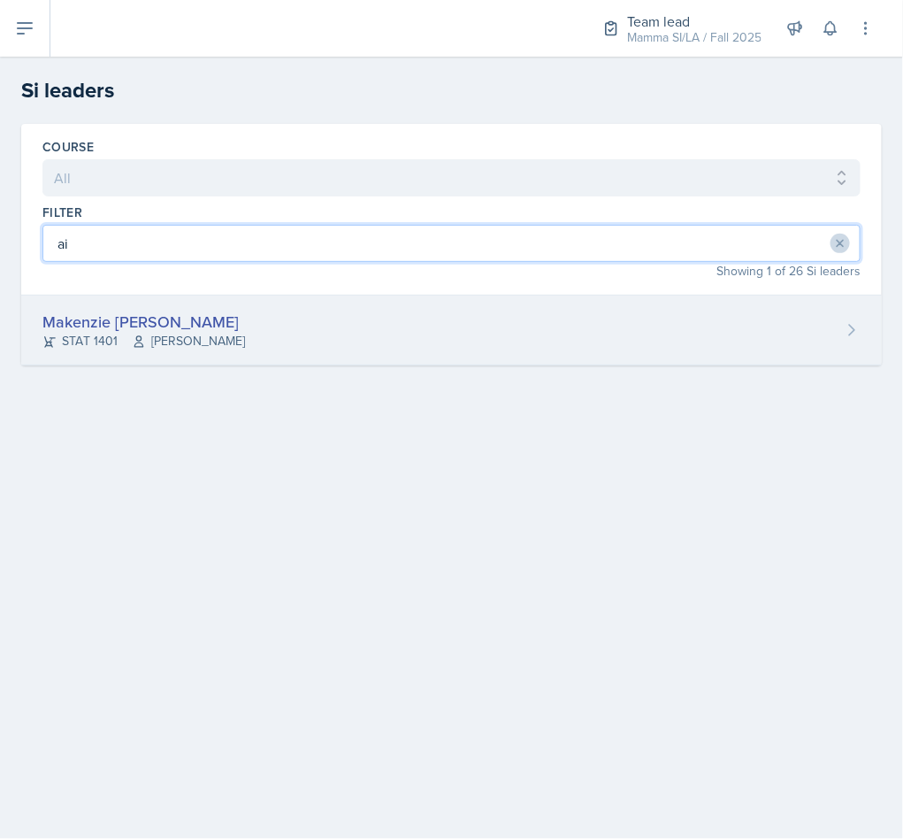
type input "ai"
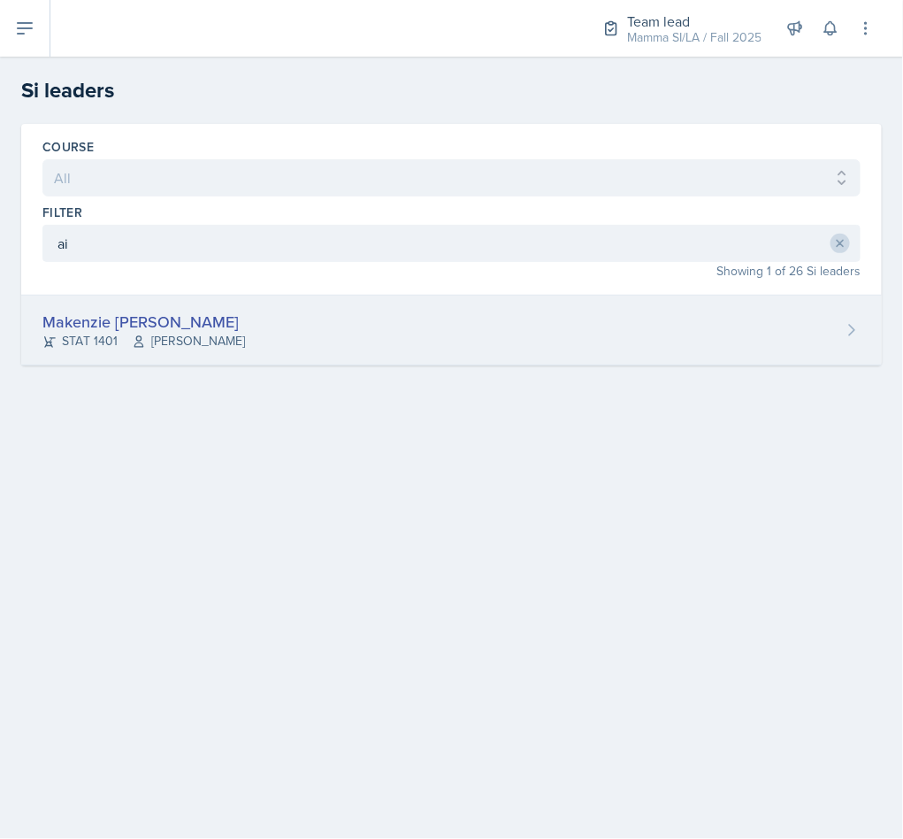
click at [398, 329] on div "Makenzie Aiyana Brown STAT 1401 Susan Hardy" at bounding box center [451, 330] width 861 height 70
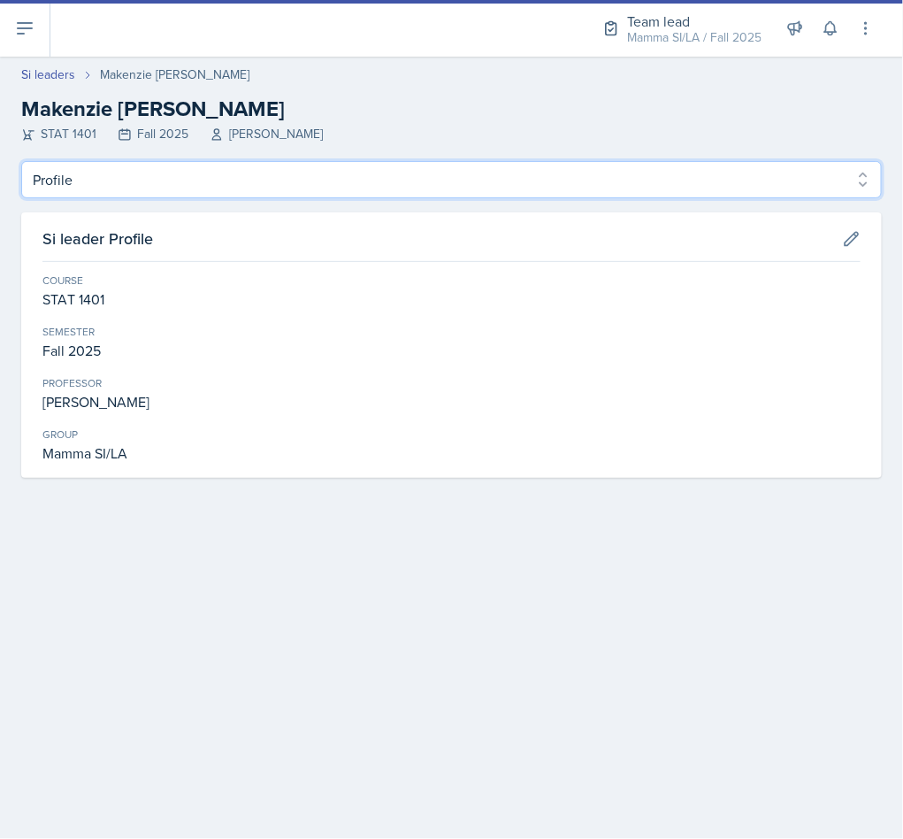
click at [231, 192] on select "Profile Planning Sheets Observation Forms Uploads" at bounding box center [451, 179] width 861 height 37
select select "Planning Sheets"
click at [21, 161] on select "Profile Planning Sheets Observation Forms Uploads" at bounding box center [451, 179] width 861 height 37
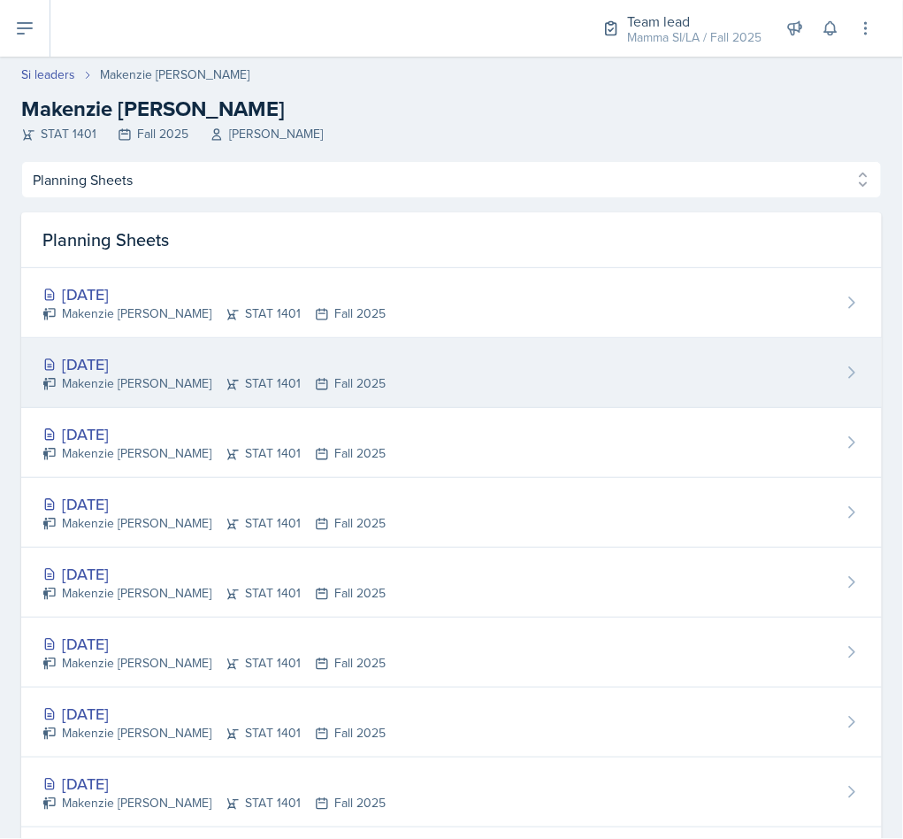
click at [317, 385] on icon at bounding box center [322, 384] width 11 height 11
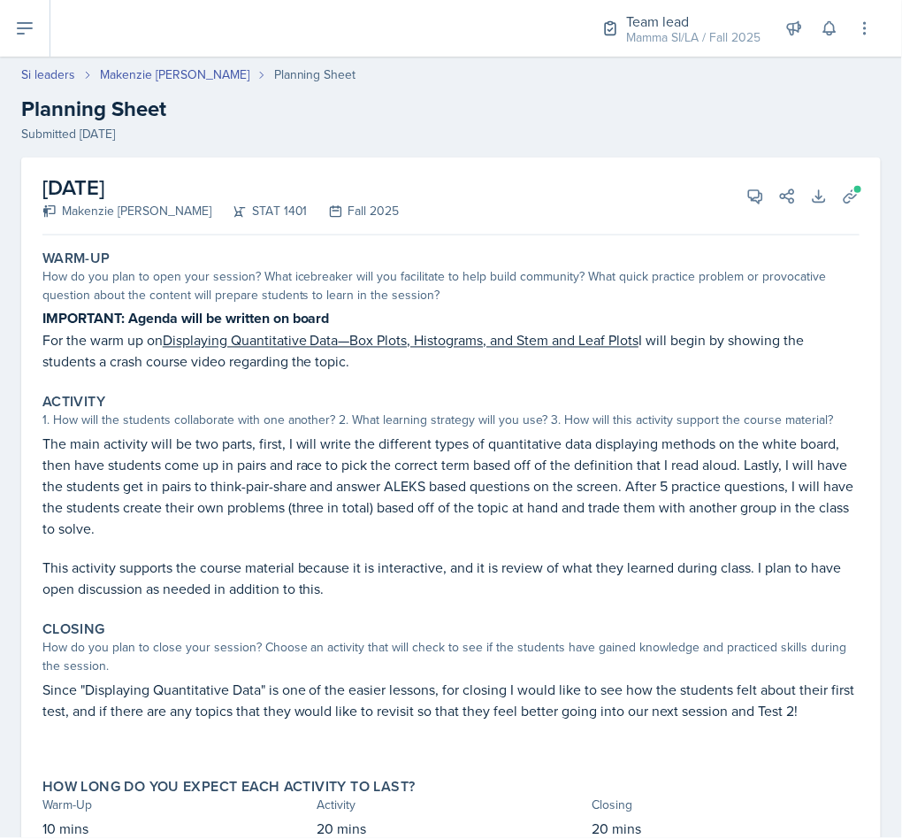
scroll to position [70, 0]
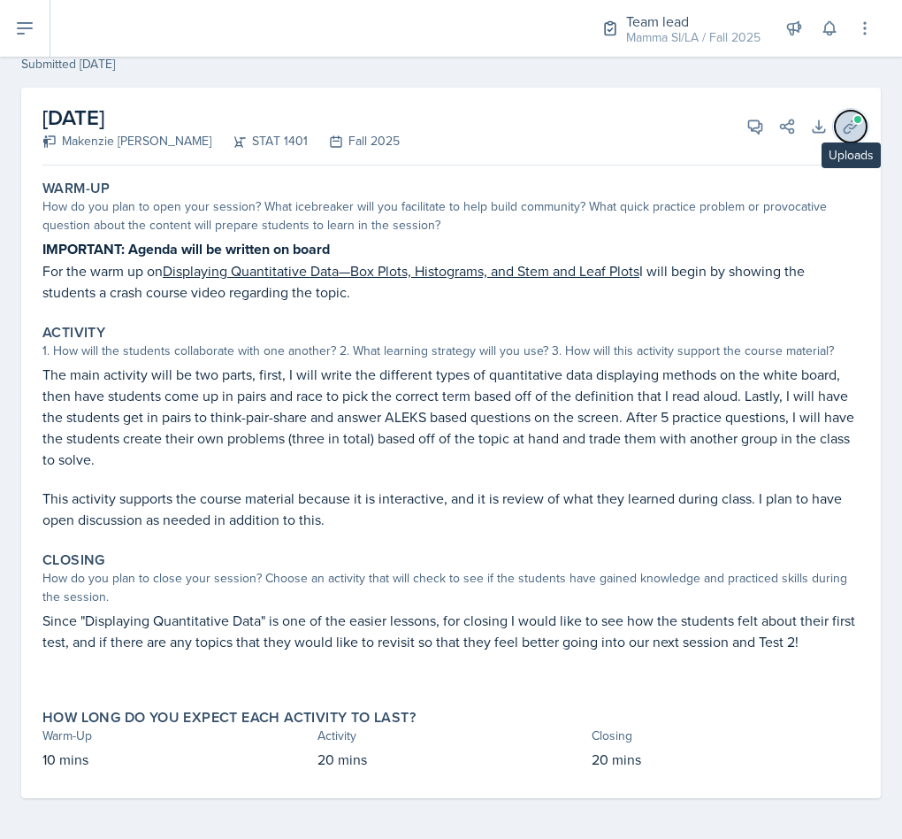
click at [842, 123] on icon at bounding box center [851, 127] width 18 height 18
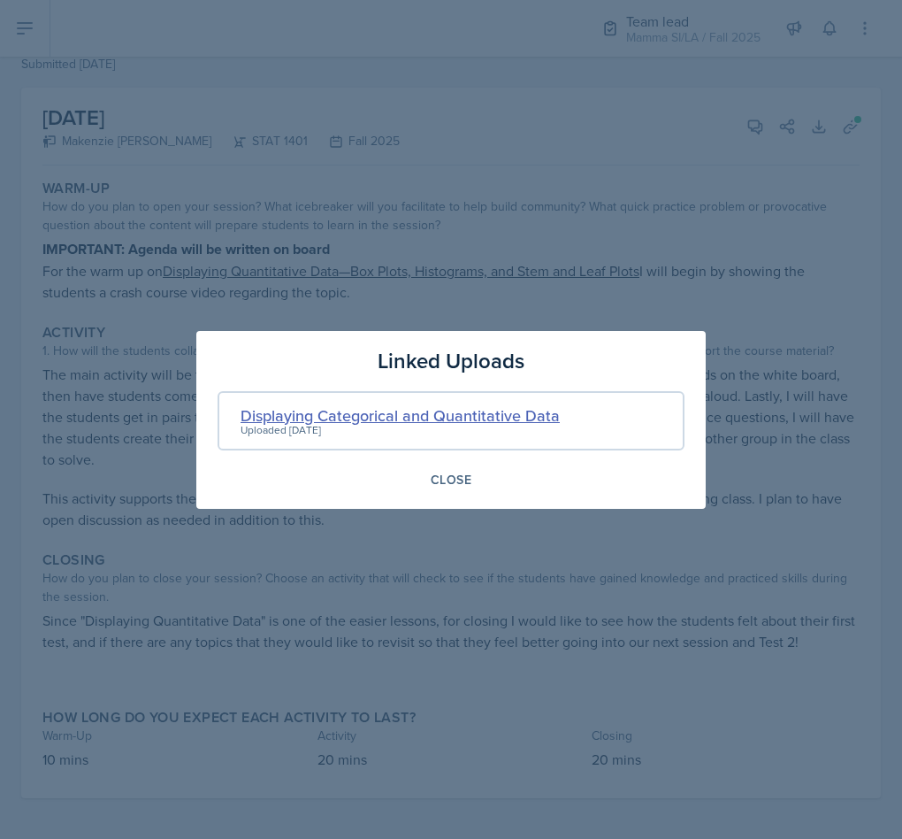
click at [441, 412] on div "Displaying Categorical and Quantitative Data" at bounding box center [400, 415] width 319 height 24
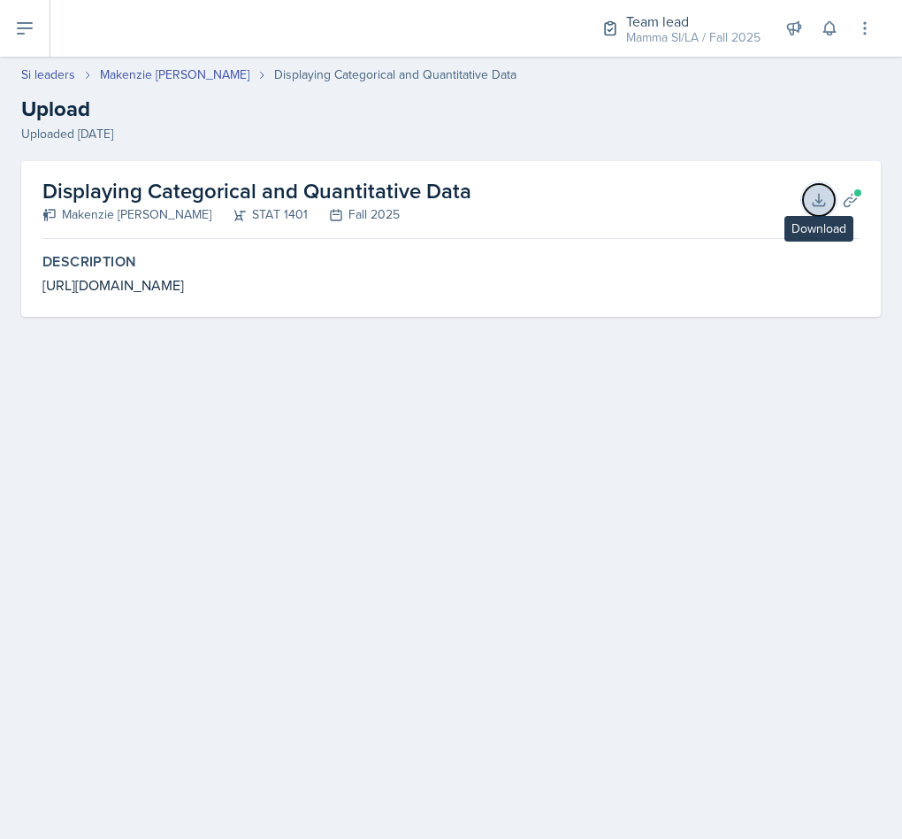
click at [825, 195] on icon at bounding box center [819, 200] width 18 height 18
drag, startPoint x: 369, startPoint y: 282, endPoint x: -2, endPoint y: 297, distance: 370.9
click at [0, 297] on html "SI Documents Team lead Dashboard Calendar Profile Si leaders Documents Observat…" at bounding box center [451, 419] width 902 height 839
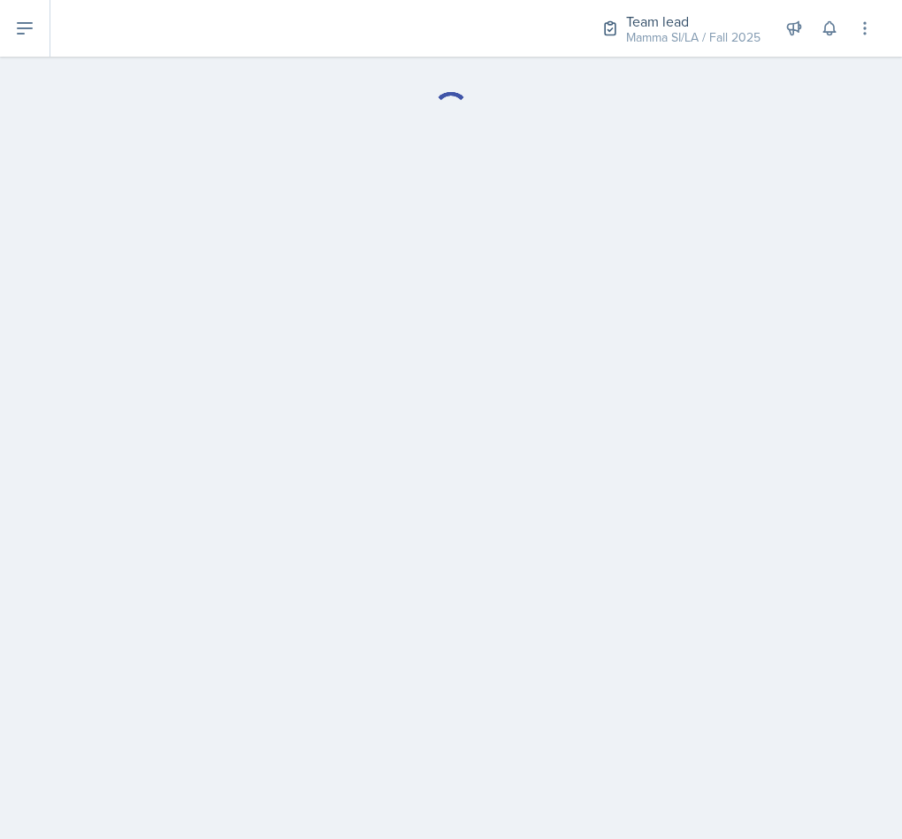
select select "Planning Sheets"
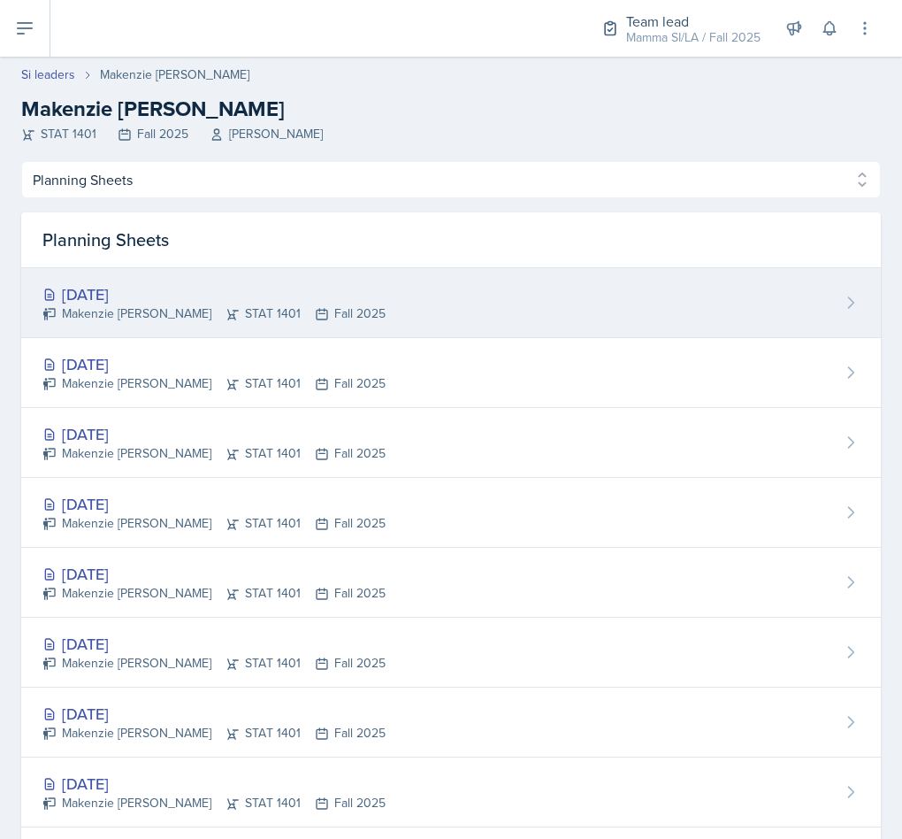
click at [154, 317] on div "Makenzie Aiyana Brown STAT 1401 Fall 2025" at bounding box center [213, 313] width 343 height 19
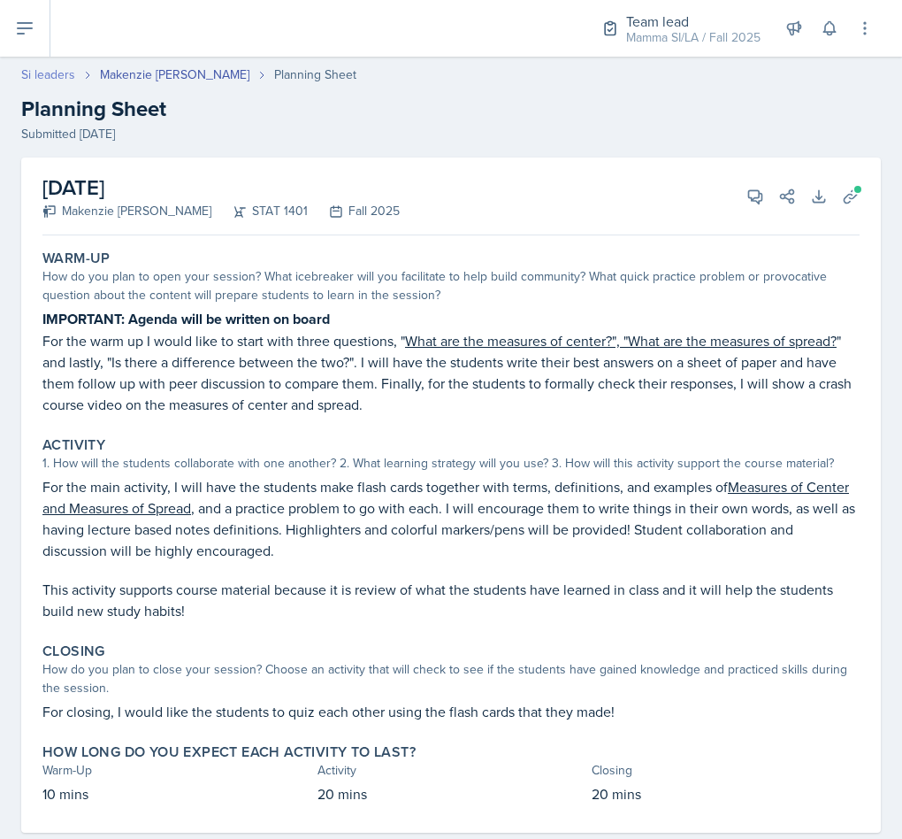
click at [45, 70] on link "Si leaders" at bounding box center [48, 74] width 54 height 19
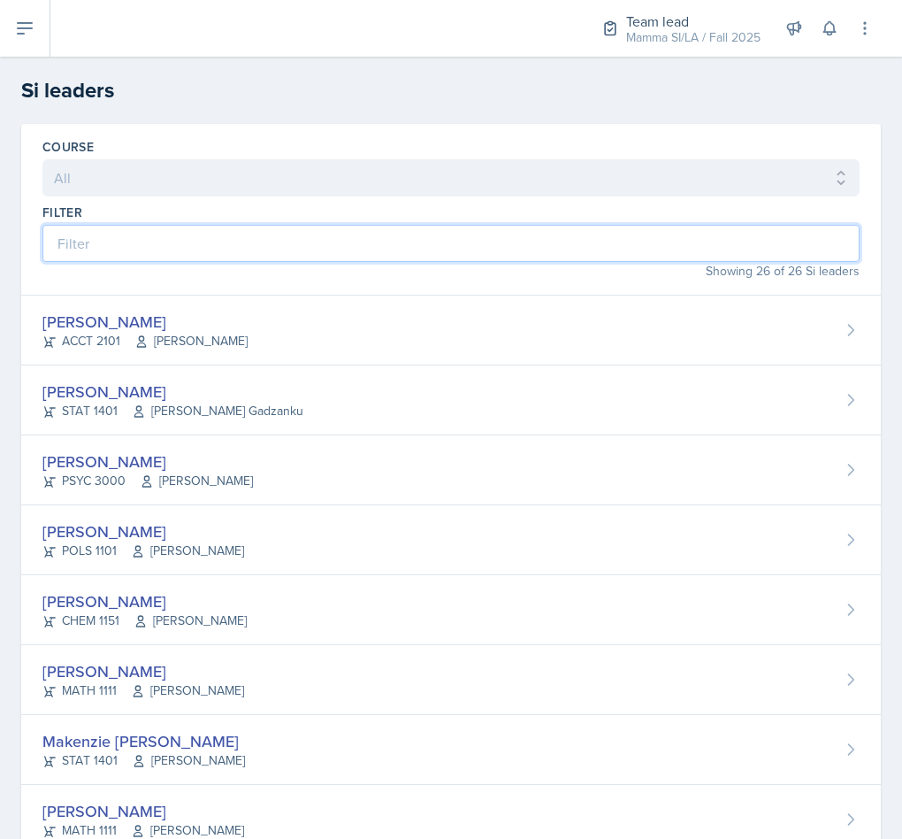
click at [215, 247] on input at bounding box center [450, 243] width 817 height 37
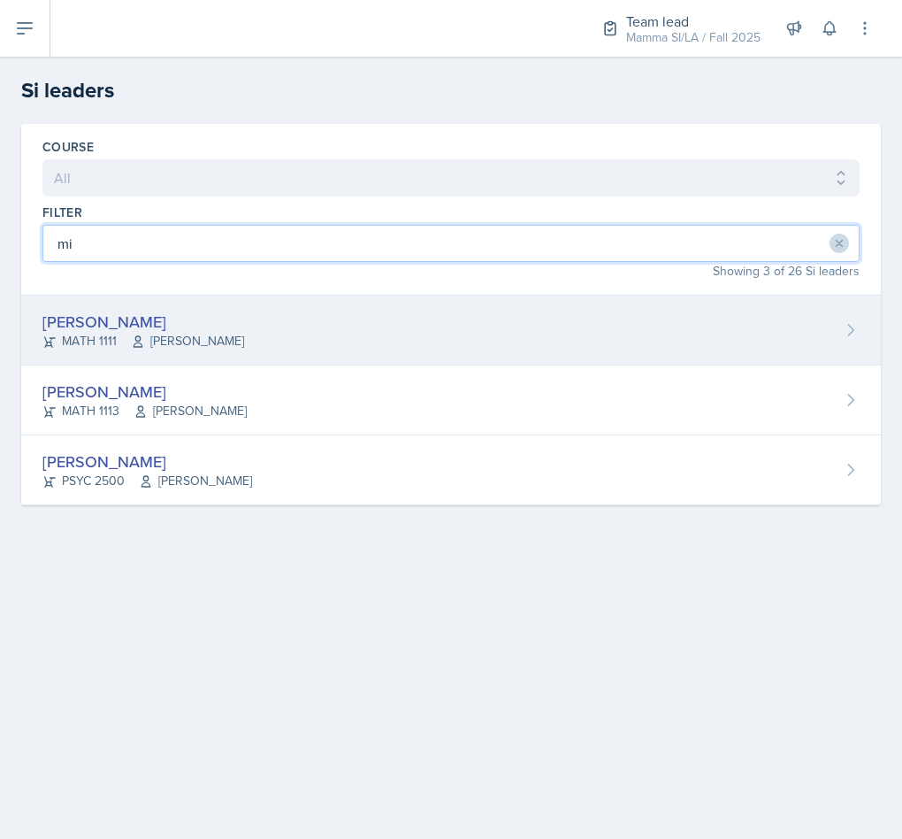
type input "mi"
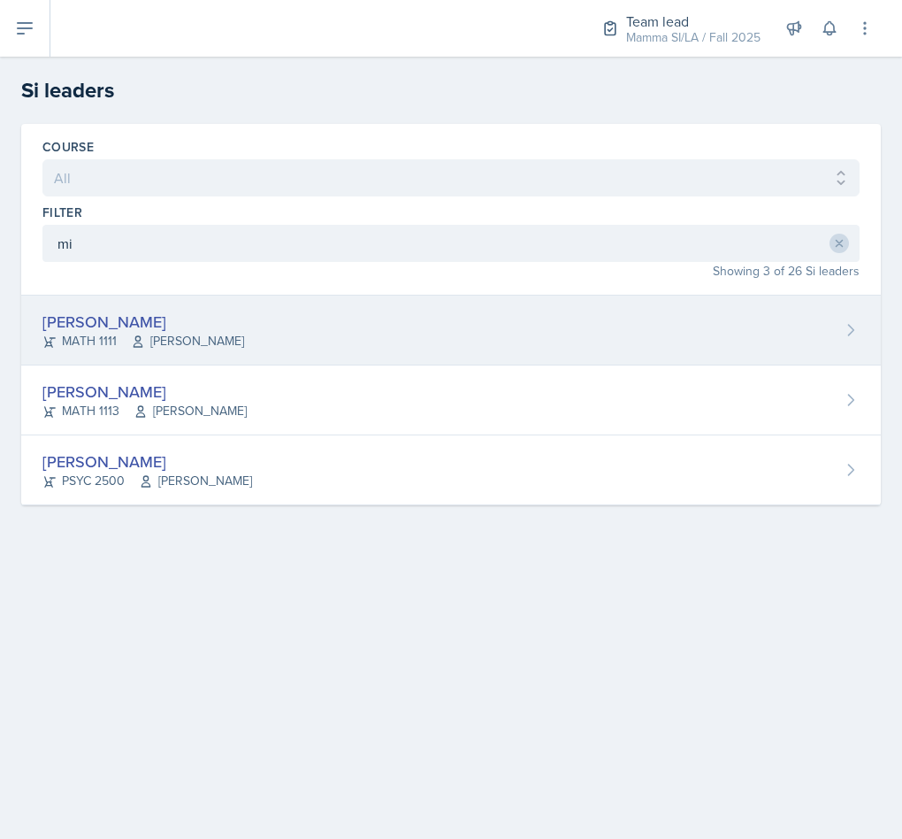
click at [167, 332] on div "[PERSON_NAME]" at bounding box center [143, 322] width 202 height 24
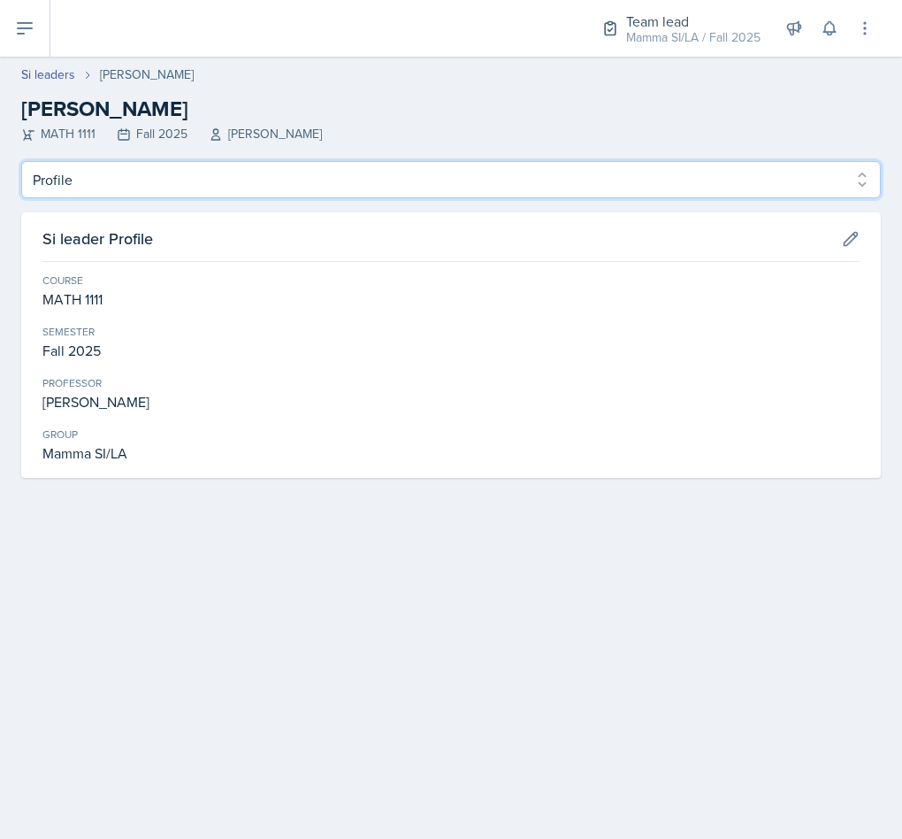
click at [247, 165] on select "Profile Planning Sheets Observation Forms Uploads" at bounding box center [451, 179] width 860 height 37
select select "Planning Sheets"
click at [21, 161] on select "Profile Planning Sheets Observation Forms Uploads" at bounding box center [451, 179] width 860 height 37
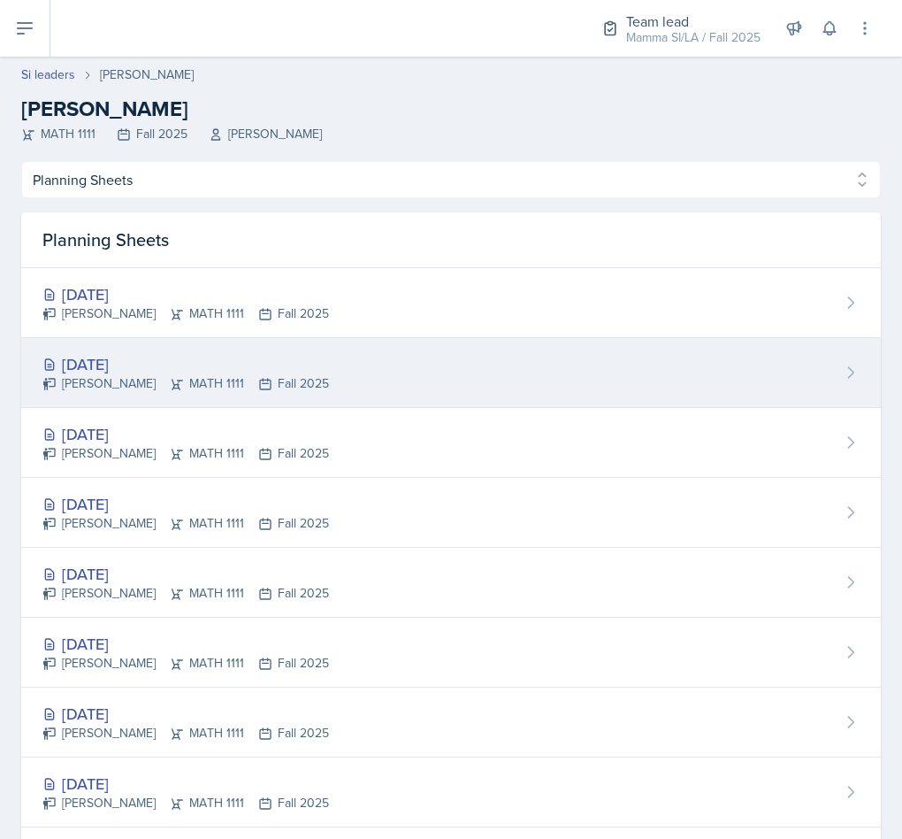
click at [340, 364] on div "Sep 15th, 2025 Micayla Courtland MATH 1111 Fall 2025" at bounding box center [451, 373] width 860 height 70
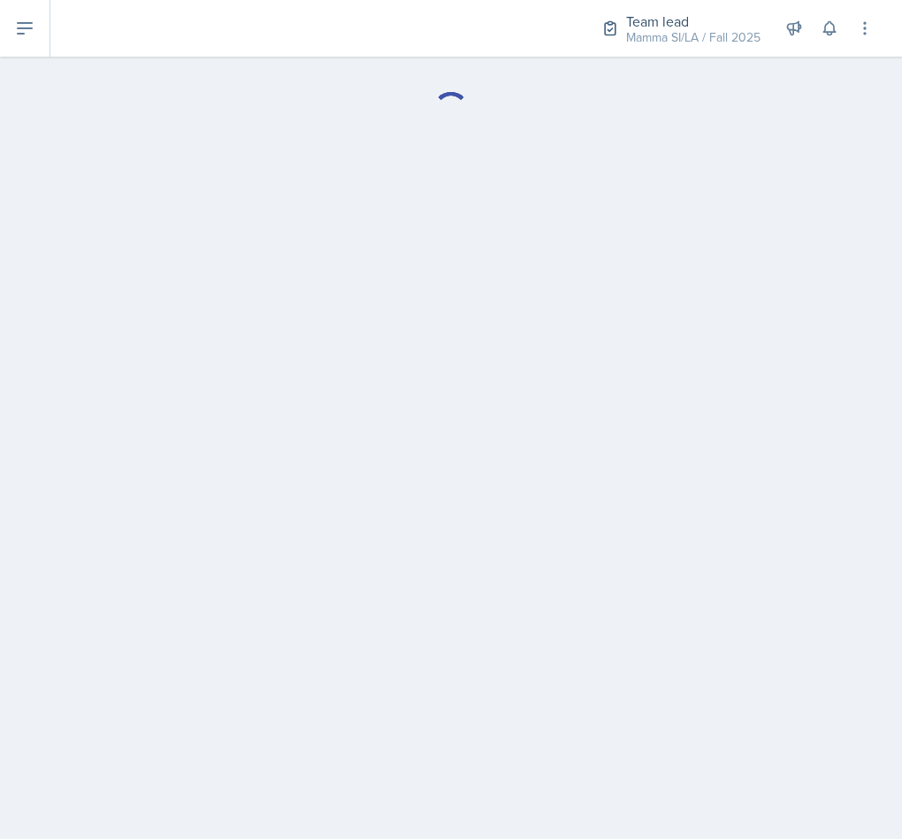
select select "Planning Sheets"
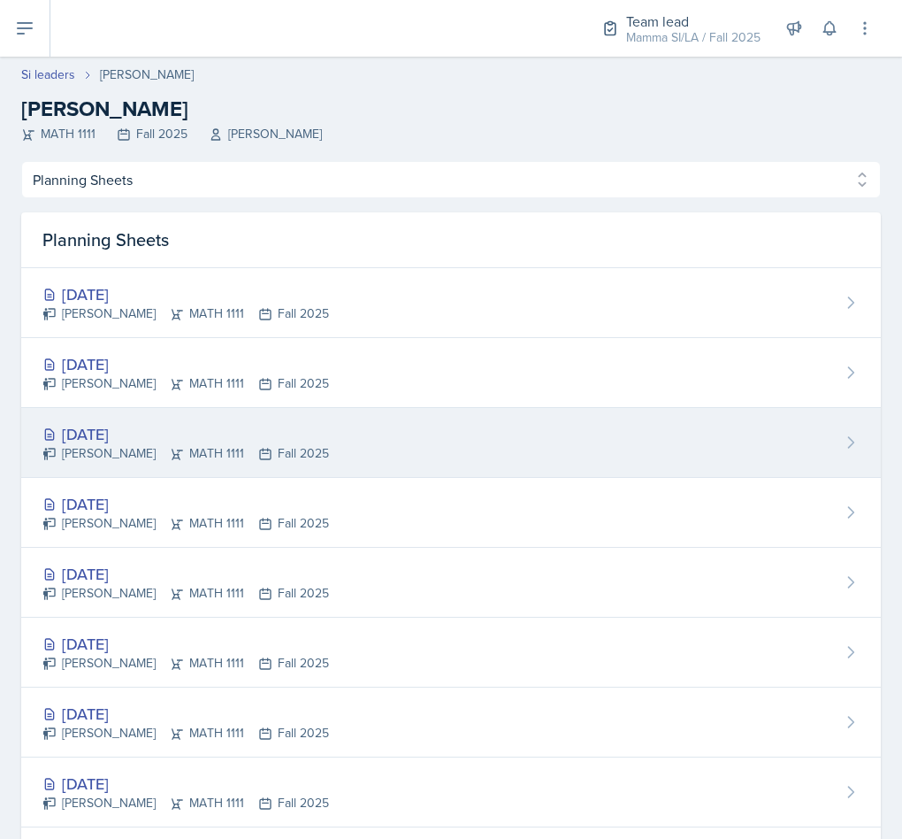
click at [199, 444] on div "[DATE]" at bounding box center [185, 434] width 287 height 24
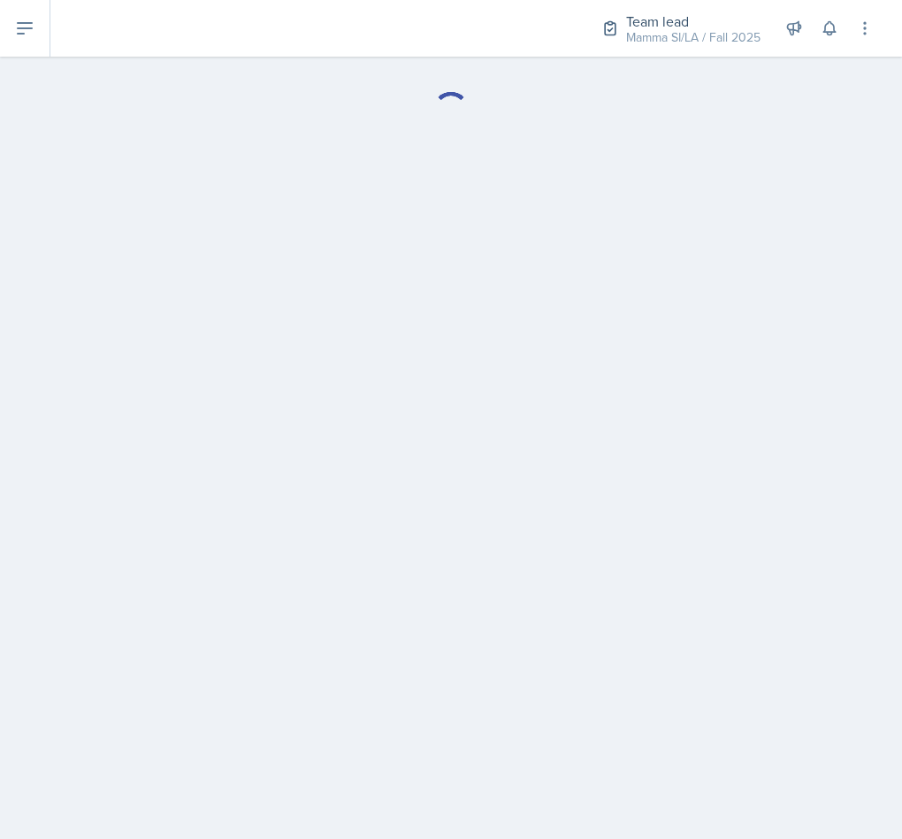
select select "Planning Sheets"
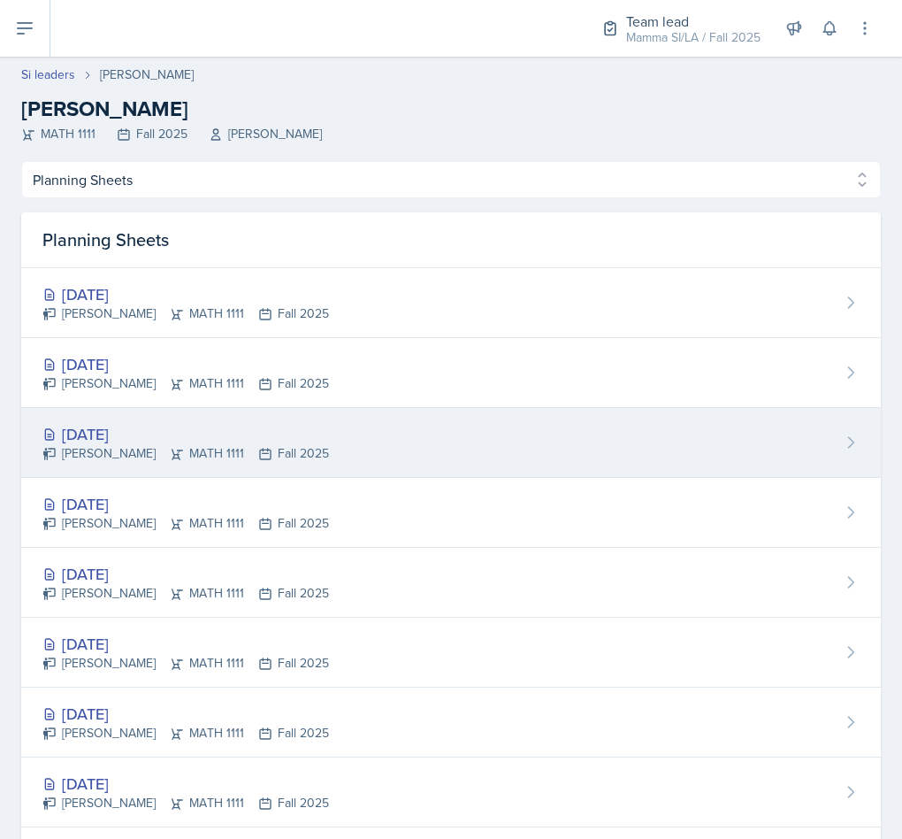
click at [247, 438] on div "[DATE]" at bounding box center [185, 434] width 287 height 24
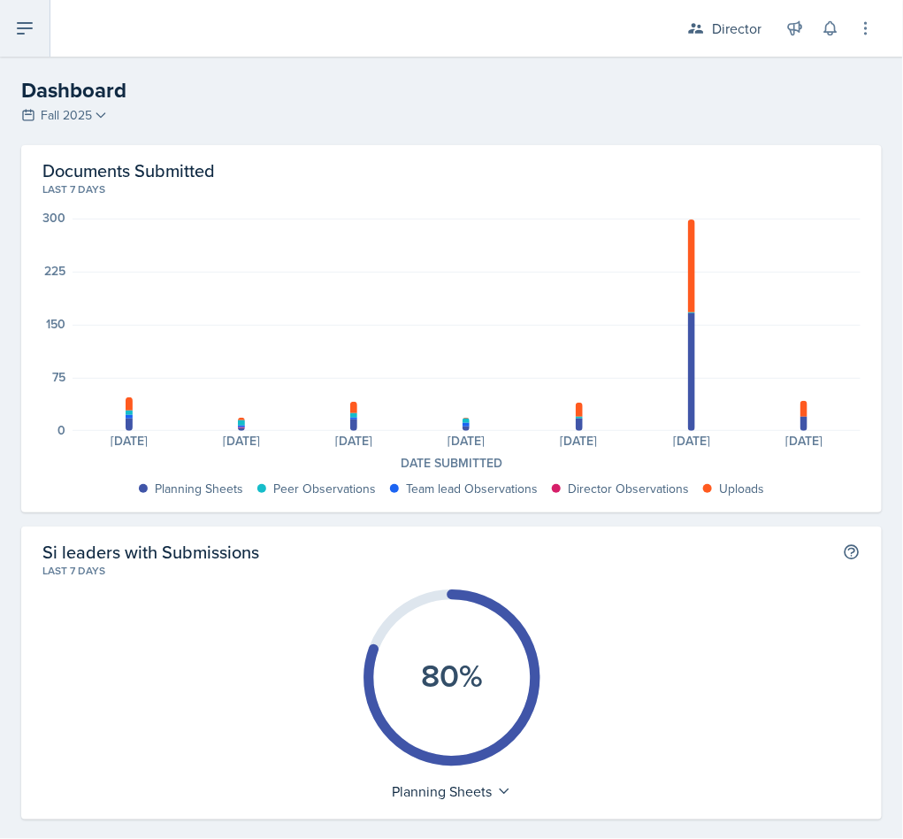
click at [9, 30] on button at bounding box center [25, 28] width 50 height 57
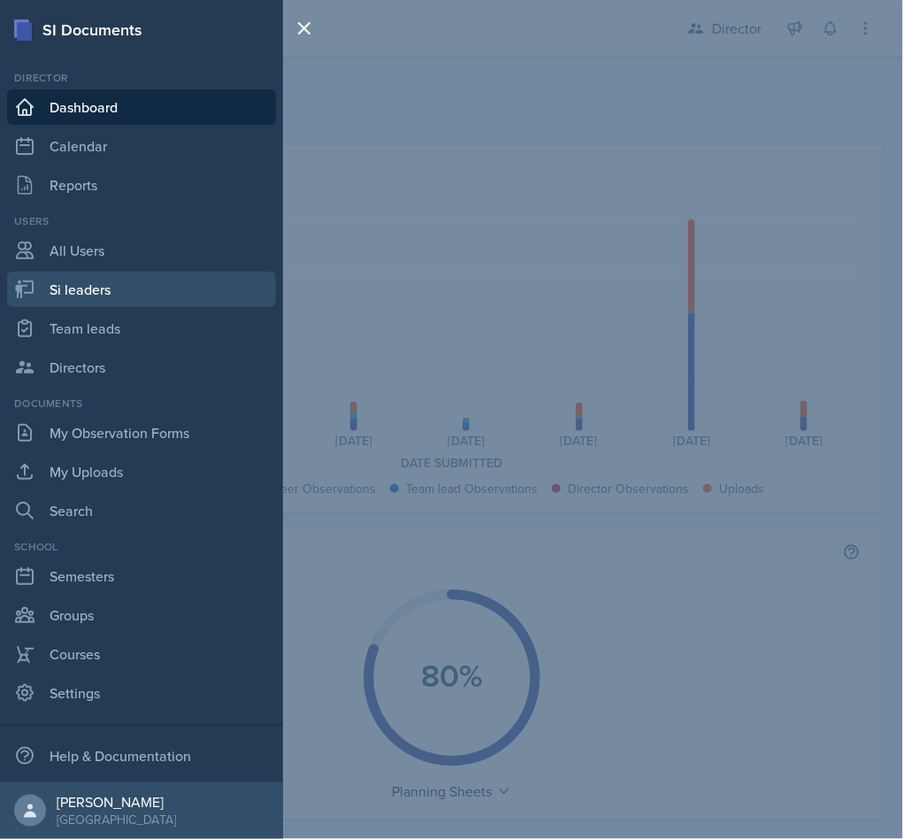
click at [149, 272] on link "Si leaders" at bounding box center [141, 289] width 269 height 35
select select "2bed604d-1099-4043-b1bc-2365e8740244"
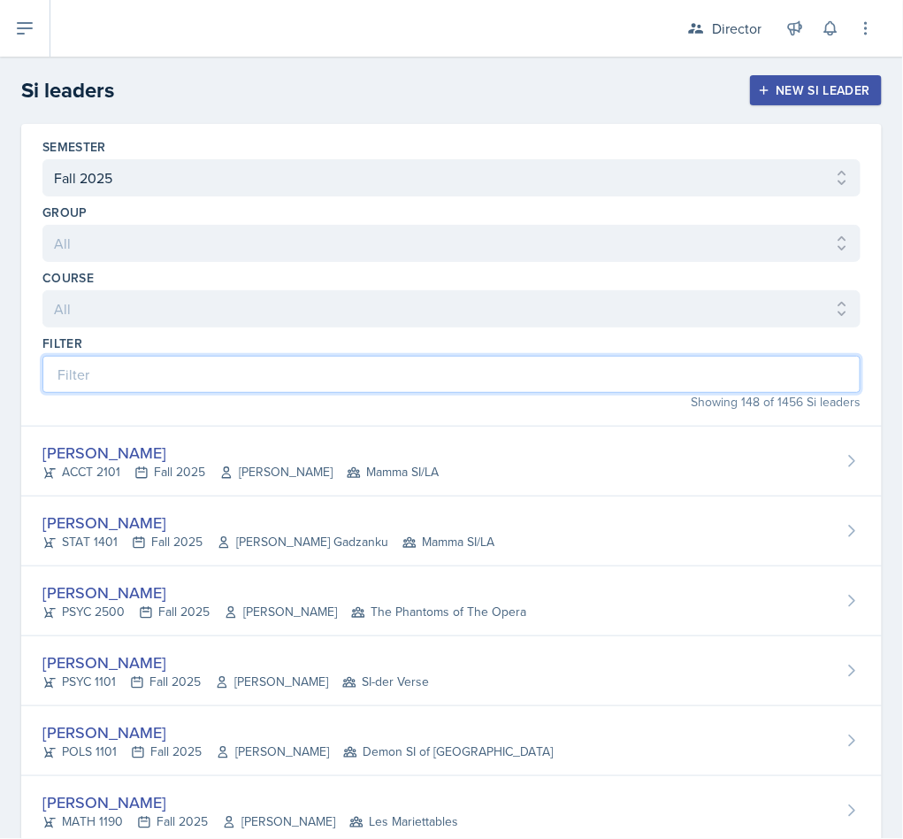
click at [306, 362] on input at bounding box center [451, 374] width 818 height 37
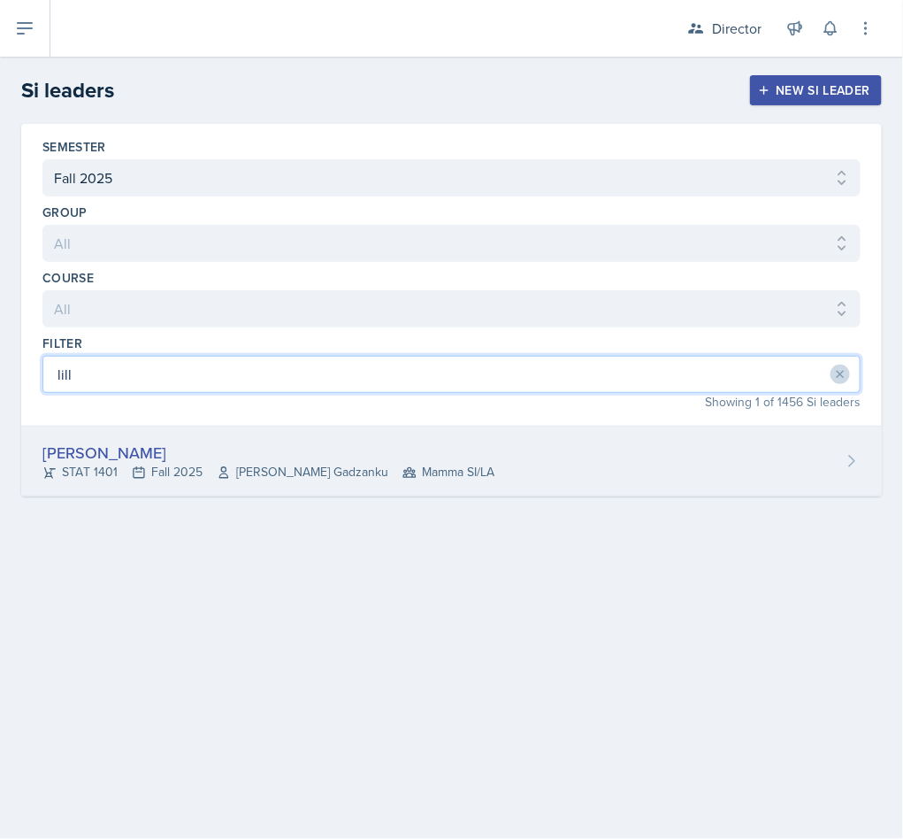
type input "lill"
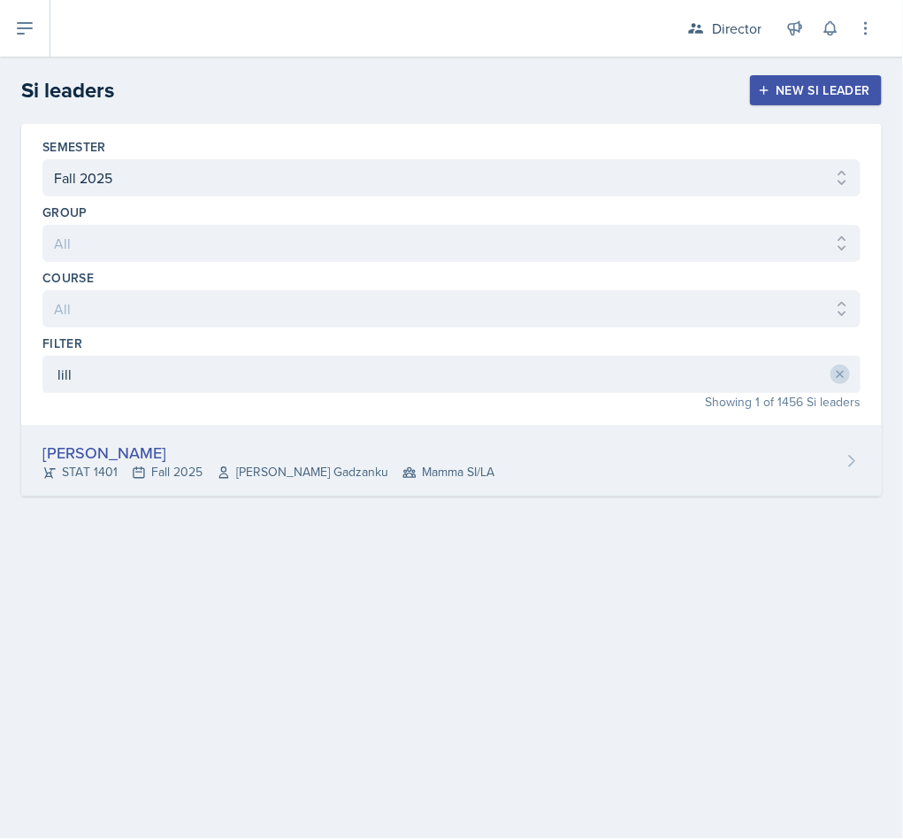
click at [379, 456] on div "[PERSON_NAME]" at bounding box center [268, 452] width 452 height 24
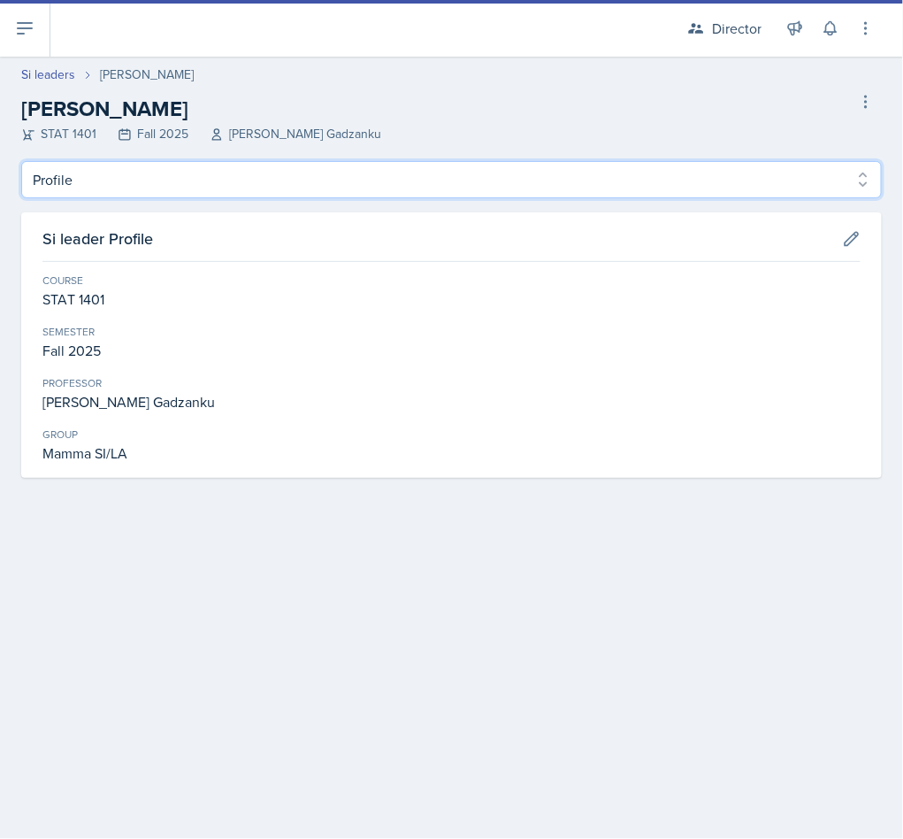
click at [180, 175] on select "Profile Planning Sheets Observation Forms Uploads" at bounding box center [451, 179] width 861 height 37
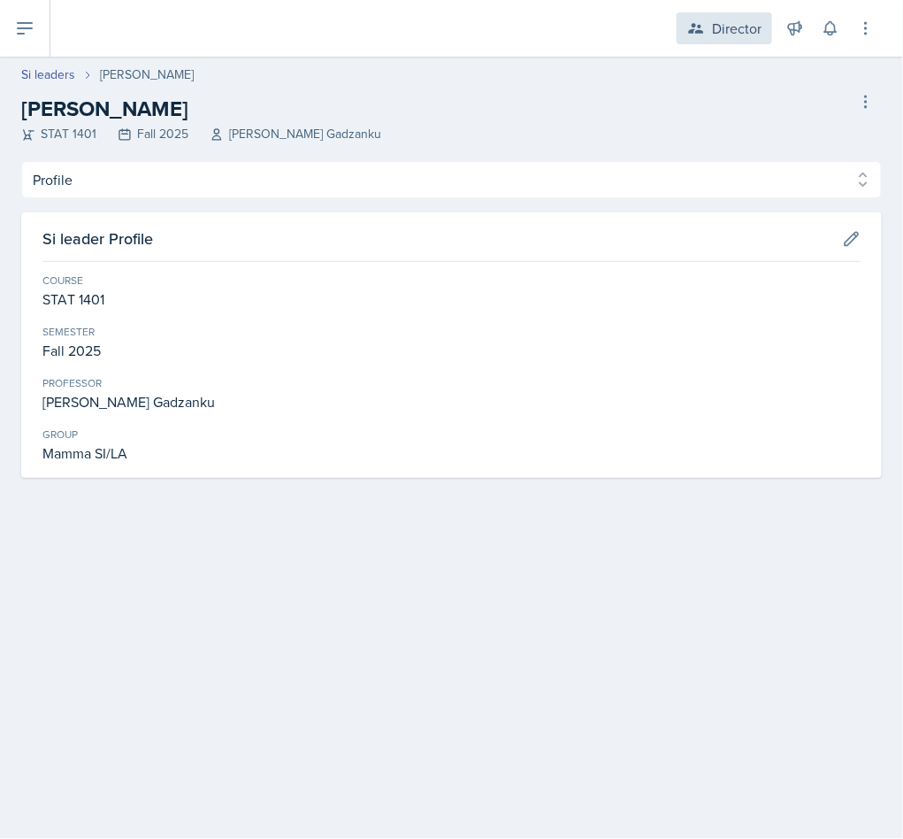
drag, startPoint x: 741, startPoint y: 25, endPoint x: 725, endPoint y: 35, distance: 19.1
click at [740, 25] on div "Director" at bounding box center [737, 28] width 50 height 21
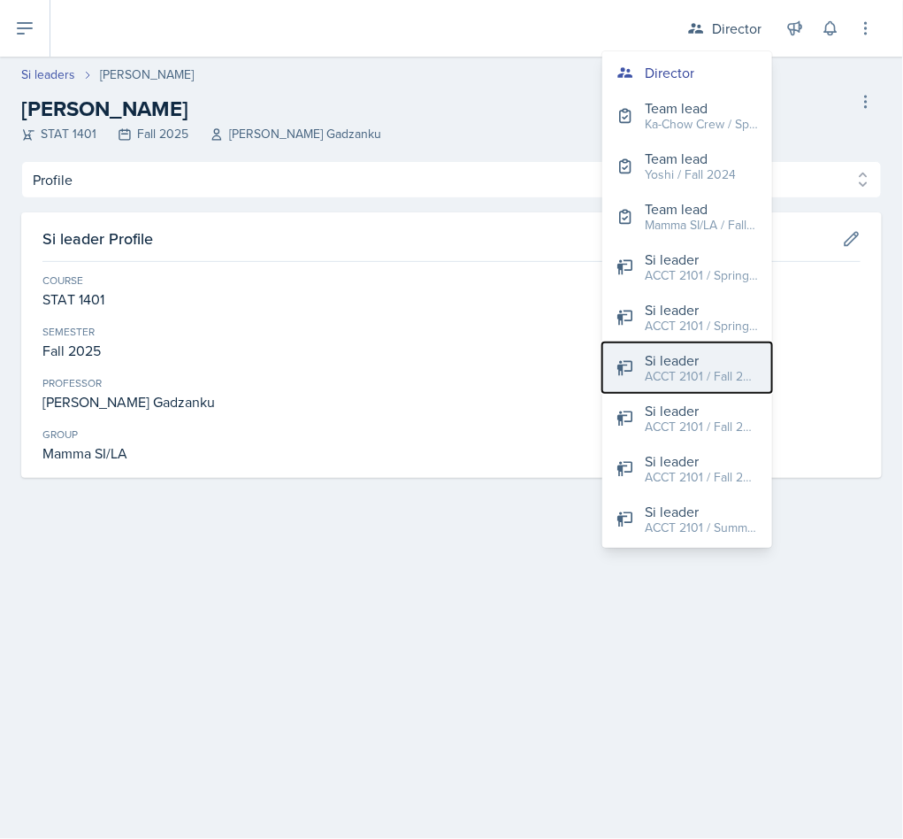
click at [680, 359] on div "Si leader" at bounding box center [701, 359] width 113 height 21
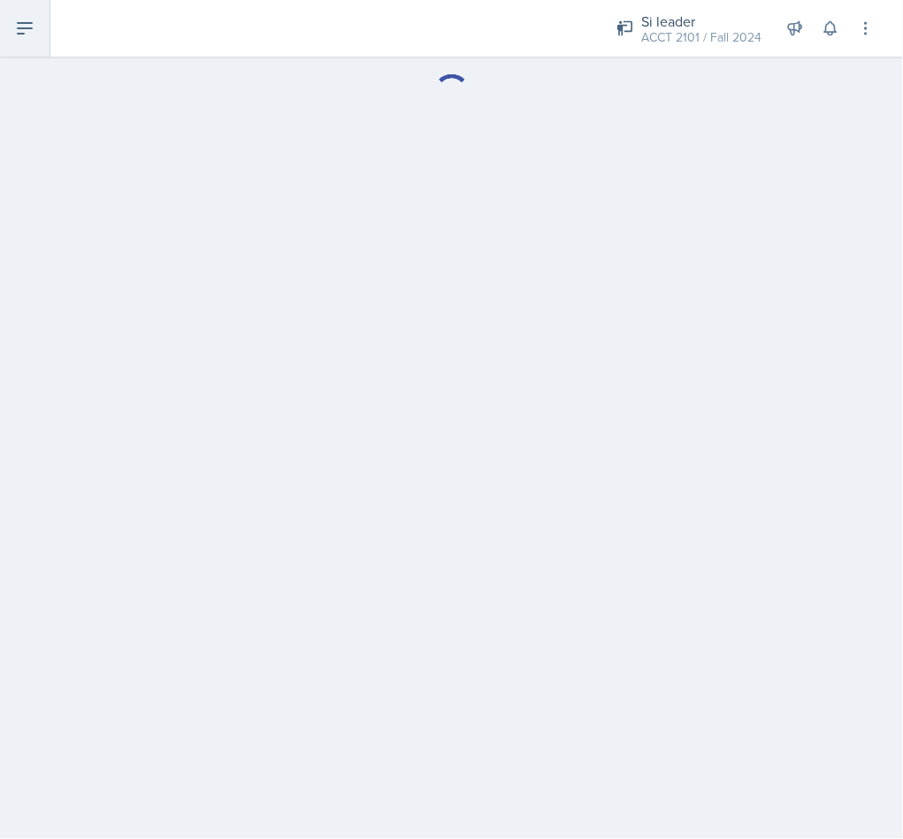
click at [9, 21] on button at bounding box center [25, 28] width 50 height 57
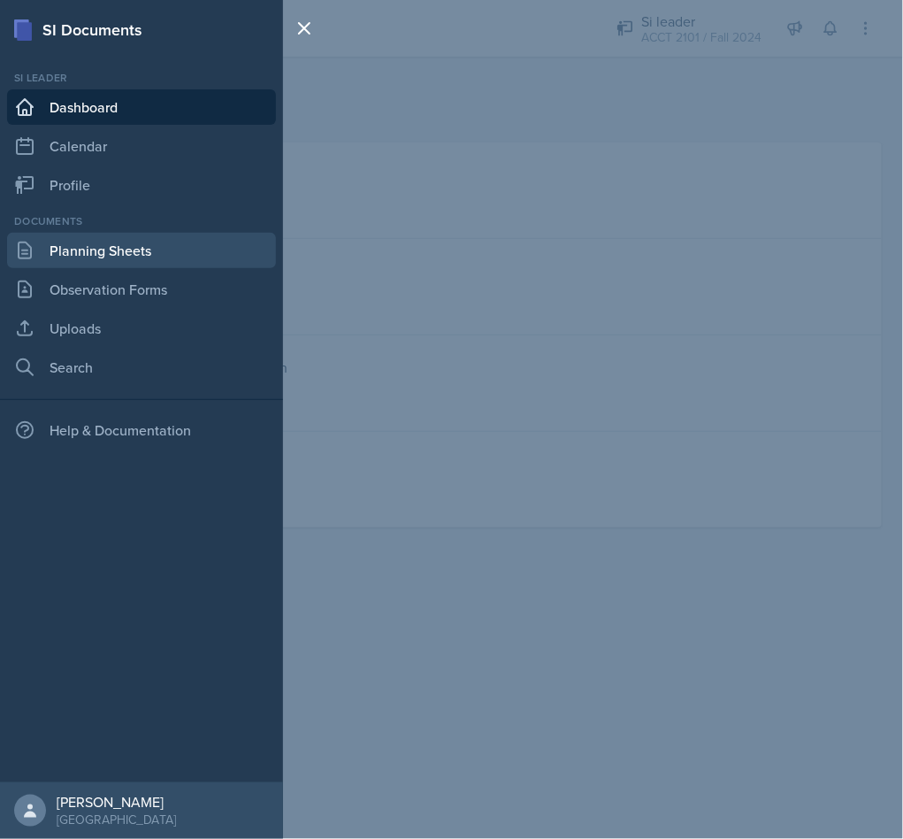
click at [141, 236] on link "Planning Sheets" at bounding box center [141, 250] width 269 height 35
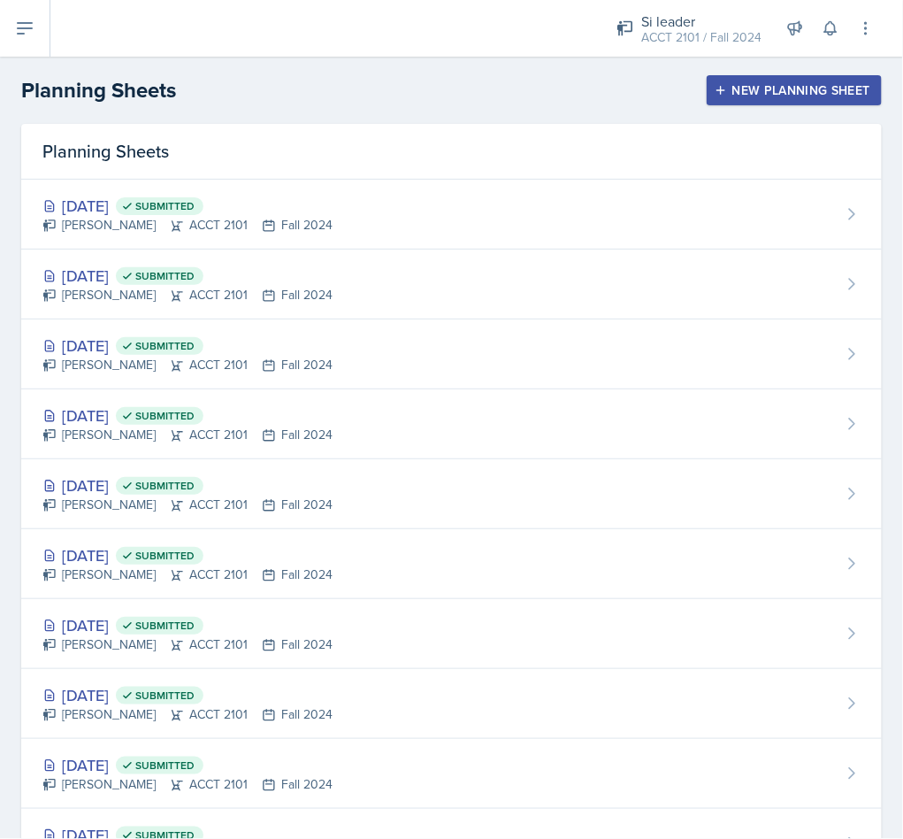
drag, startPoint x: 801, startPoint y: 88, endPoint x: 791, endPoint y: 94, distance: 12.3
click at [793, 91] on div "New Planning Sheet" at bounding box center [794, 90] width 152 height 14
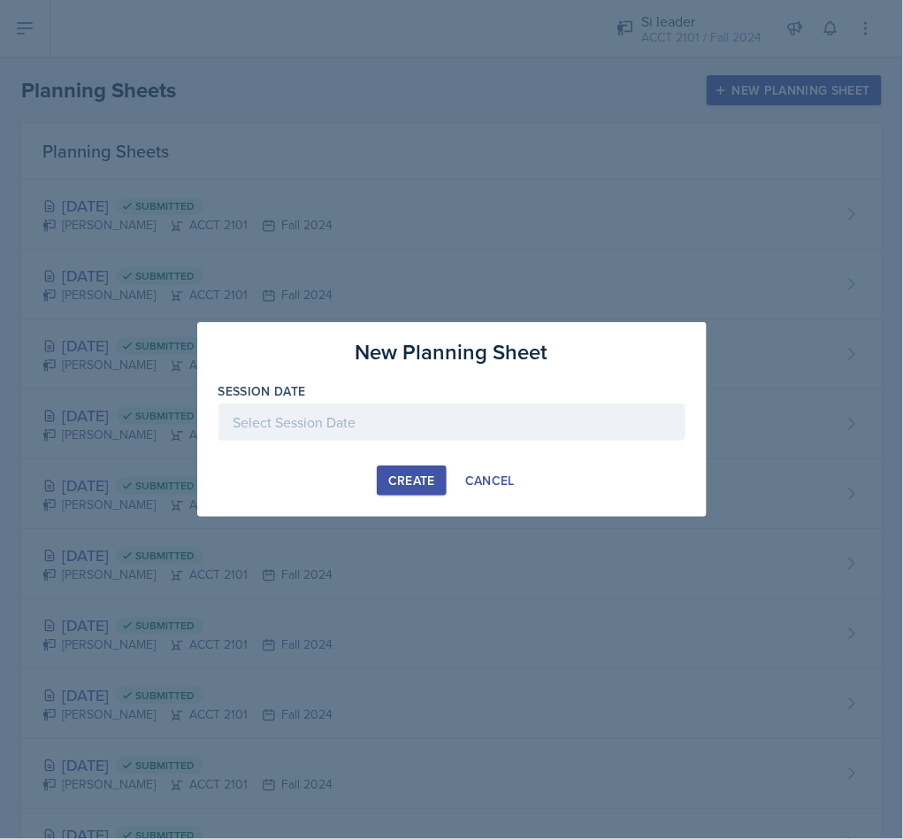
click at [428, 428] on div at bounding box center [451, 421] width 467 height 37
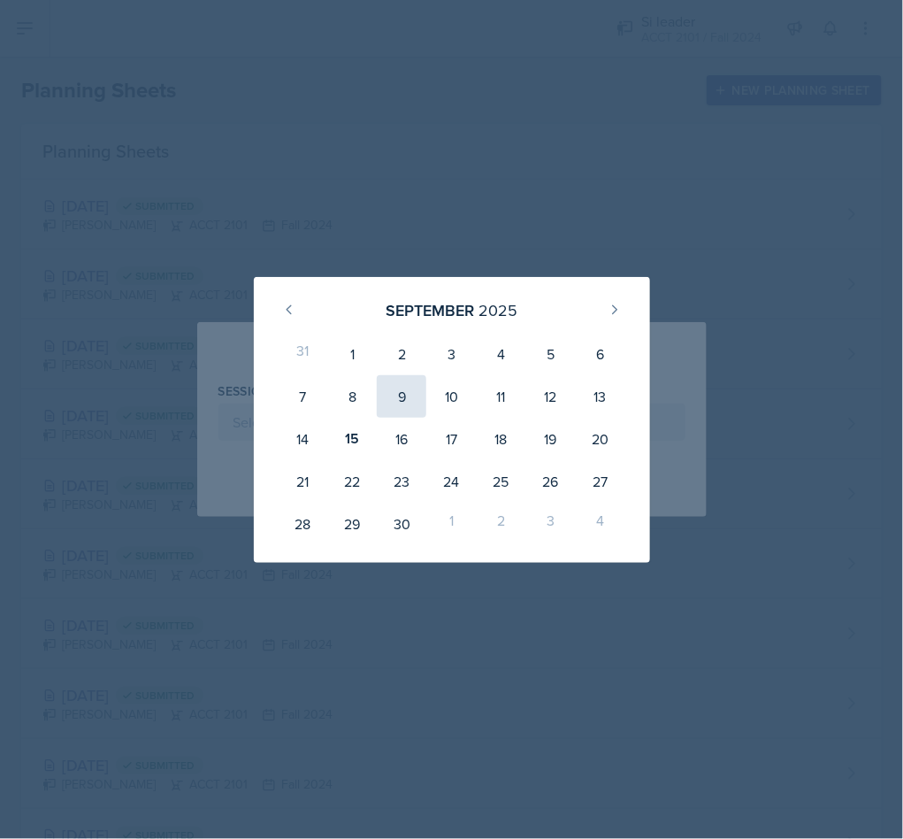
click at [379, 386] on div "9" at bounding box center [402, 396] width 50 height 42
type input "[DATE]"
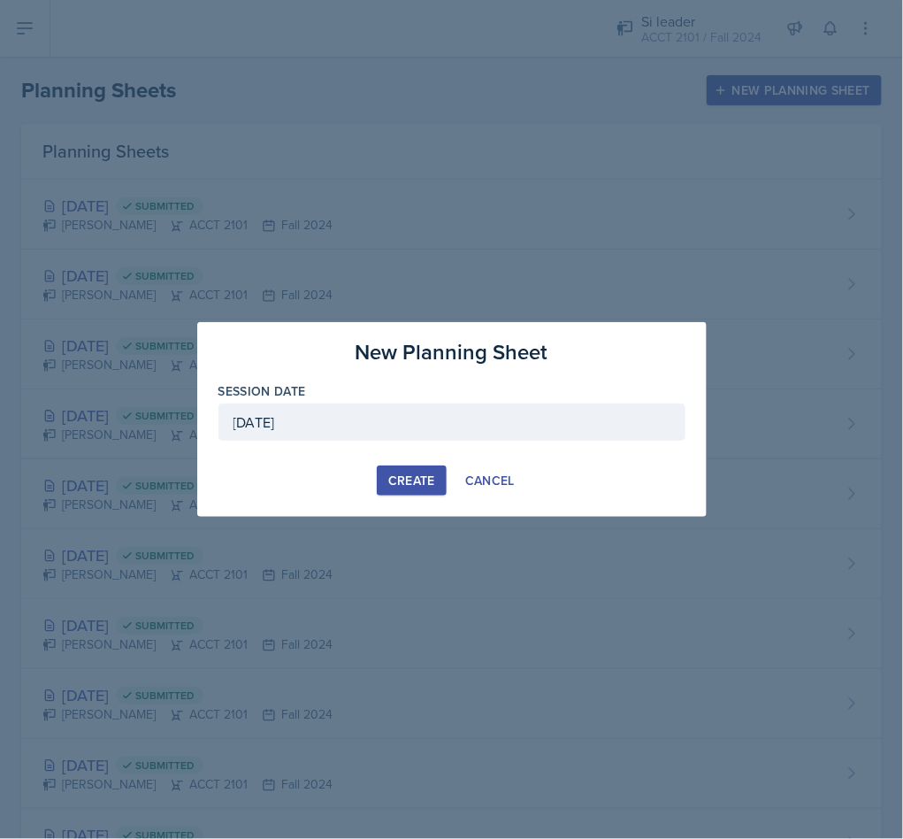
click at [406, 479] on div "Create" at bounding box center [411, 480] width 47 height 14
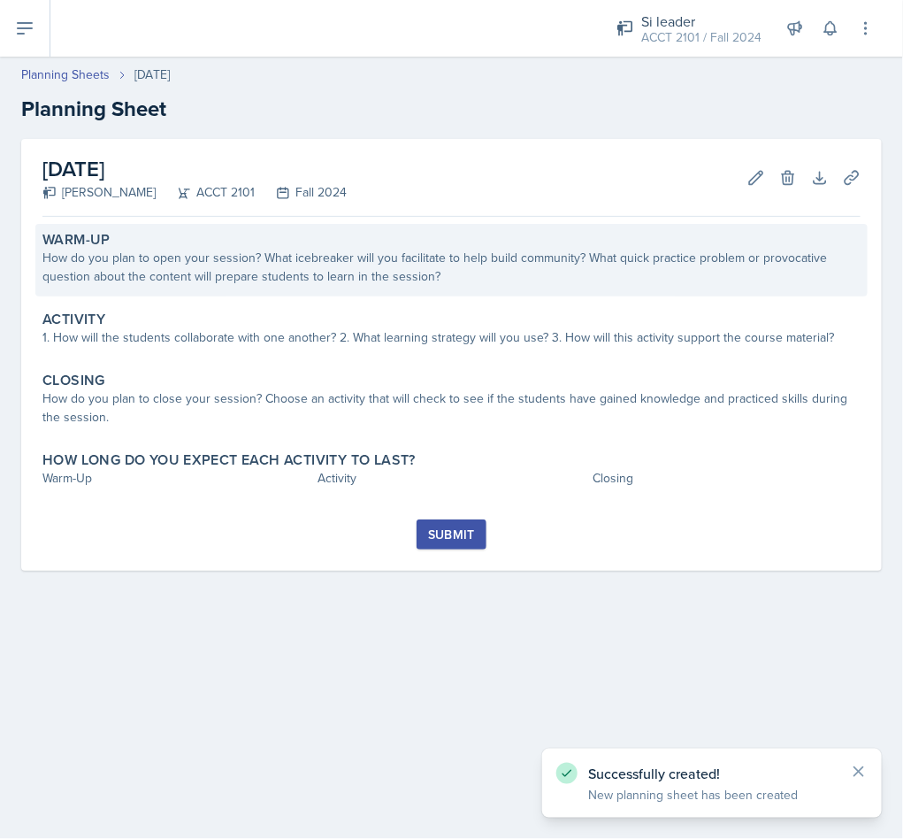
click at [325, 276] on div "How do you plan to open your session? What icebreaker will you facilitate to he…" at bounding box center [451, 267] width 818 height 37
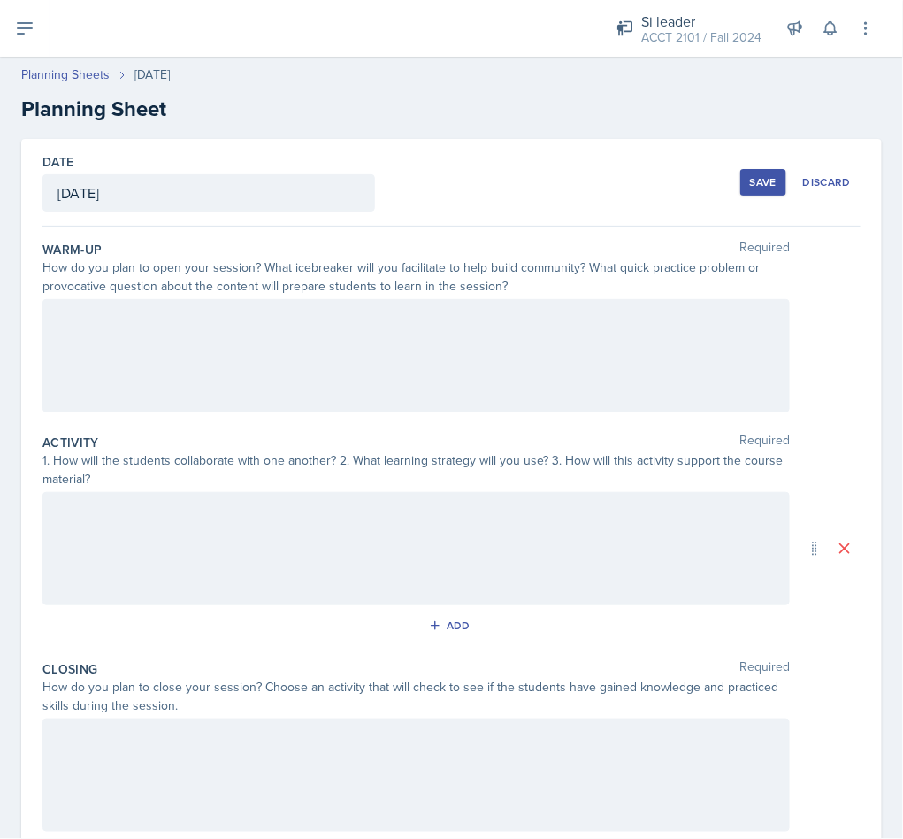
click at [417, 361] on div at bounding box center [415, 355] width 747 height 113
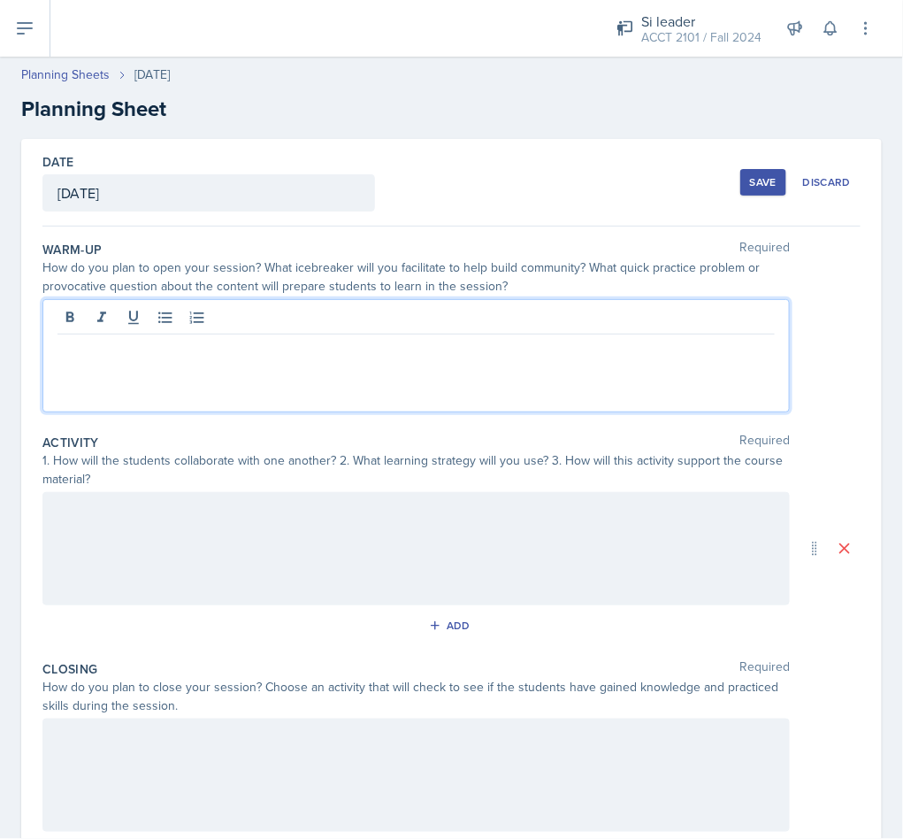
click at [410, 378] on div at bounding box center [415, 355] width 747 height 113
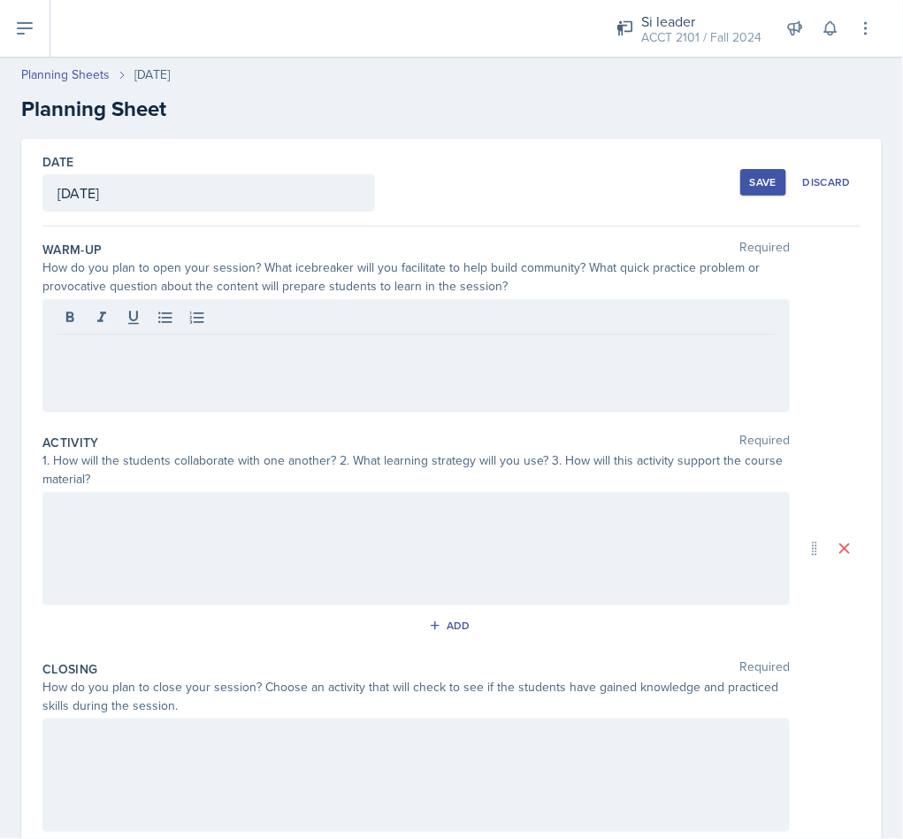
click at [370, 393] on div at bounding box center [415, 355] width 747 height 113
